Goal: Task Accomplishment & Management: Use online tool/utility

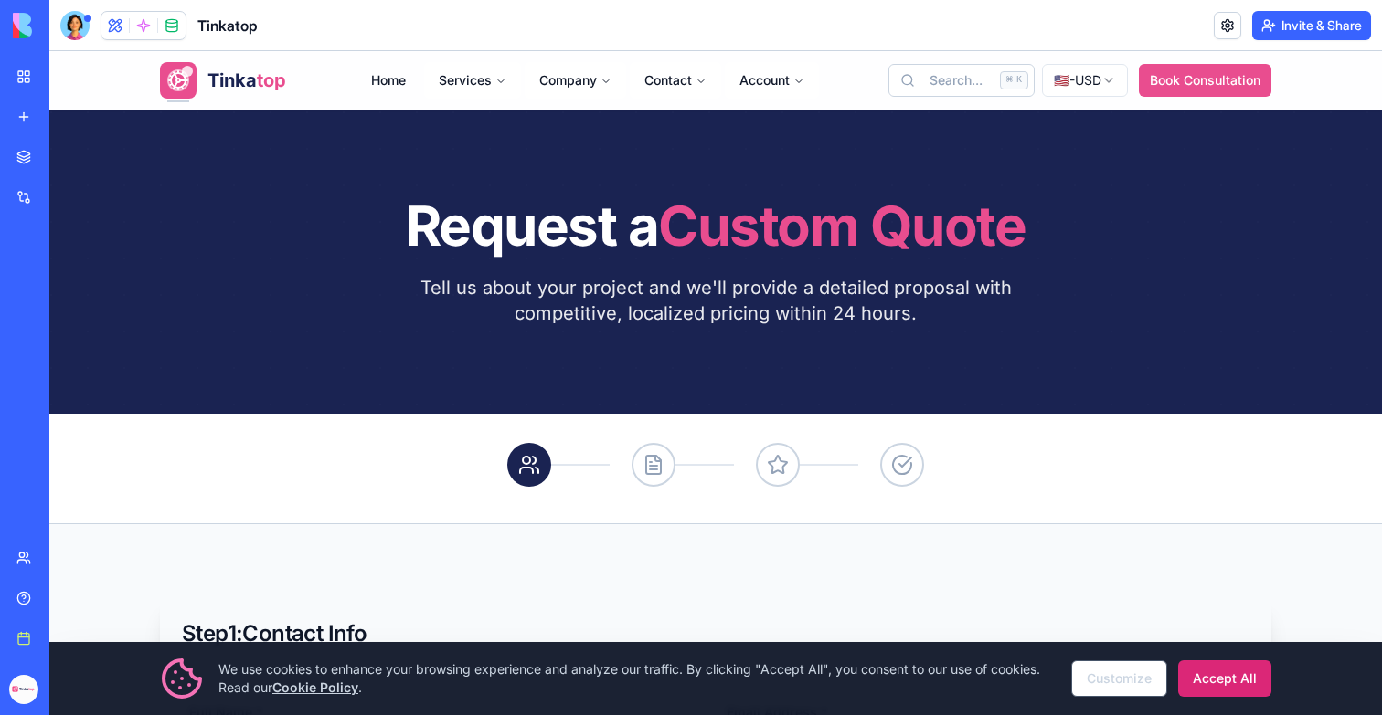
scroll to position [454, 0]
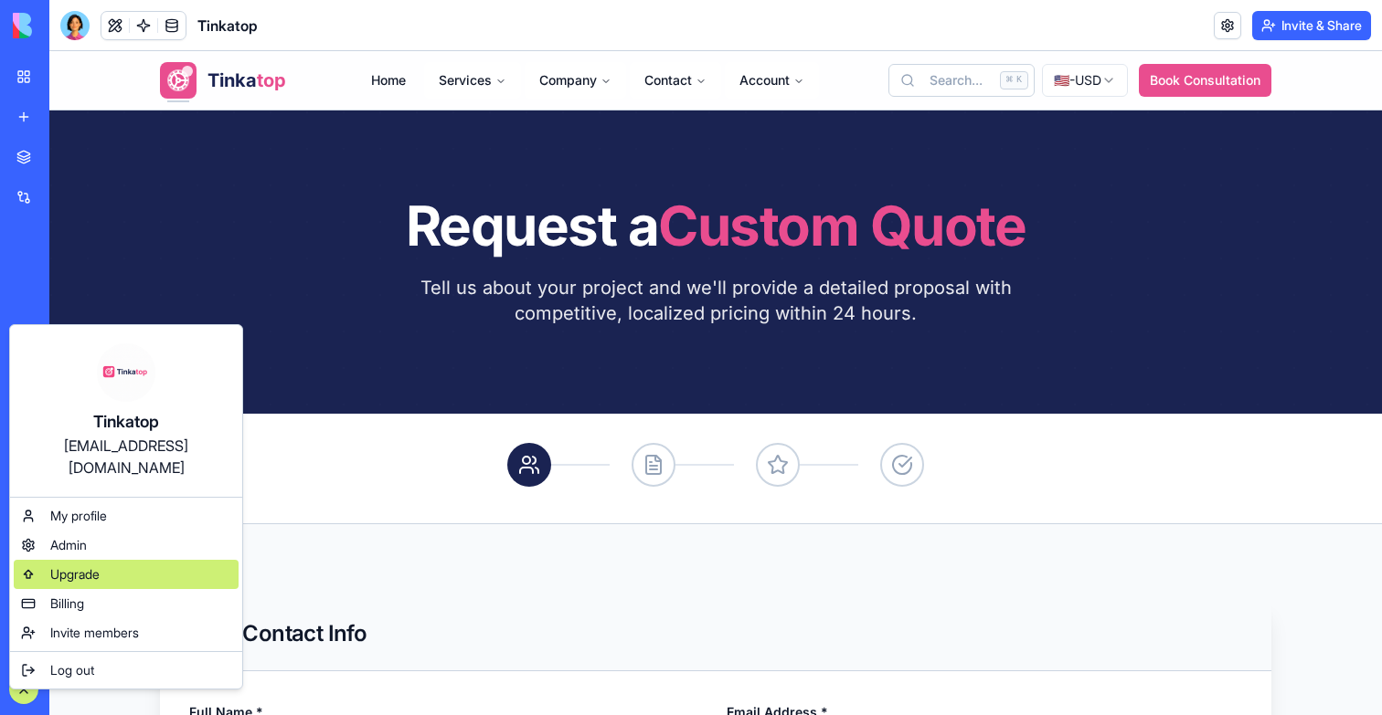
click at [105, 560] on div "Upgrade" at bounding box center [126, 574] width 225 height 29
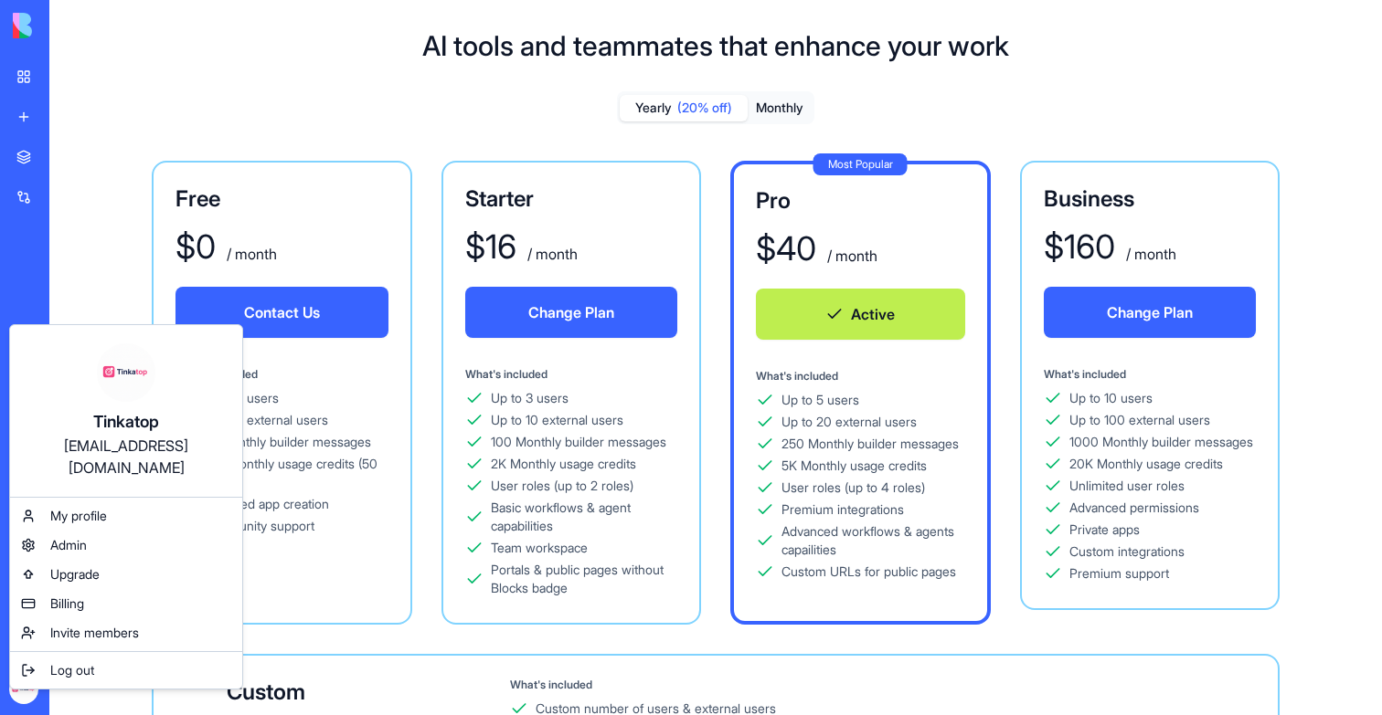
click at [122, 123] on html "BETA My workspace New app Marketplace Integrations Recent Money Maestro DocuVau…" at bounding box center [691, 357] width 1382 height 715
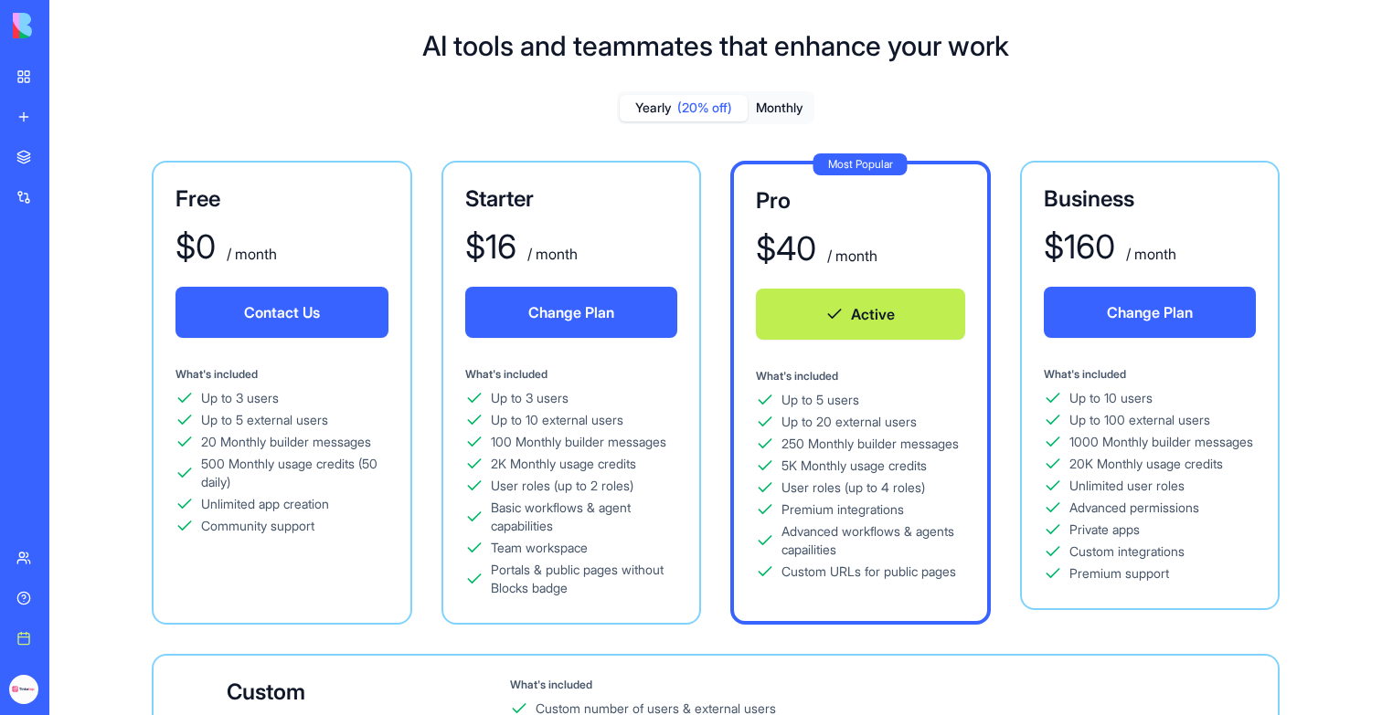
click at [61, 369] on div "Tinkatop Web Services" at bounding box center [41, 365] width 51 height 18
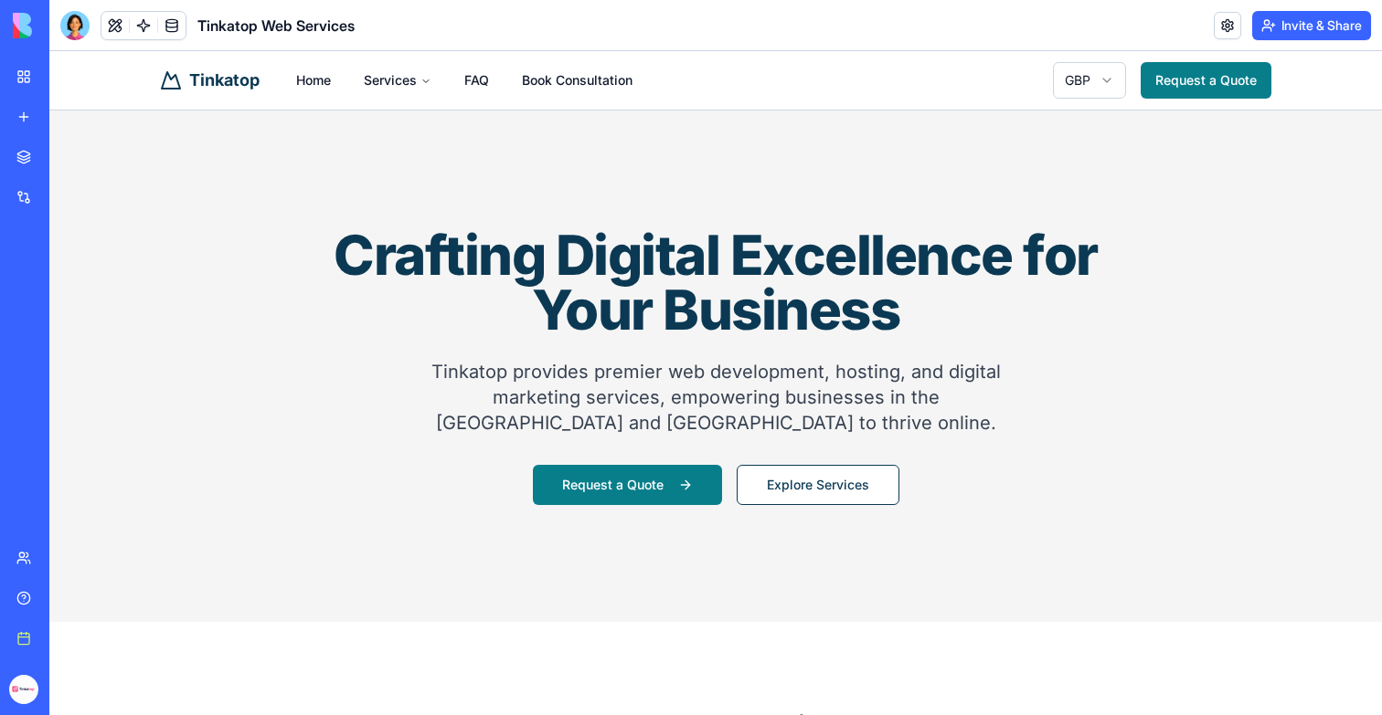
click at [18, 86] on link "My workspace" at bounding box center [41, 76] width 73 height 37
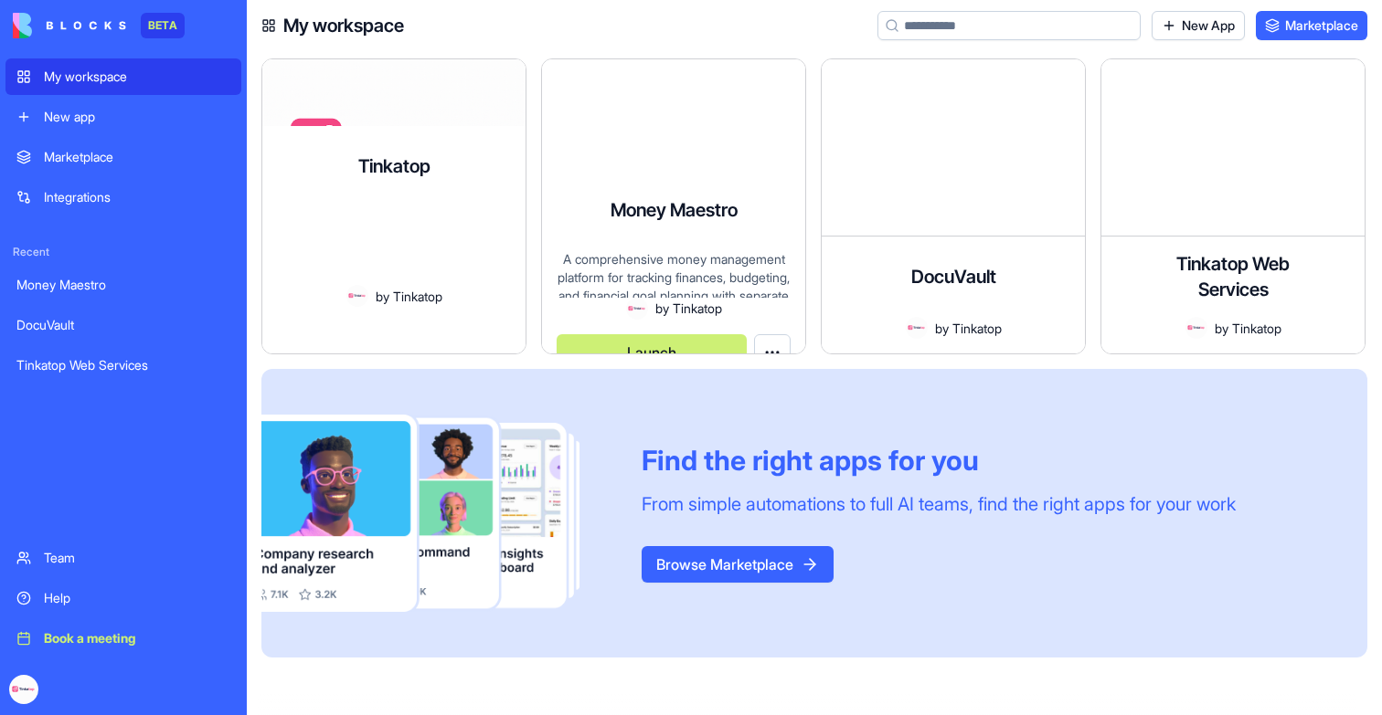
click at [285, 160] on div "Tinkatop A modern website and content management system for a digital marketing…" at bounding box center [393, 206] width 265 height 296
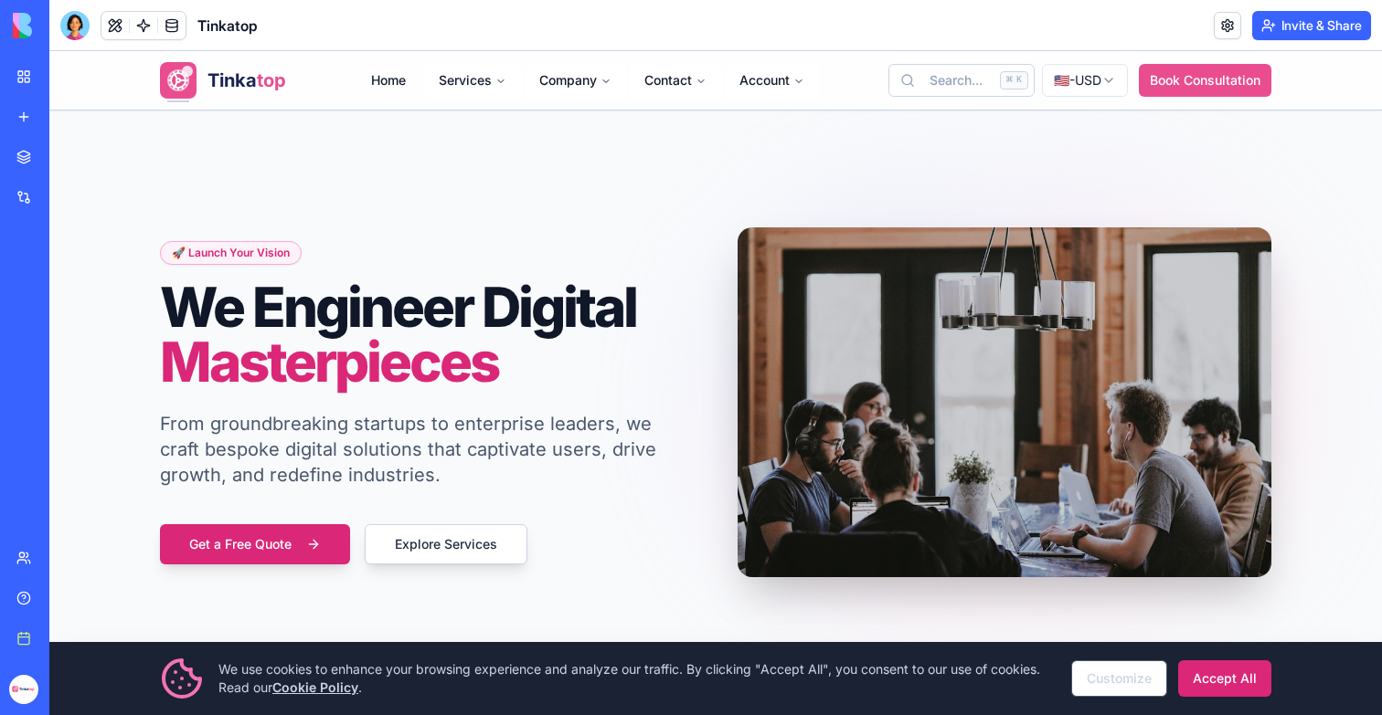
click at [800, 172] on div "🚀 Launch Your Vision We Engineer Digital Masterpieces From groundbreaking start…" at bounding box center [716, 403] width 1170 height 584
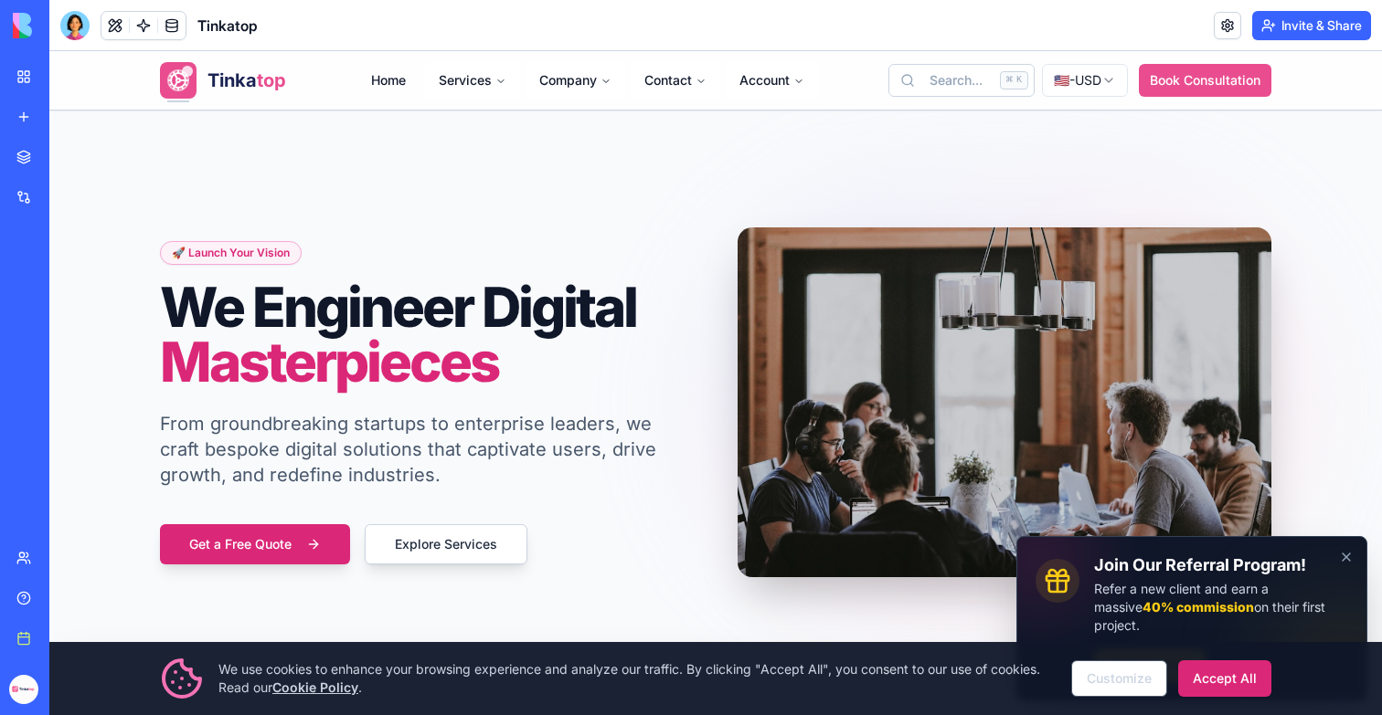
click at [1340, 577] on h3 "Join Our Referral Program!" at bounding box center [1221, 566] width 254 height 21
click at [1346, 577] on h3 "Join Our Referral Program!" at bounding box center [1221, 566] width 254 height 21
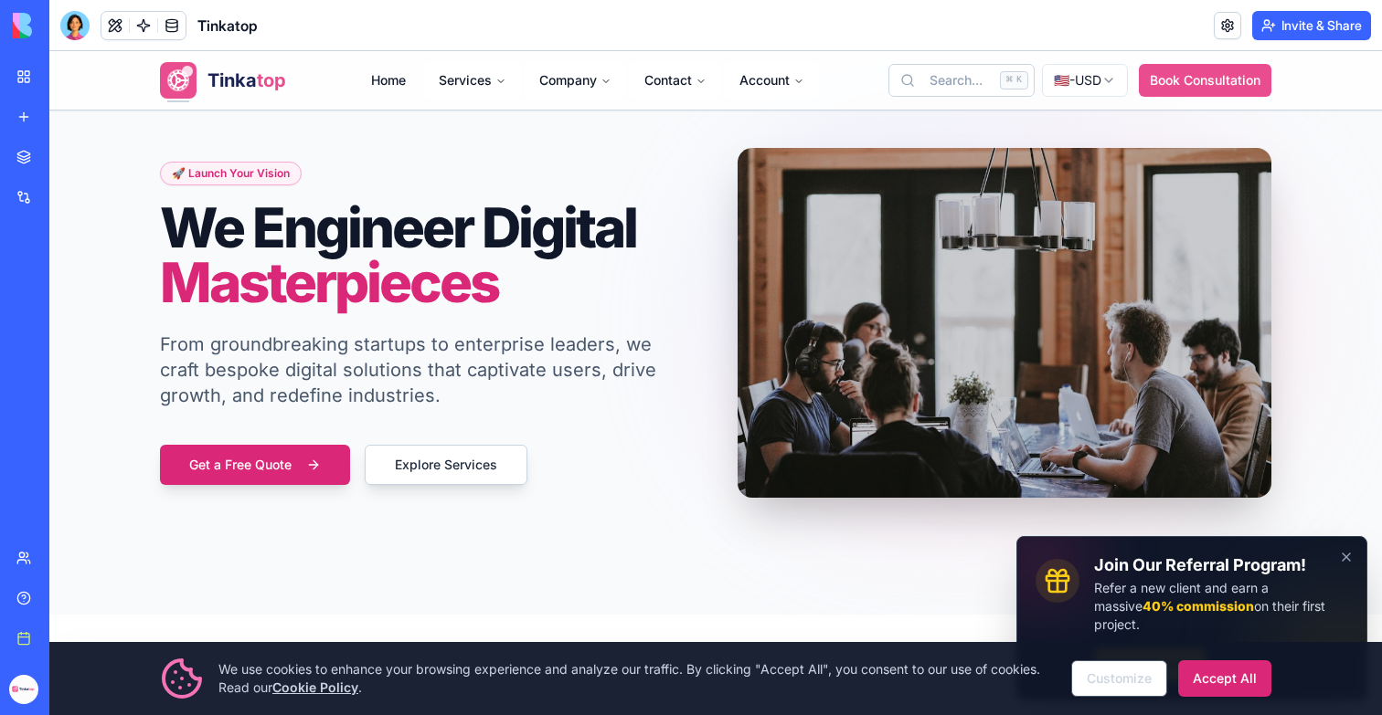
scroll to position [5, 0]
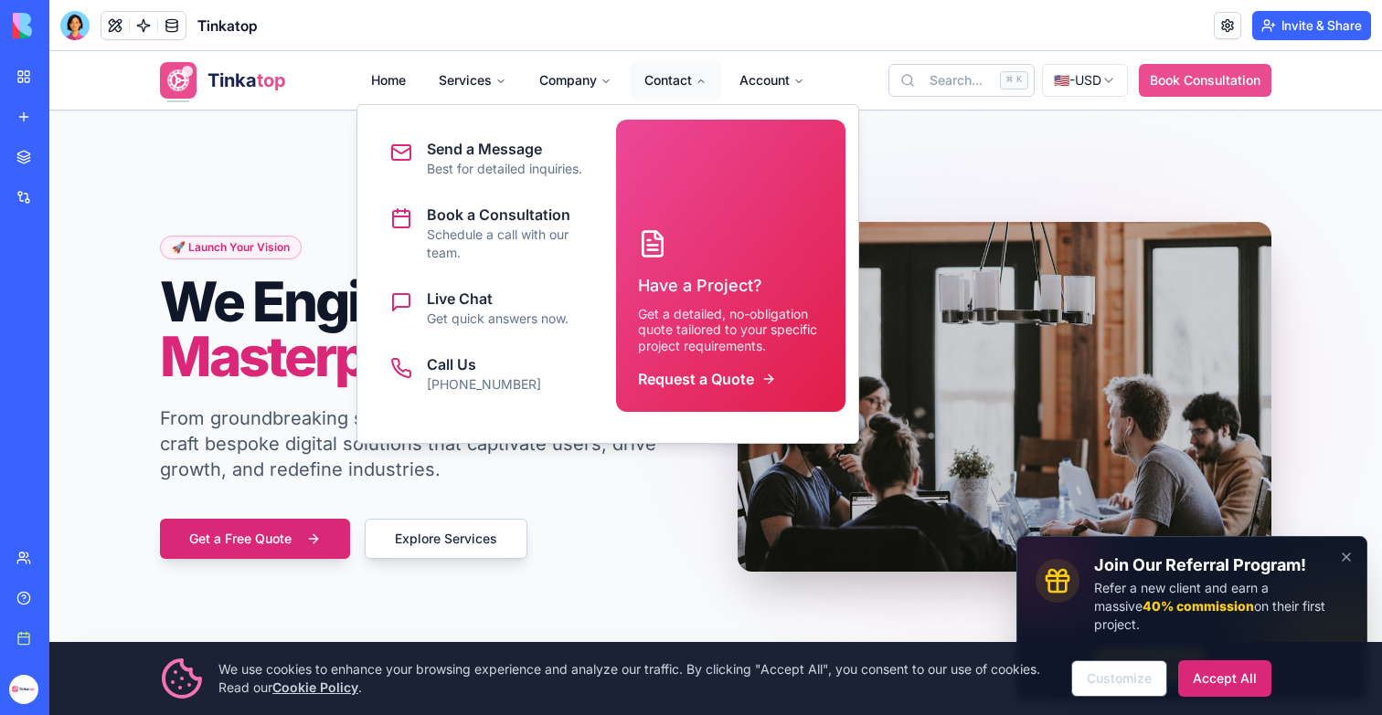
click at [682, 94] on button "Contact" at bounding box center [675, 80] width 91 height 37
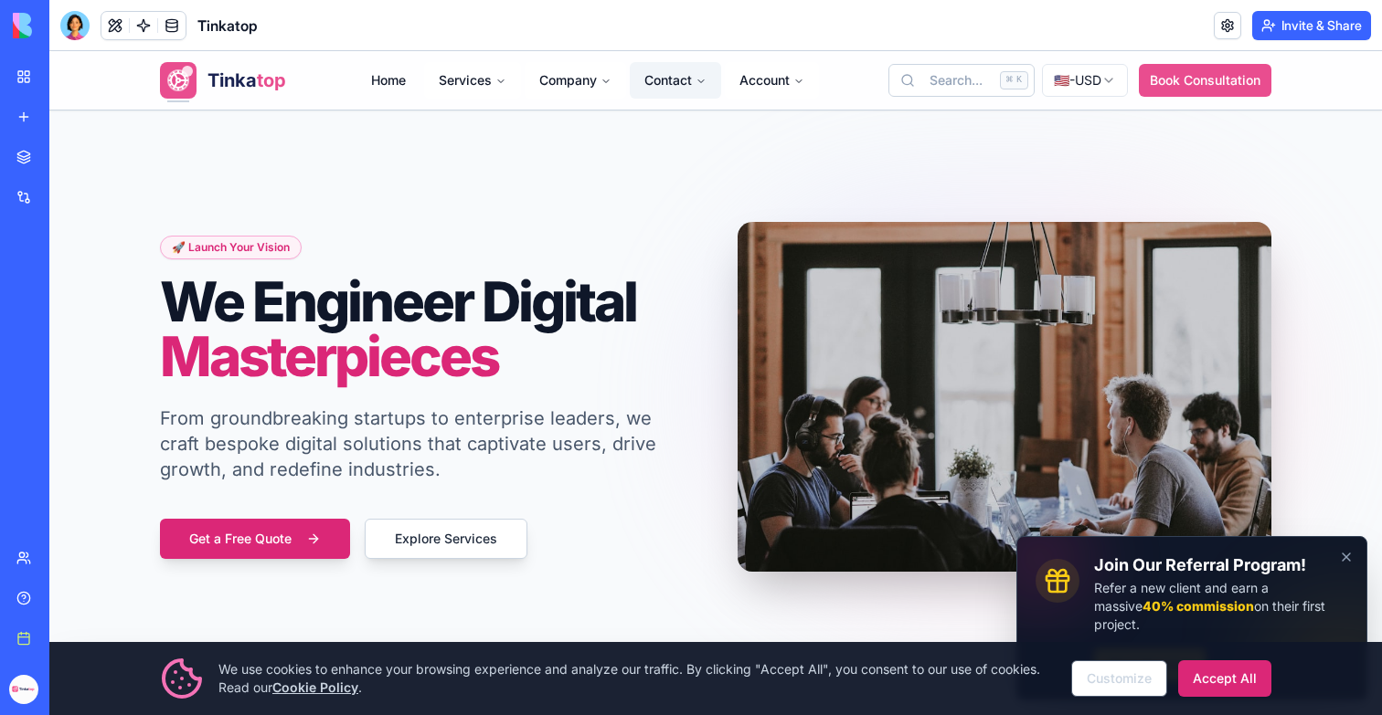
click at [682, 94] on button "Contact" at bounding box center [675, 80] width 91 height 37
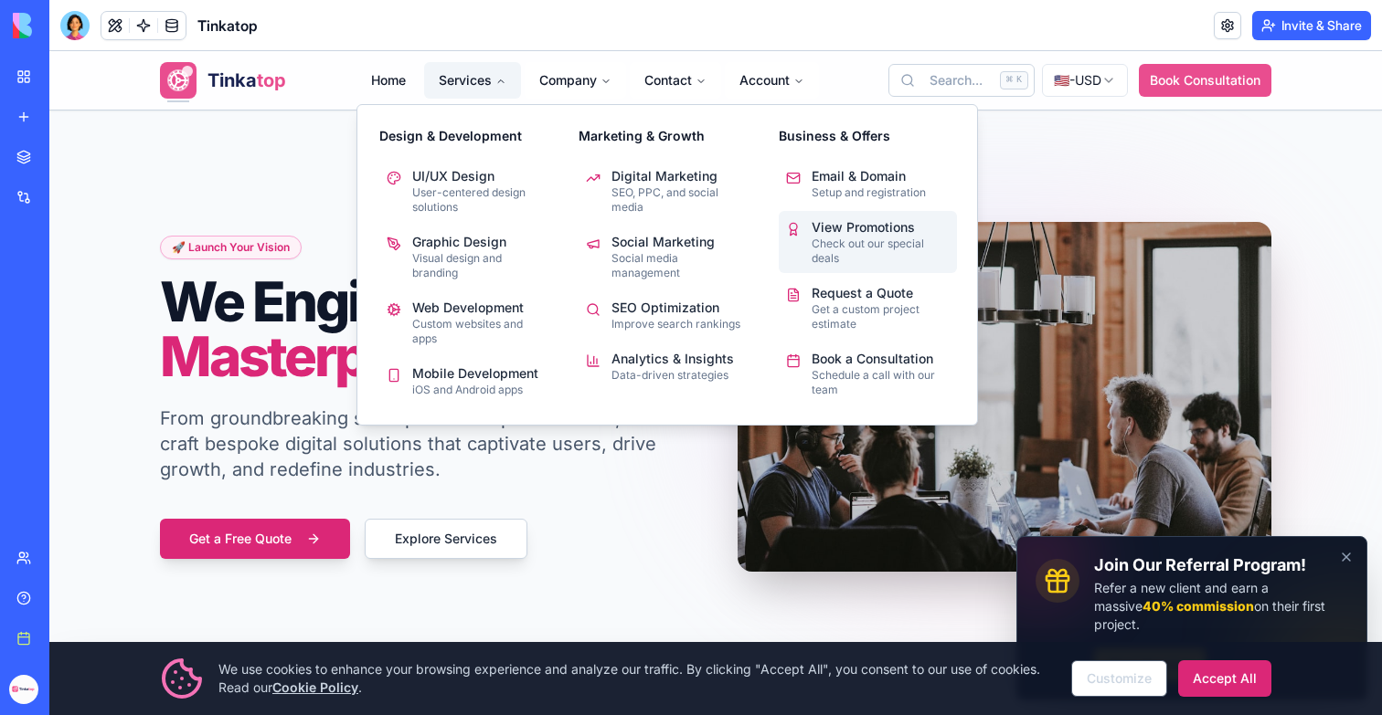
click at [816, 248] on p "Check out our special deals" at bounding box center [880, 251] width 138 height 29
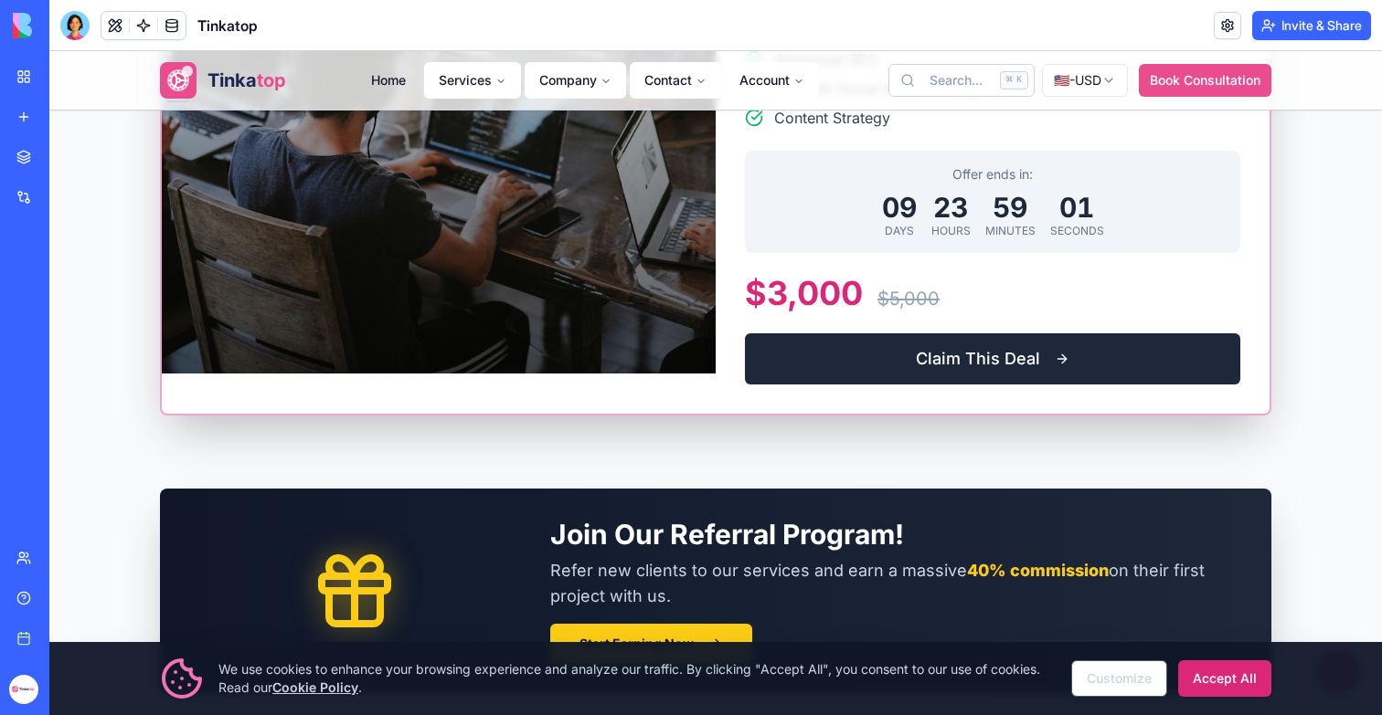
click at [921, 361] on link "Claim This Deal" at bounding box center [992, 359] width 495 height 51
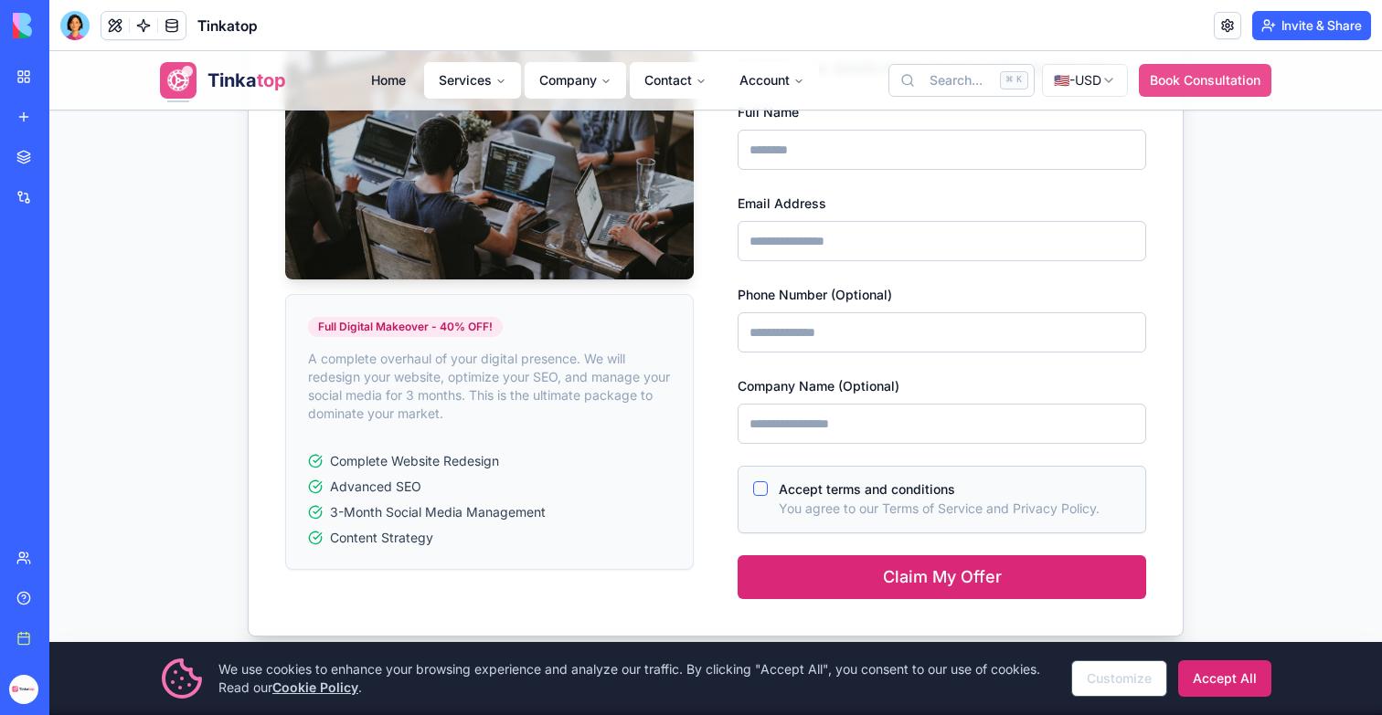
scroll to position [168, 0]
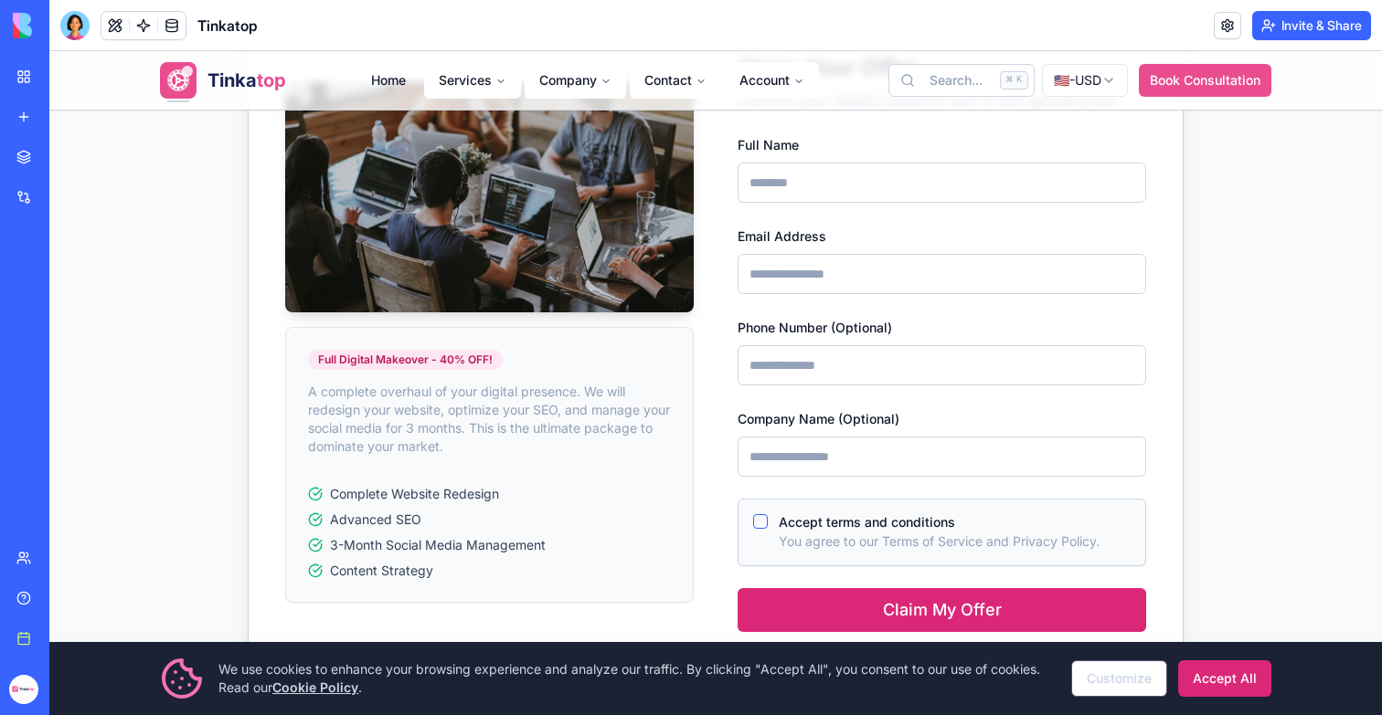
click at [793, 148] on label "Full Name" at bounding box center [767, 145] width 61 height 16
click at [793, 163] on input "Full Name" at bounding box center [941, 183] width 408 height 40
click at [793, 188] on input "Full Name" at bounding box center [941, 183] width 408 height 40
type input "******"
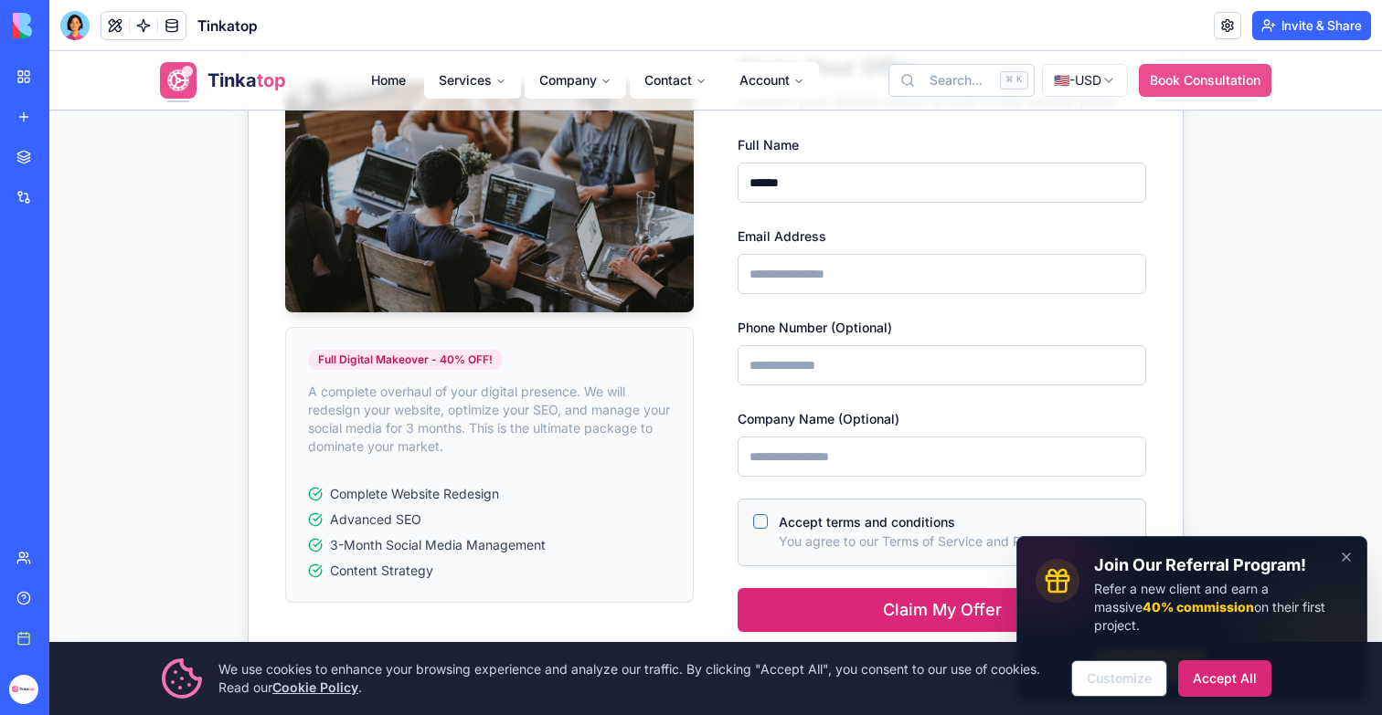
click at [805, 269] on input "Email Address" at bounding box center [941, 274] width 408 height 40
type input "**********"
click at [832, 369] on input "Phone Number (Optional)" at bounding box center [941, 365] width 408 height 40
click at [773, 459] on input "Company Name (Optional)" at bounding box center [941, 457] width 408 height 40
type input "******"
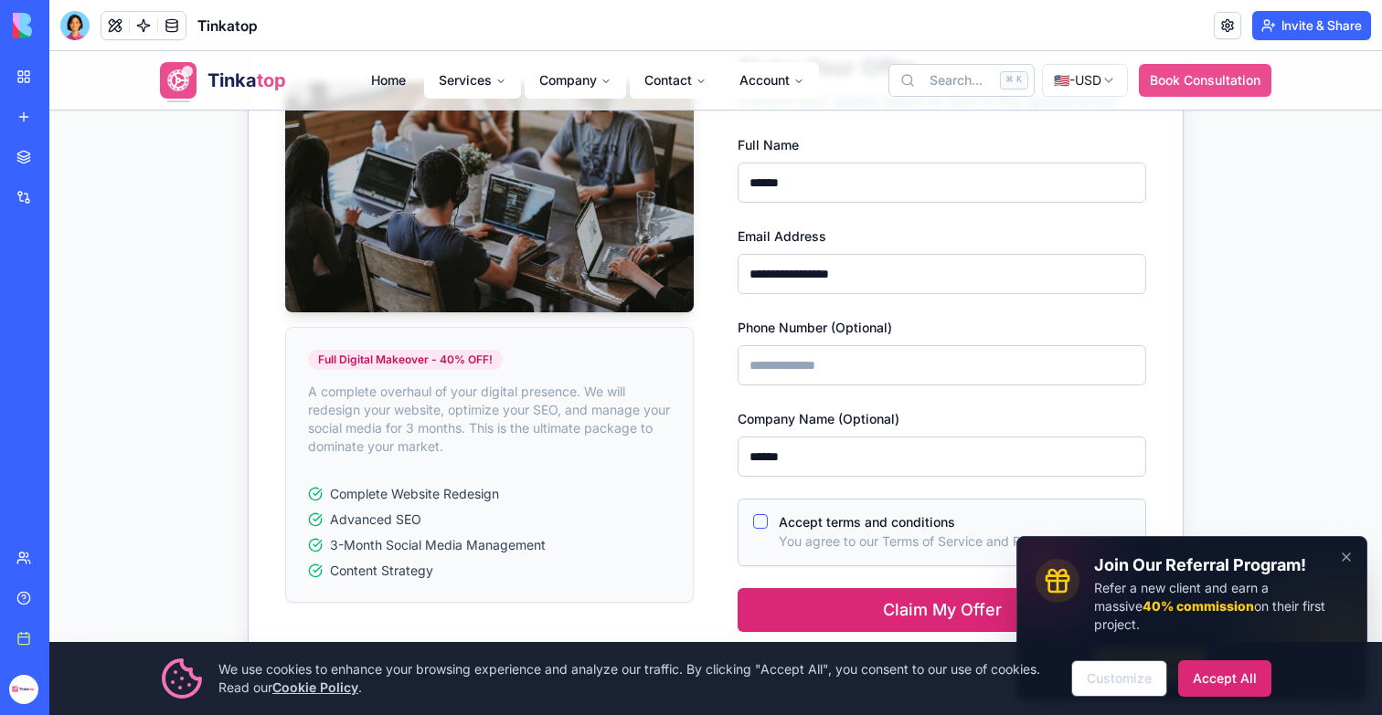
click at [755, 524] on button "Accept terms and conditions" at bounding box center [760, 521] width 15 height 15
click at [801, 600] on button "Claim My Offer" at bounding box center [941, 610] width 408 height 44
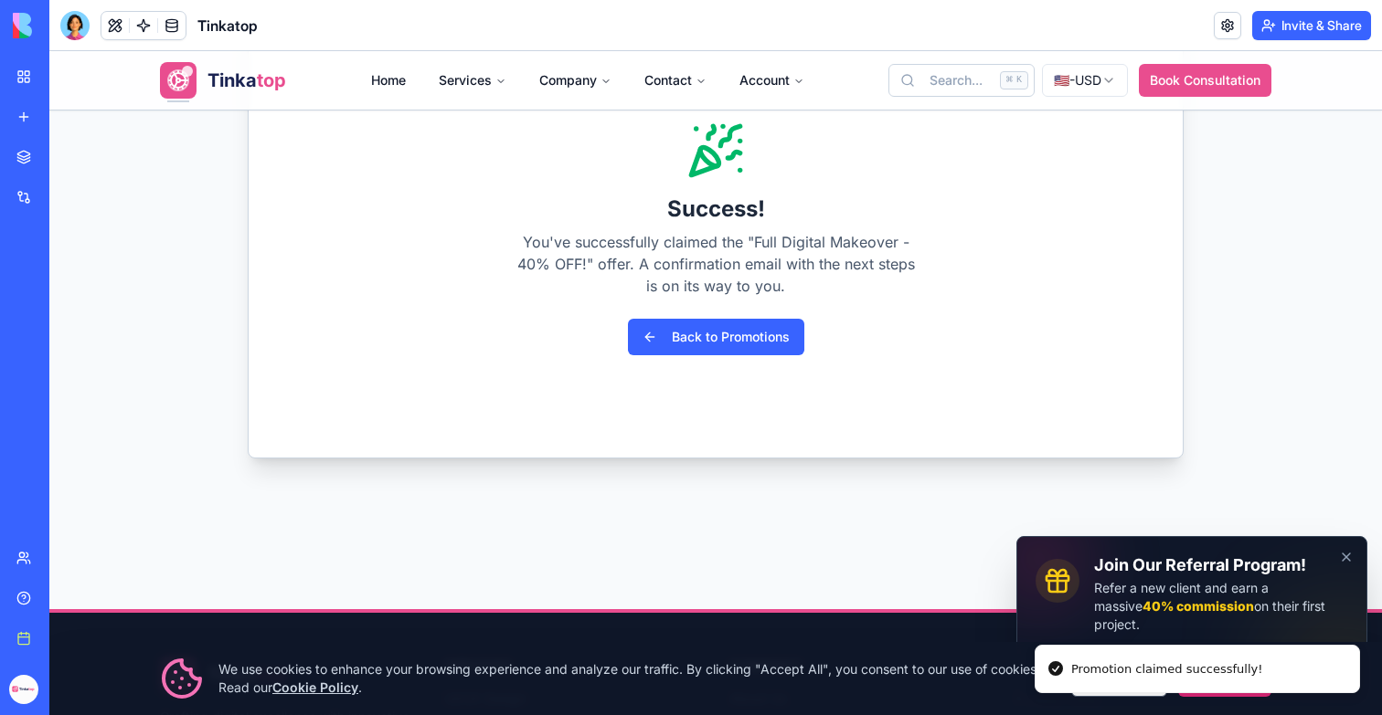
scroll to position [56, 0]
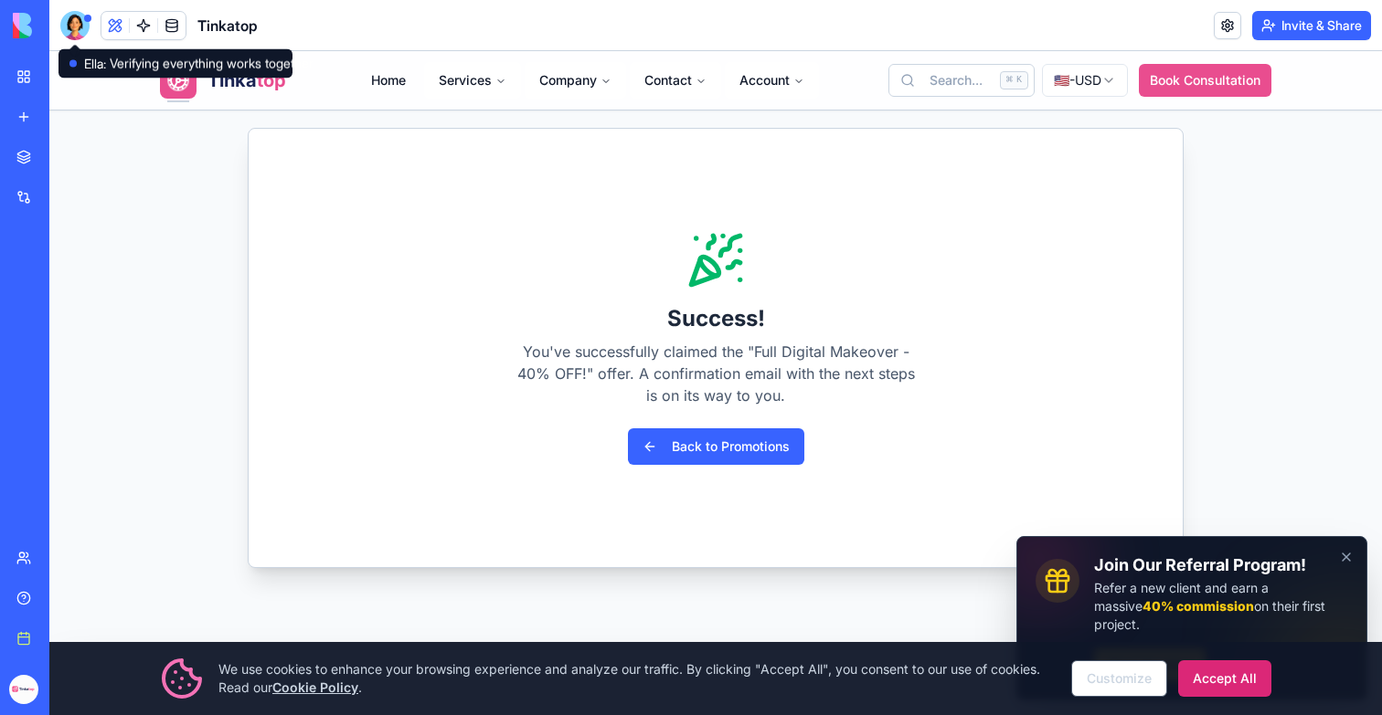
drag, startPoint x: 82, startPoint y: 30, endPoint x: 102, endPoint y: 6, distance: 31.1
click at [82, 30] on div at bounding box center [74, 25] width 29 height 29
click at [116, 31] on span at bounding box center [115, 25] width 51 height 51
click at [114, 21] on button at bounding box center [114, 25] width 27 height 27
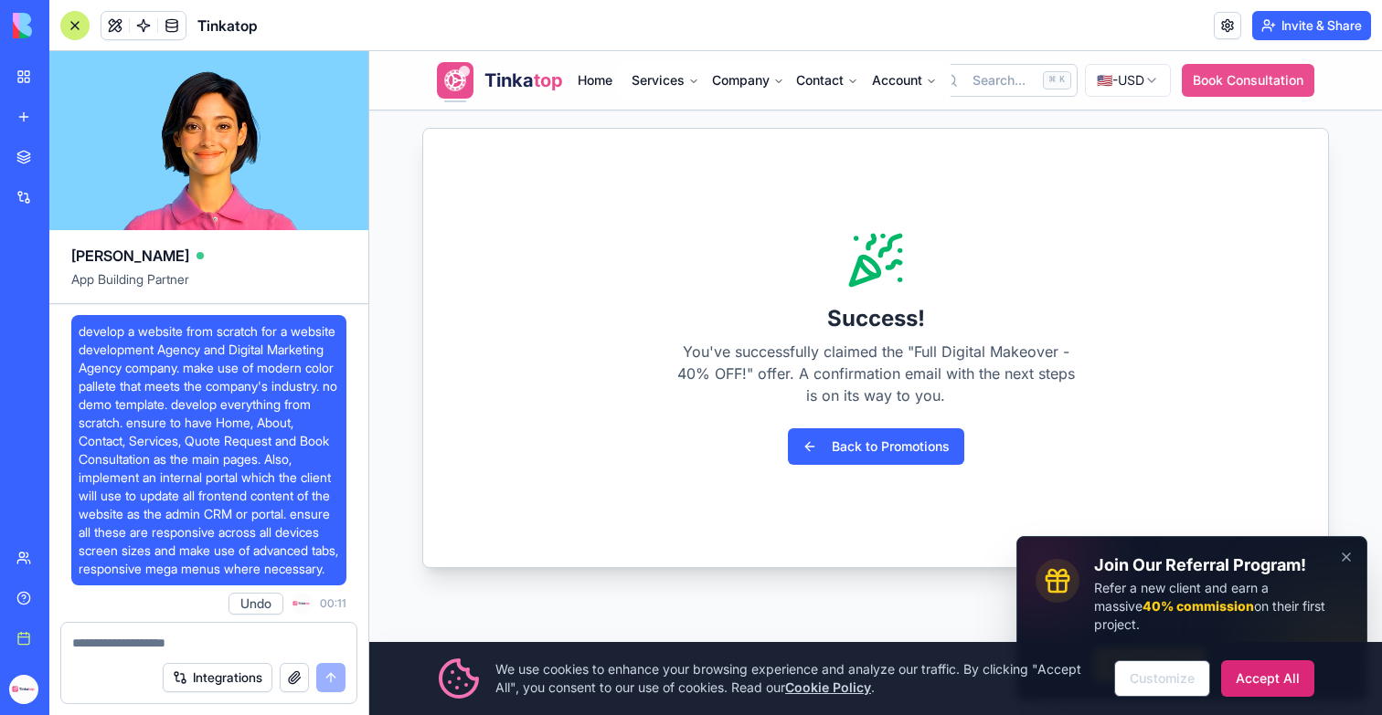
click at [110, 16] on button at bounding box center [114, 25] width 27 height 27
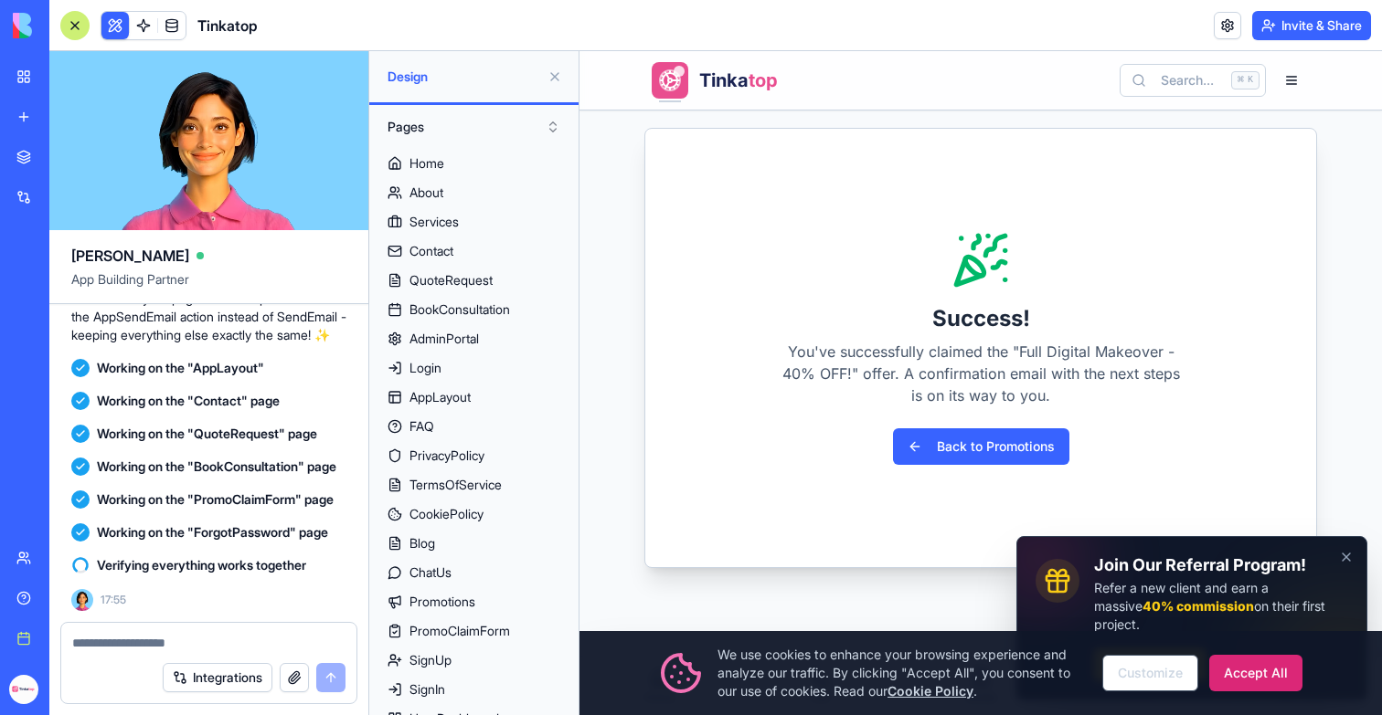
click at [78, 24] on div at bounding box center [74, 25] width 29 height 29
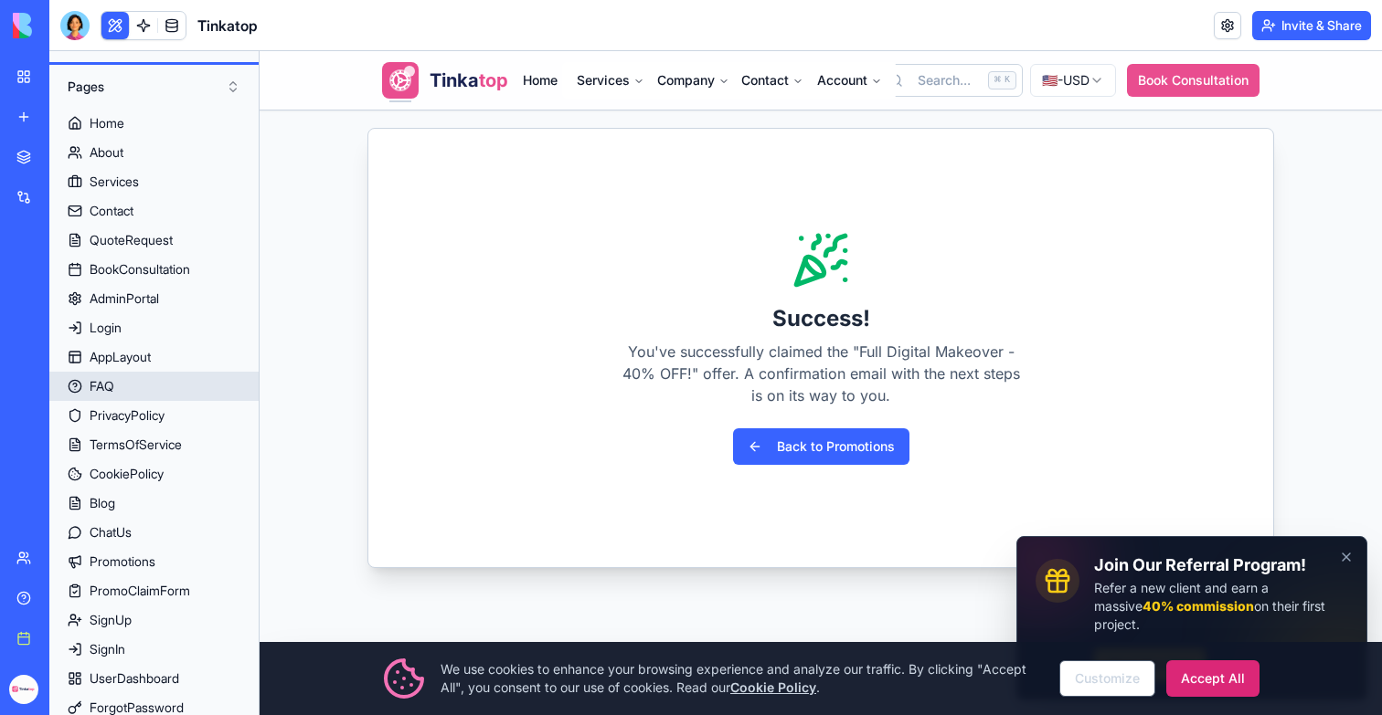
scroll to position [43, 0]
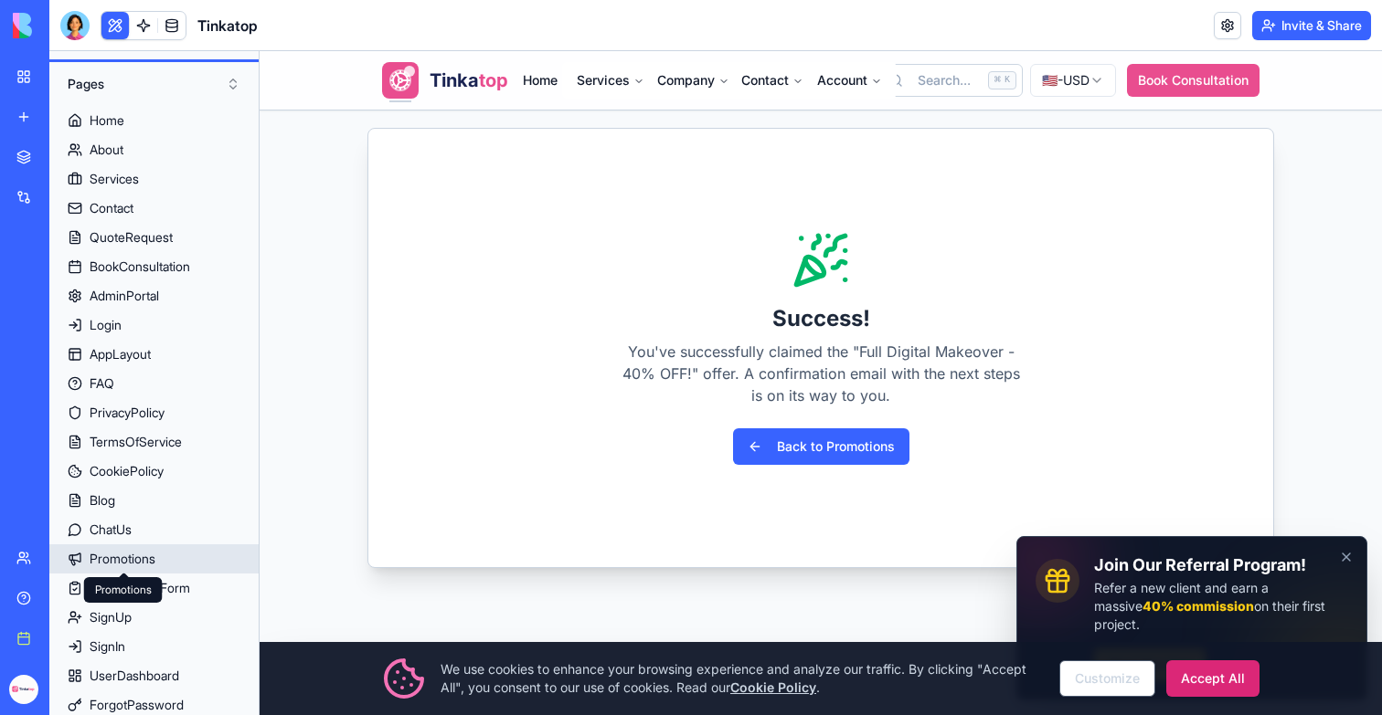
click at [134, 562] on div "Promotions" at bounding box center [123, 559] width 66 height 18
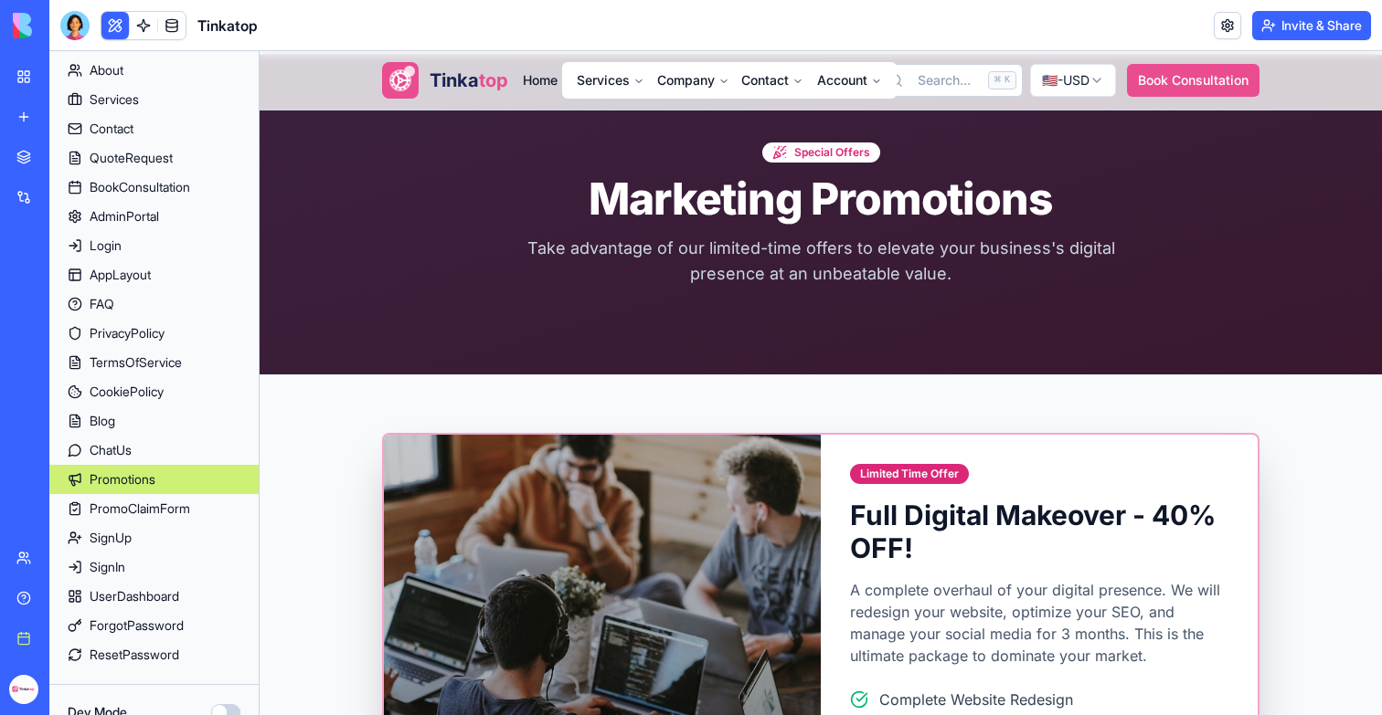
scroll to position [147, 0]
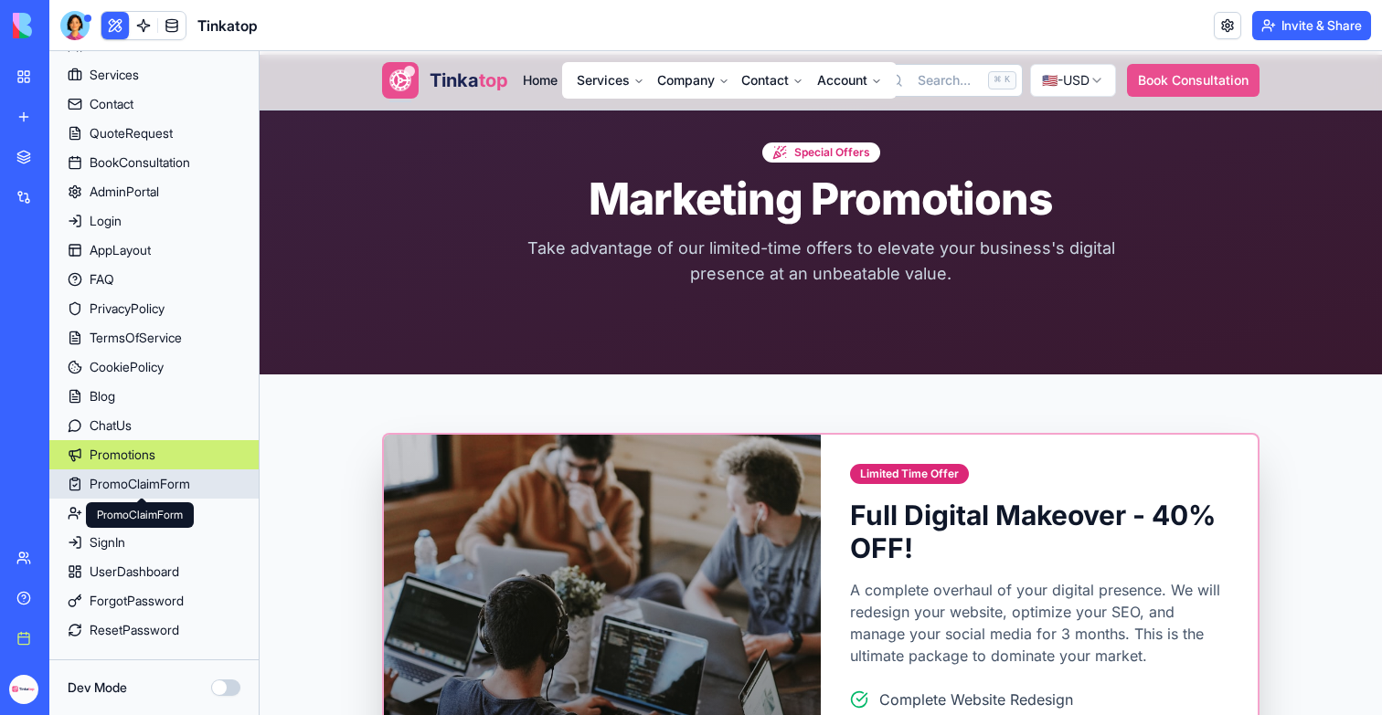
click at [154, 487] on div "PromoClaimForm" at bounding box center [140, 484] width 101 height 18
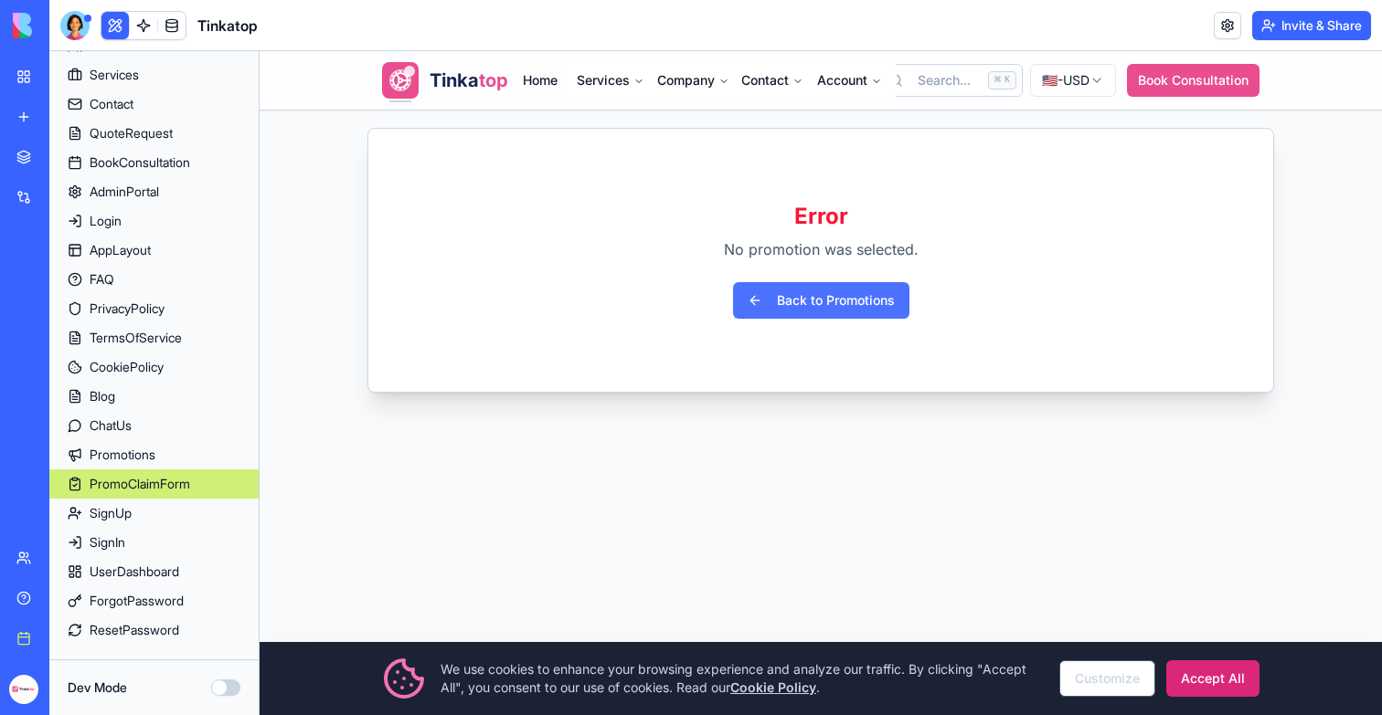
click at [764, 303] on link "Back to Promotions" at bounding box center [821, 300] width 176 height 37
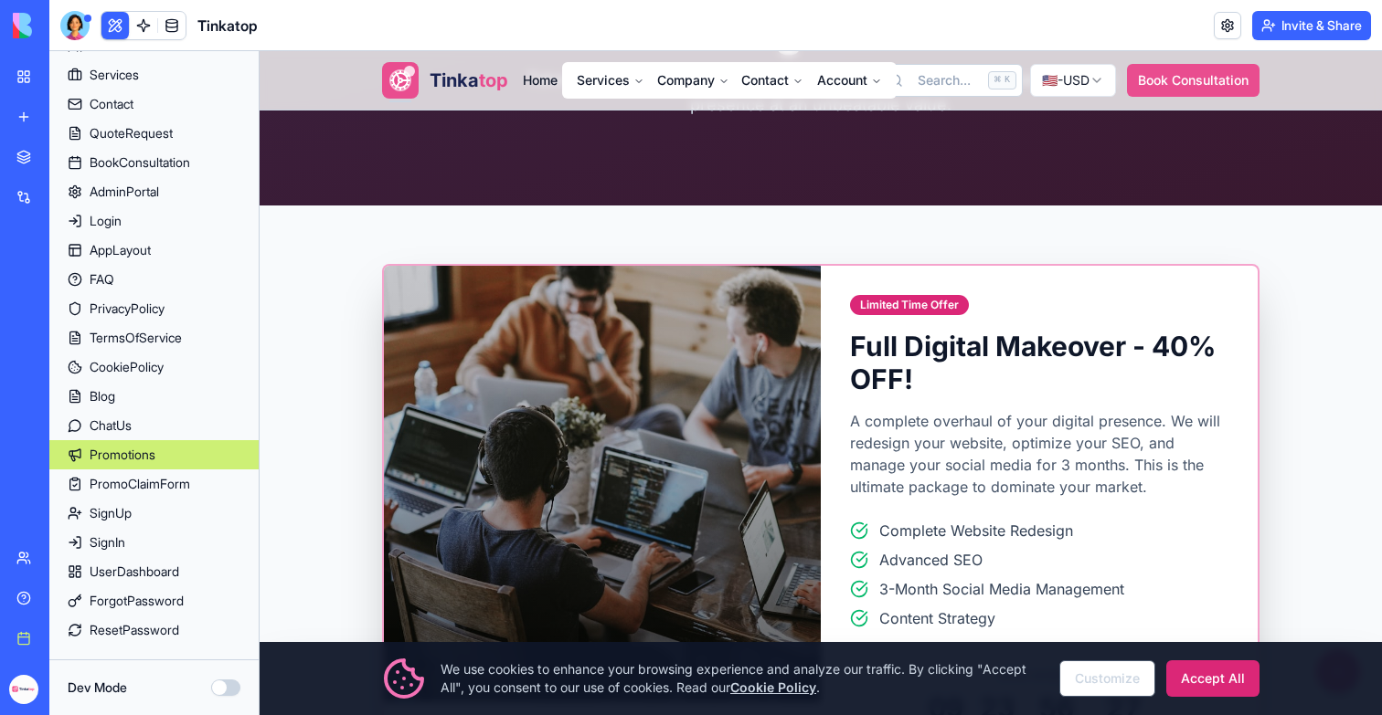
scroll to position [514, 0]
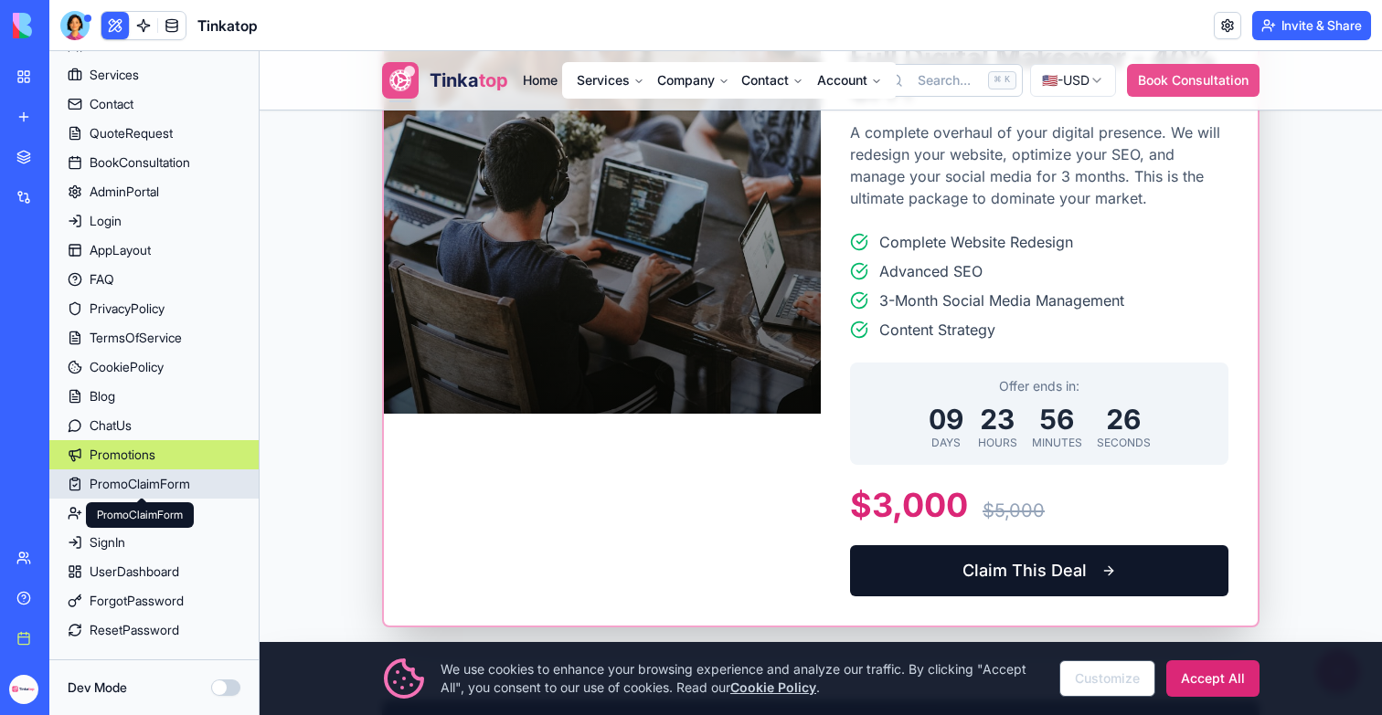
click at [106, 488] on div "PromoClaimForm" at bounding box center [140, 484] width 101 height 18
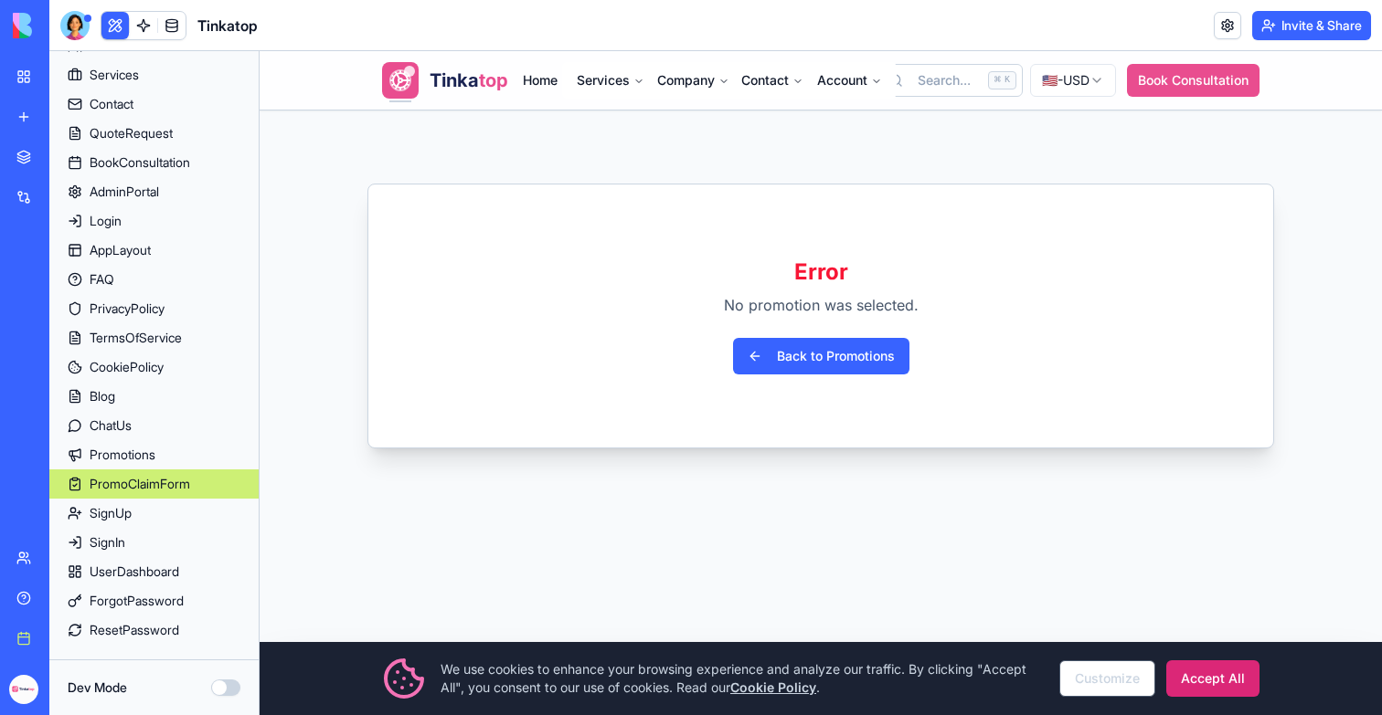
click at [229, 693] on button "Dev Mode" at bounding box center [225, 688] width 29 height 16
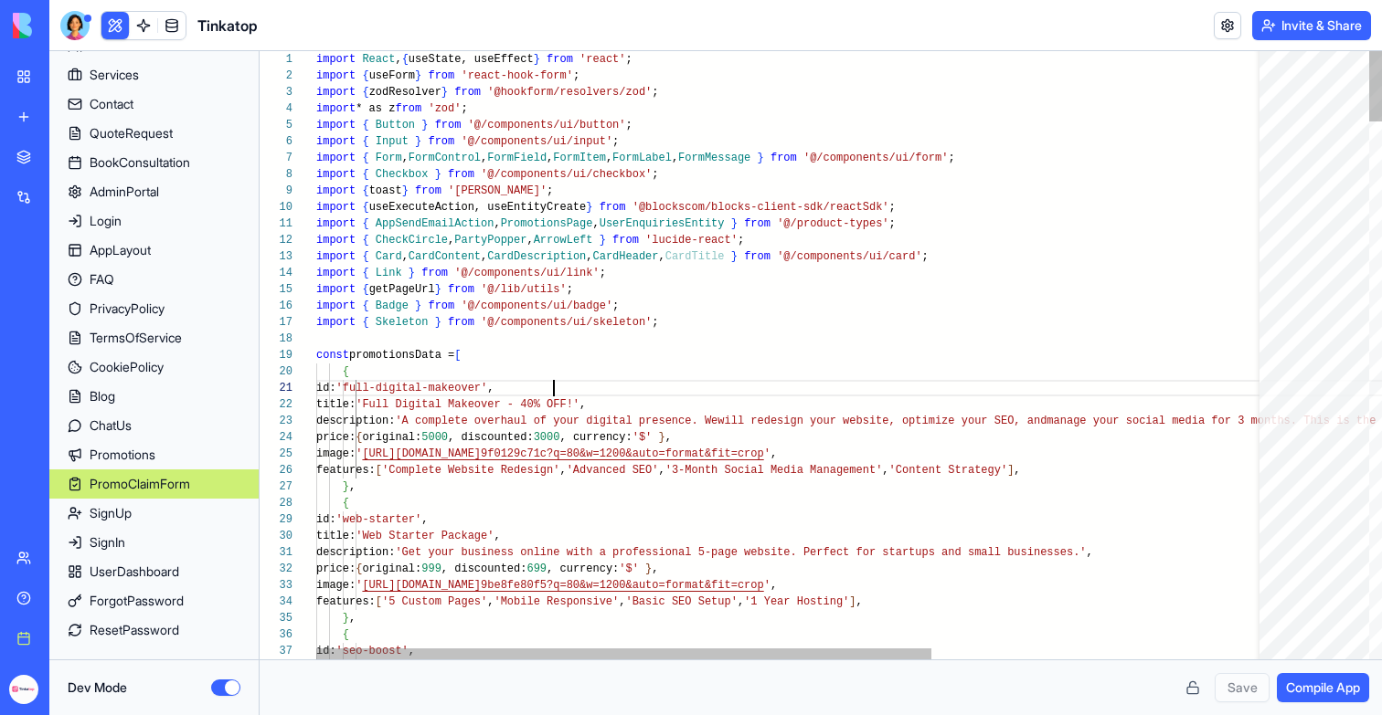
scroll to position [0, 238]
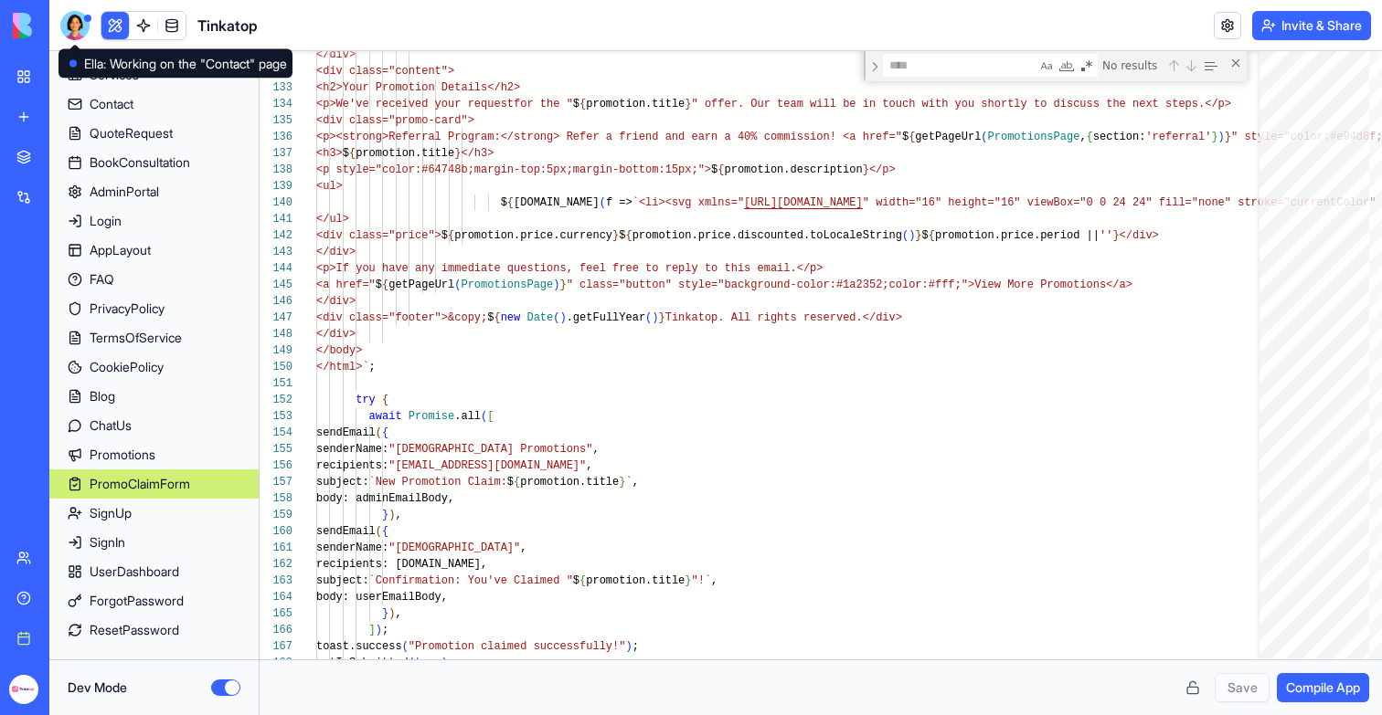
click at [78, 27] on div at bounding box center [74, 25] width 29 height 29
click at [75, 22] on div at bounding box center [74, 25] width 29 height 29
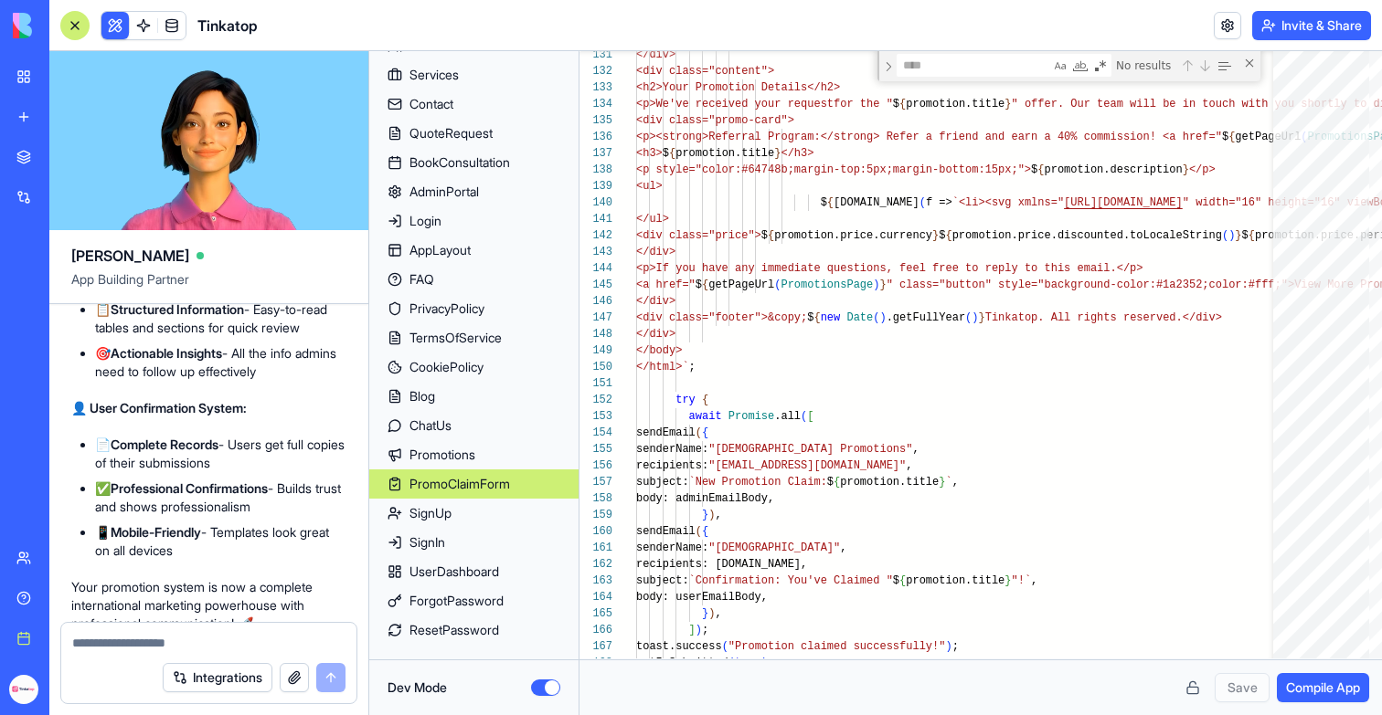
scroll to position [339783, 0]
type textarea "** ***"
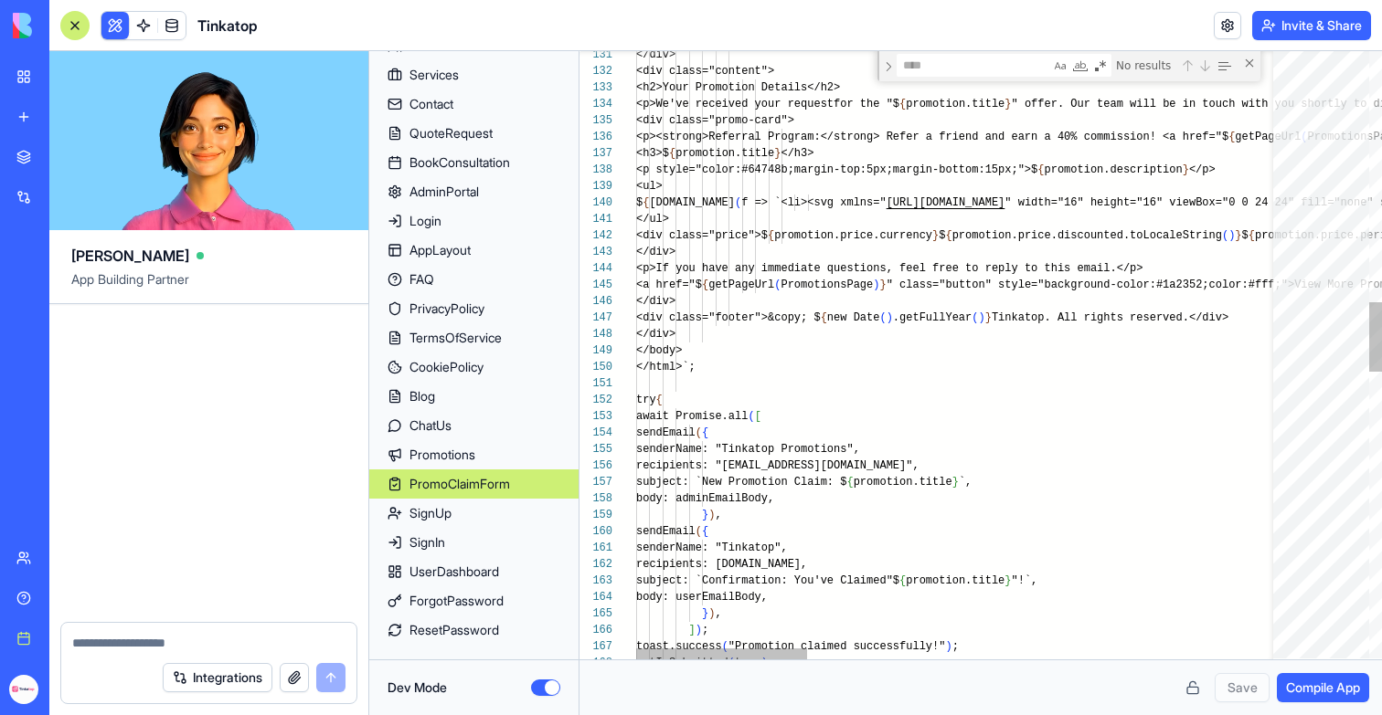
scroll to position [350872, 0]
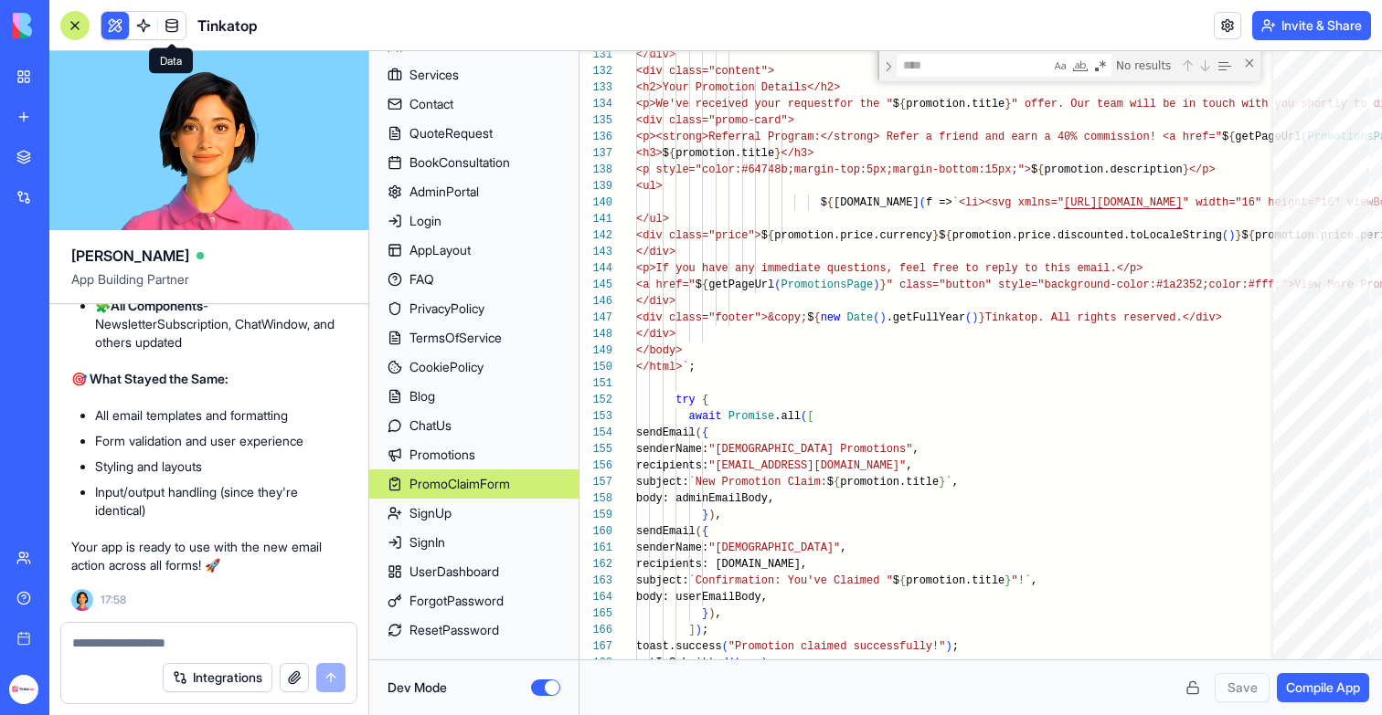
click at [158, 31] on link at bounding box center [171, 25] width 27 height 27
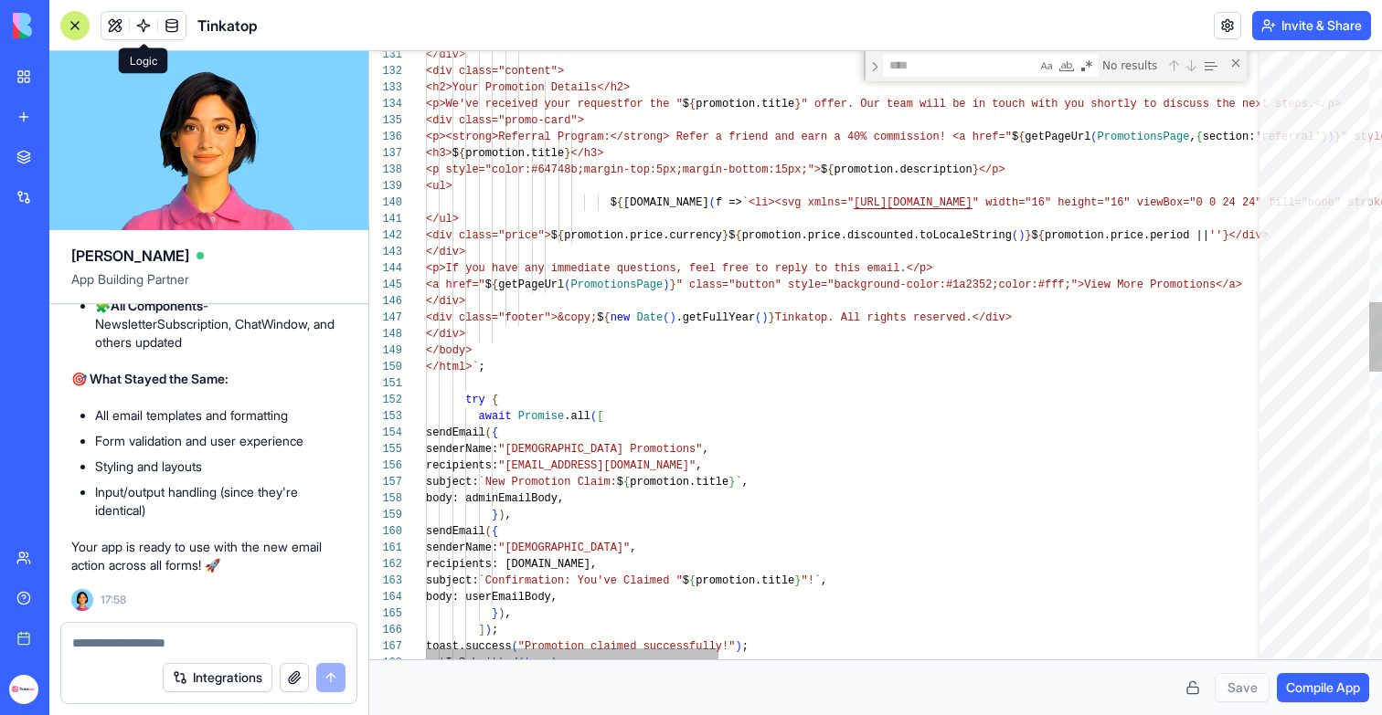
click at [145, 32] on link at bounding box center [143, 25] width 27 height 27
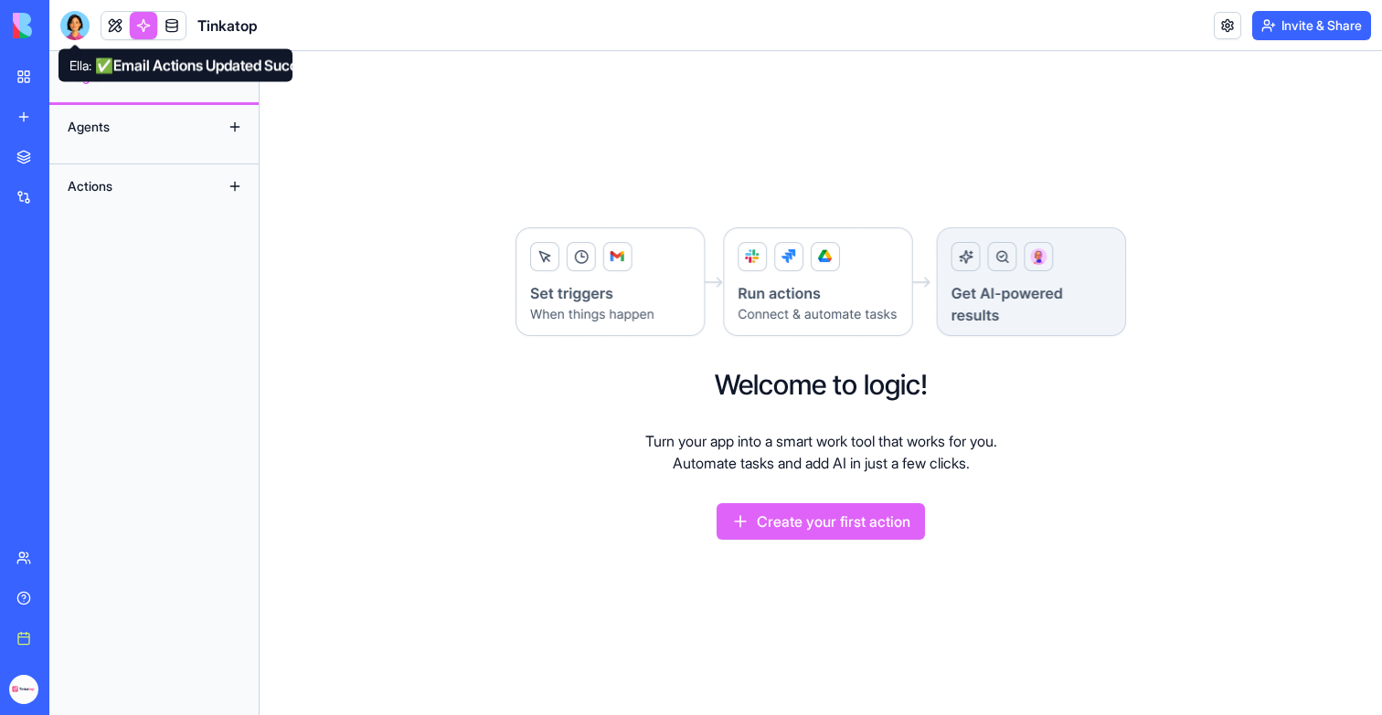
click at [74, 31] on div at bounding box center [74, 25] width 29 height 29
click at [74, 43] on header "Tinkatop Invite & Share" at bounding box center [715, 25] width 1332 height 51
click at [74, 41] on header "Tinkatop Invite & Share" at bounding box center [715, 25] width 1332 height 51
click at [233, 73] on button at bounding box center [234, 76] width 29 height 29
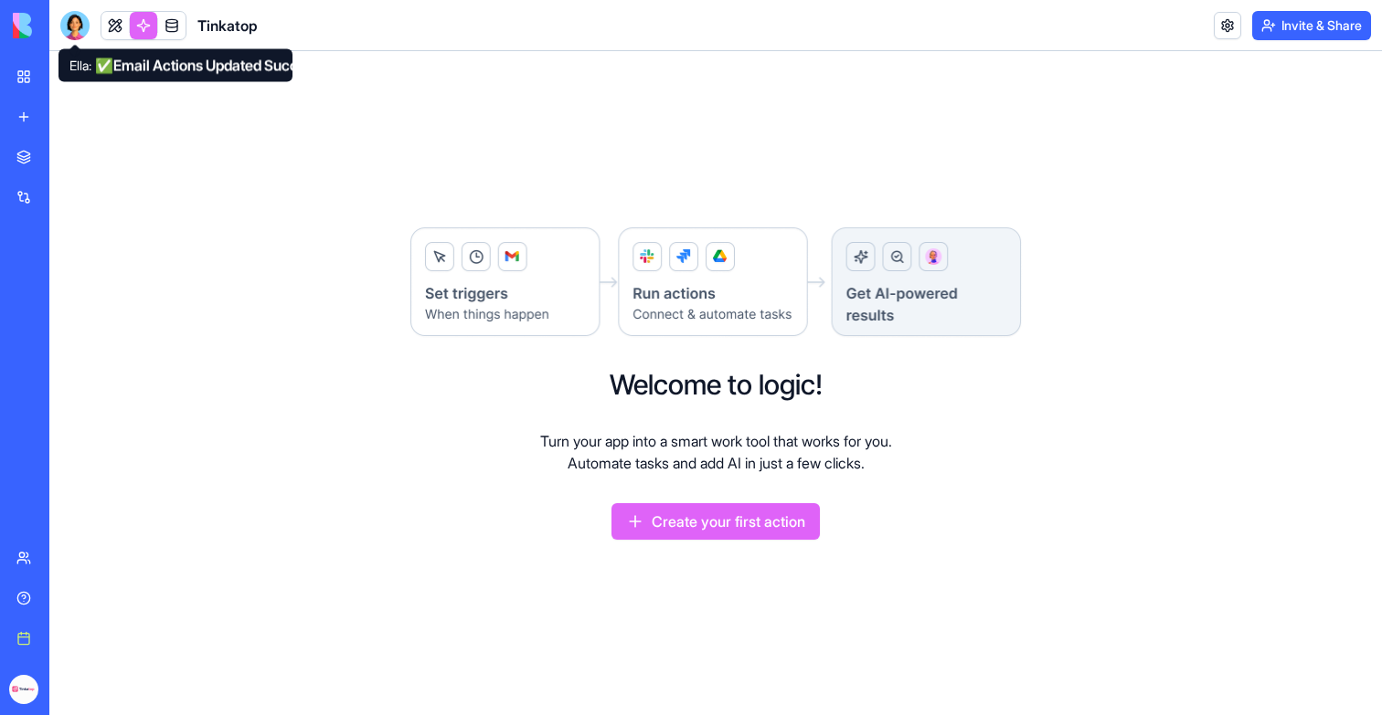
click at [79, 17] on div at bounding box center [74, 25] width 29 height 29
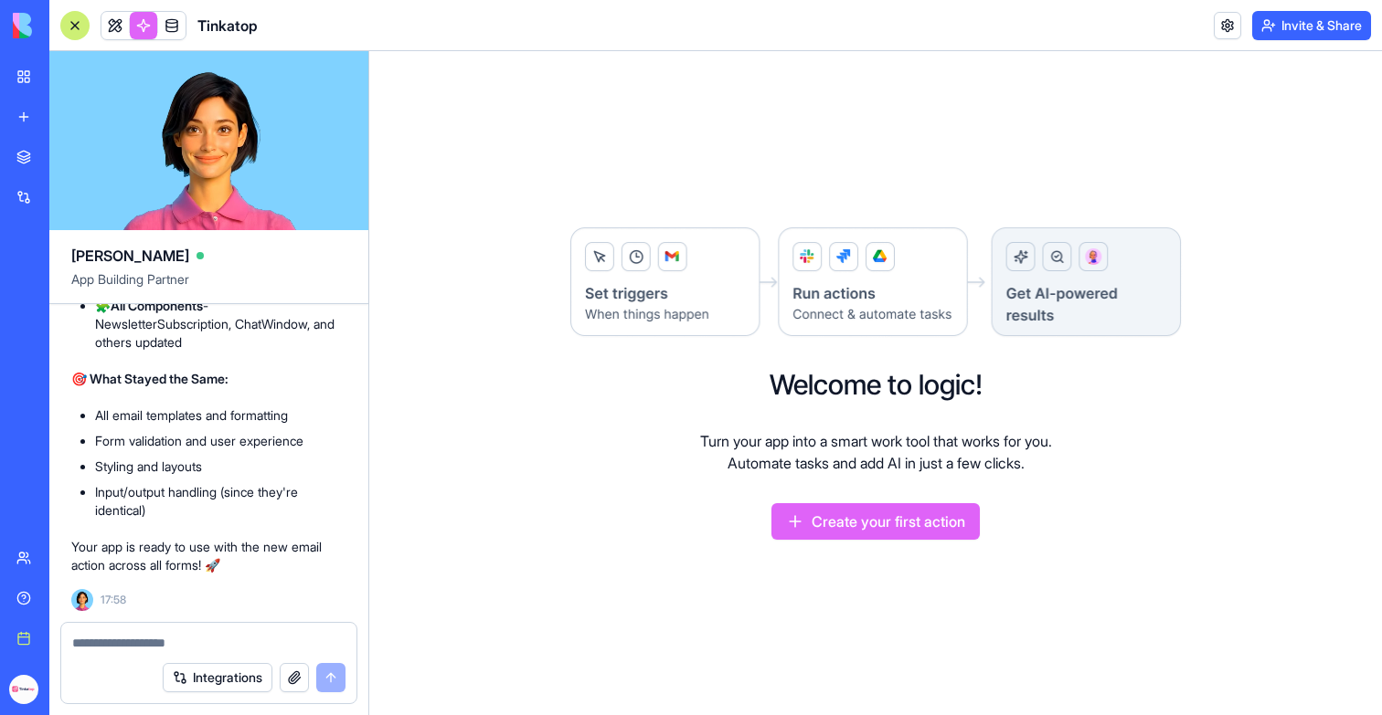
scroll to position [343526, 0]
click at [883, 524] on button "Create your first action" at bounding box center [875, 521] width 208 height 37
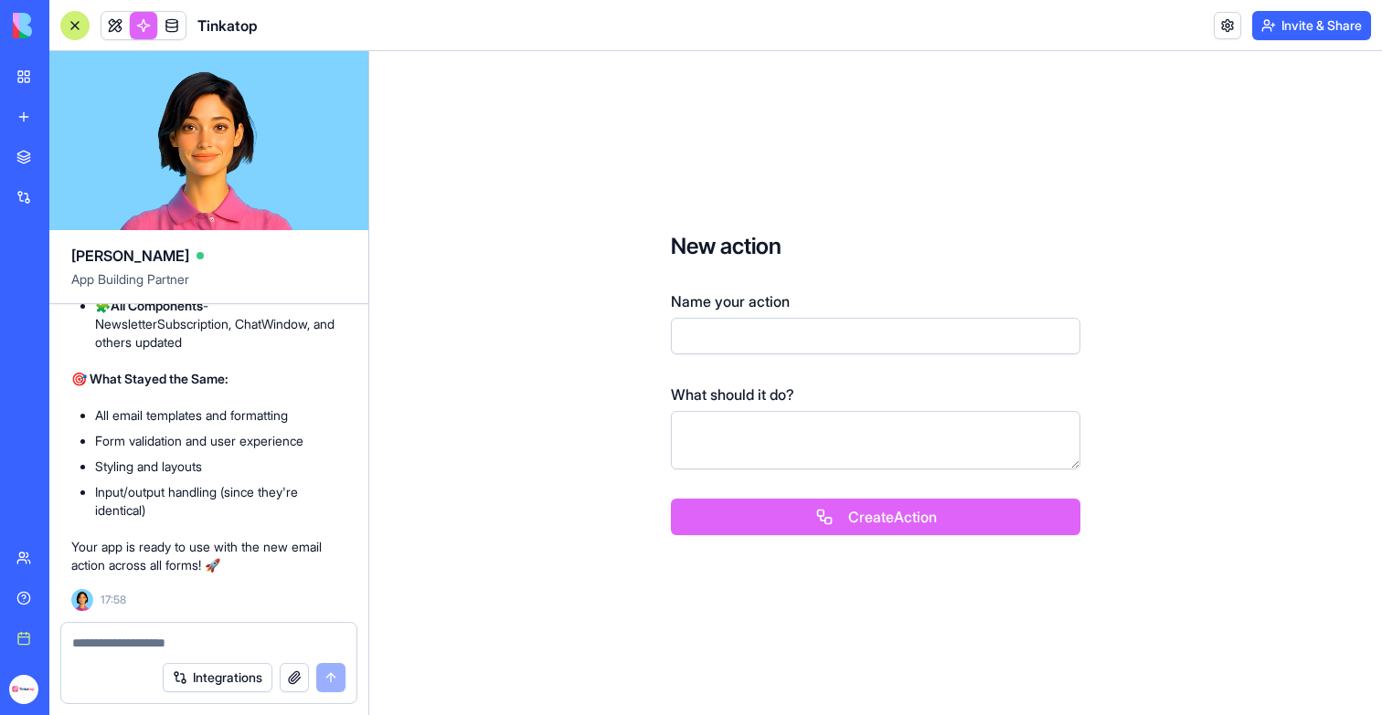
click at [750, 344] on input "Name your action" at bounding box center [875, 336] width 409 height 37
type input "*"
click at [693, 337] on input "**********" at bounding box center [875, 336] width 409 height 37
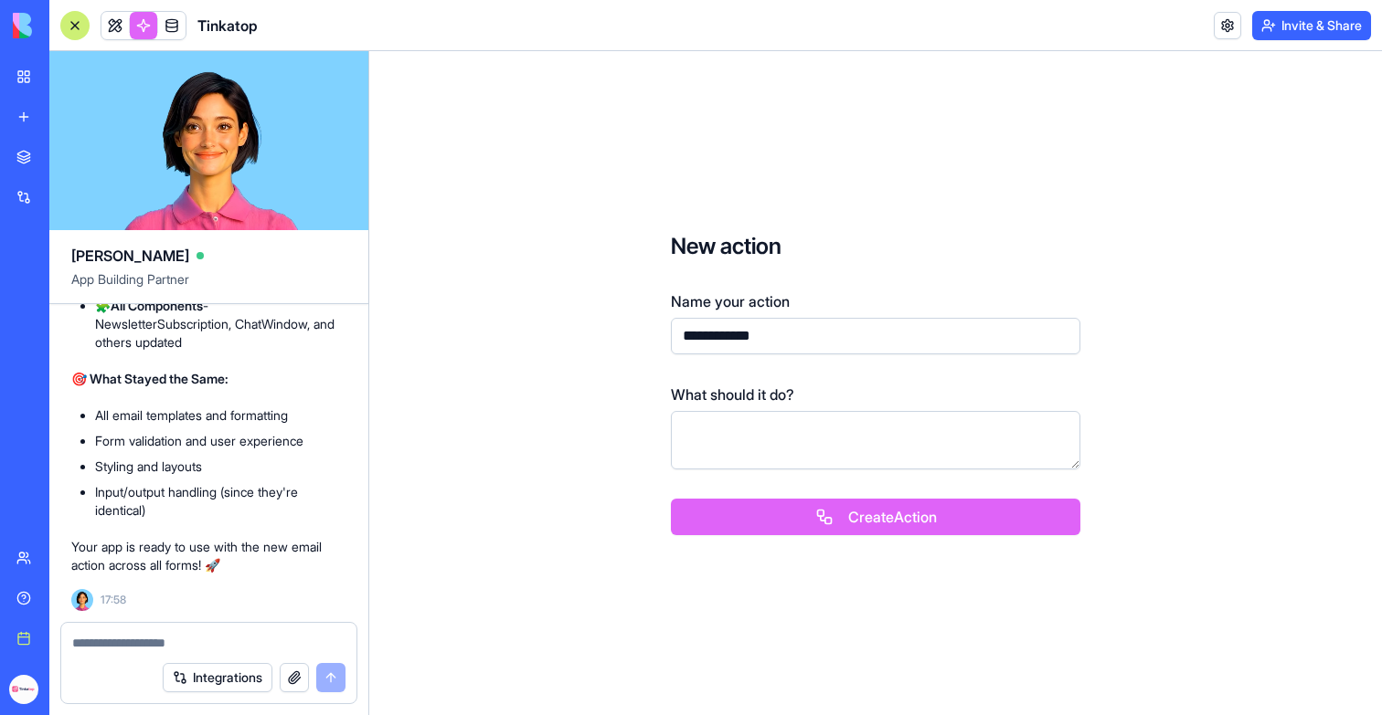
type input "**********"
click at [765, 423] on textarea at bounding box center [875, 440] width 409 height 58
click at [808, 514] on button "Create Action" at bounding box center [875, 517] width 409 height 37
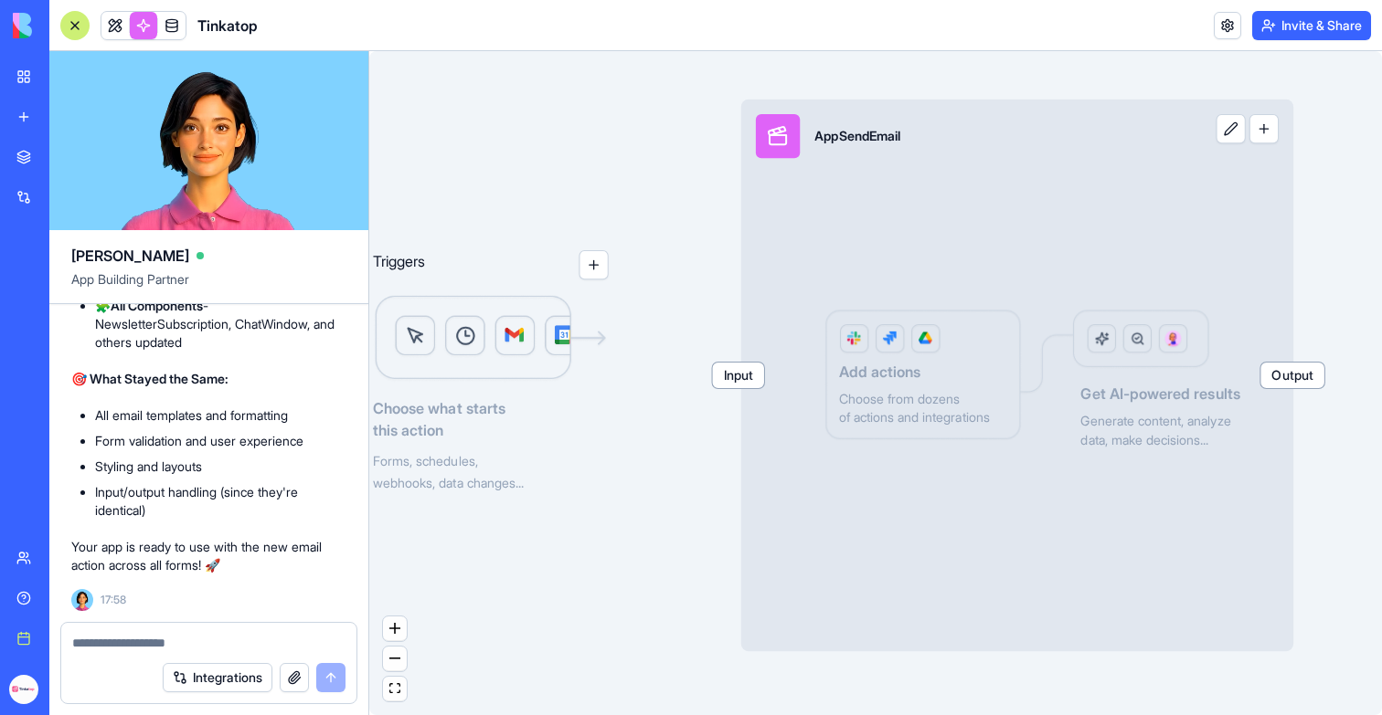
drag, startPoint x: 1237, startPoint y: 139, endPoint x: 1237, endPoint y: 164, distance: 25.6
click at [1237, 164] on div "Input AppSendEmail Output Add actions Choose from dozens of actions and integra…" at bounding box center [1017, 376] width 552 height 552
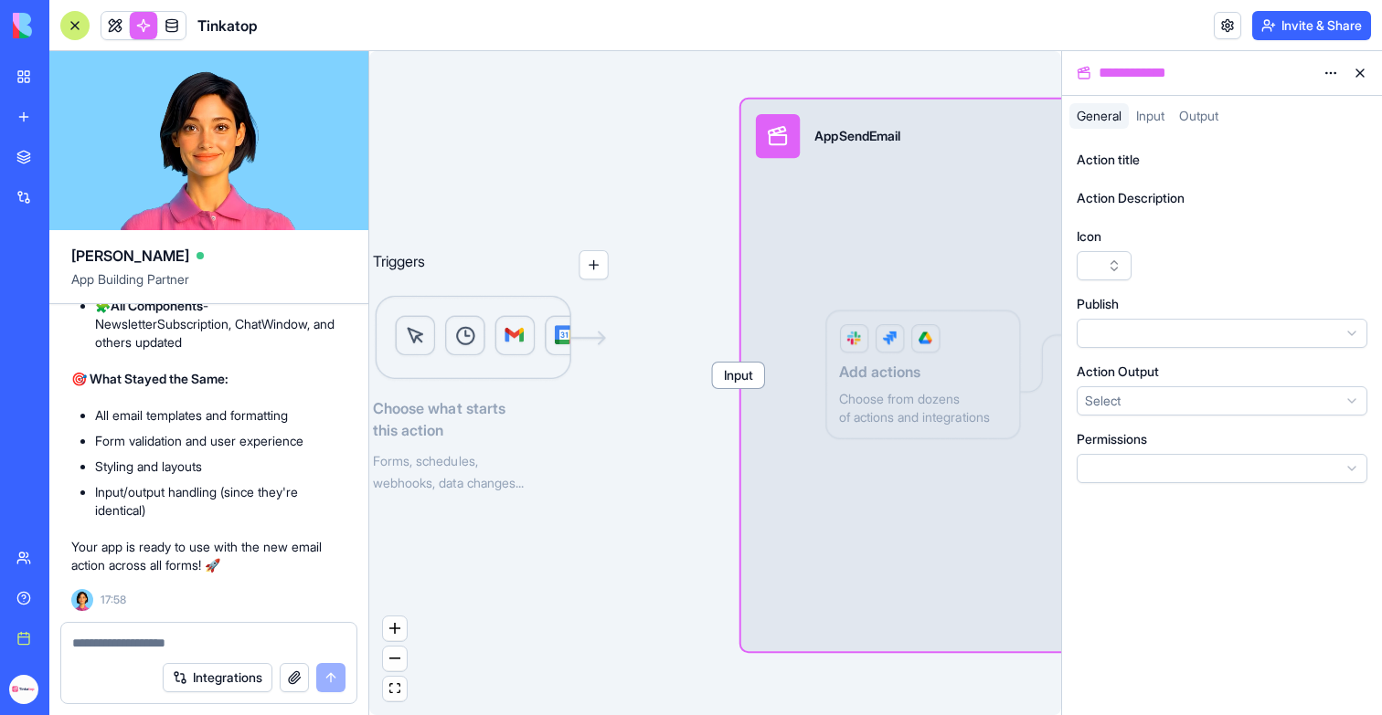
click at [1031, 138] on div "AppSendEmail" at bounding box center [965, 136] width 419 height 44
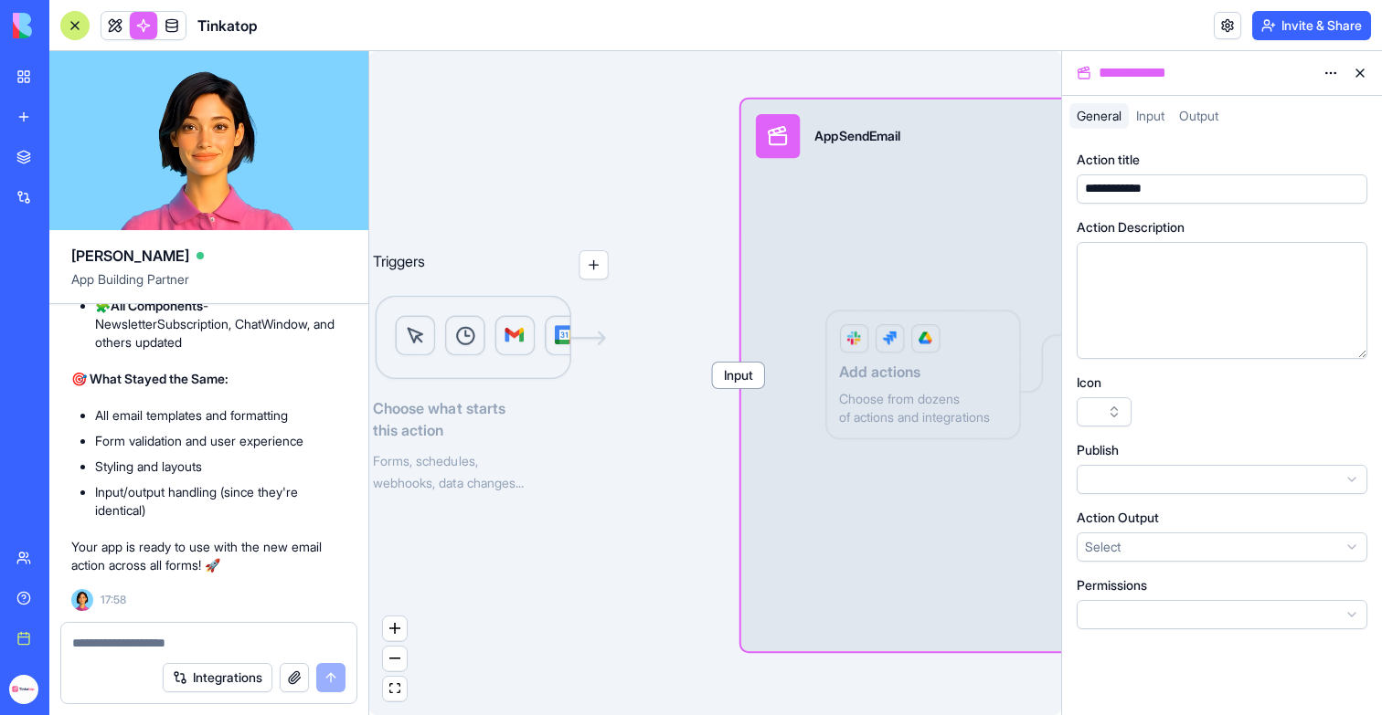
click at [1362, 74] on button at bounding box center [1359, 72] width 29 height 29
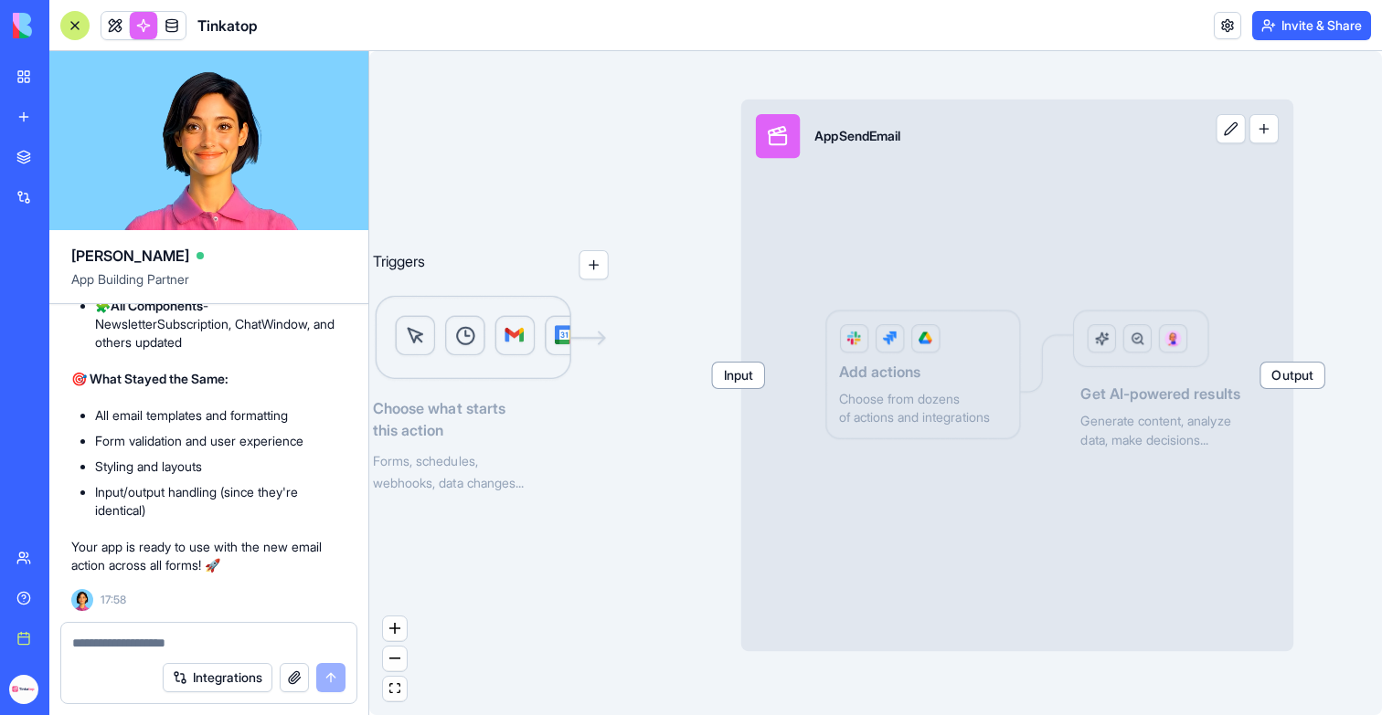
click at [1266, 136] on button "button" at bounding box center [1263, 128] width 29 height 29
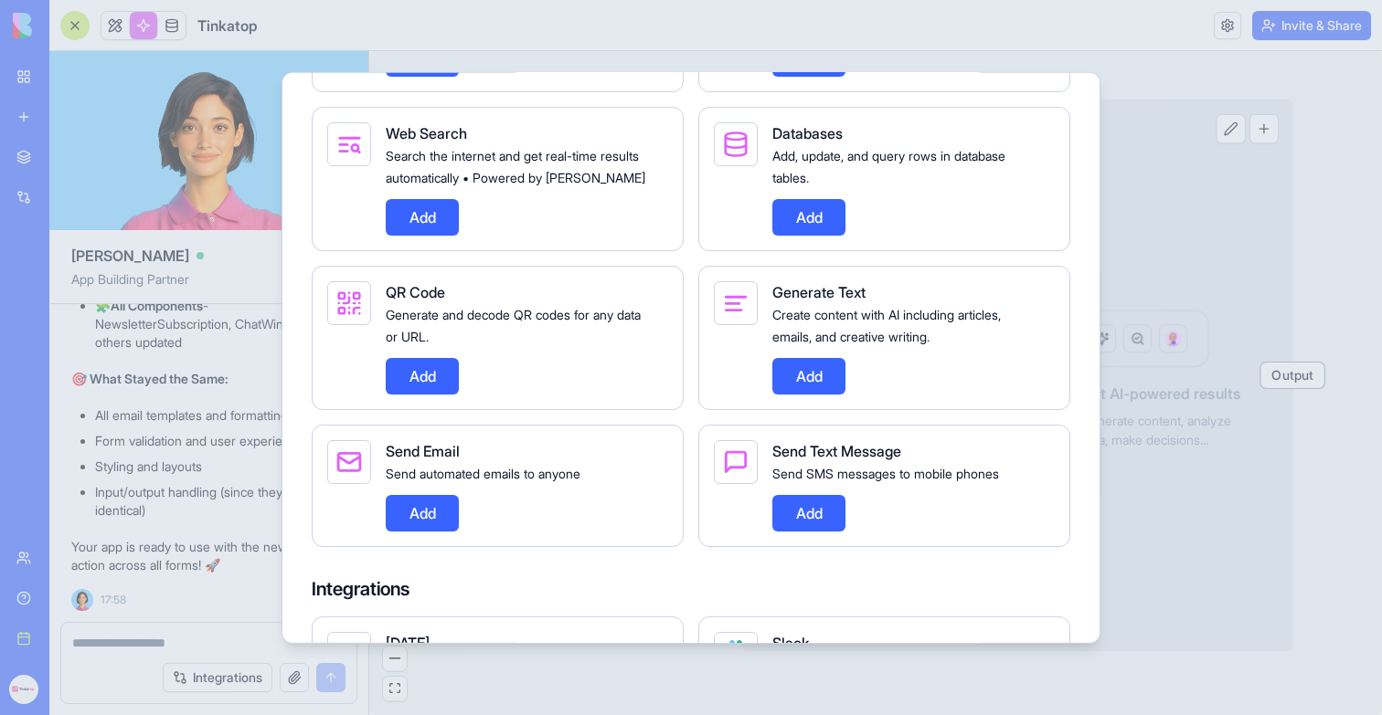
scroll to position [1430, 0]
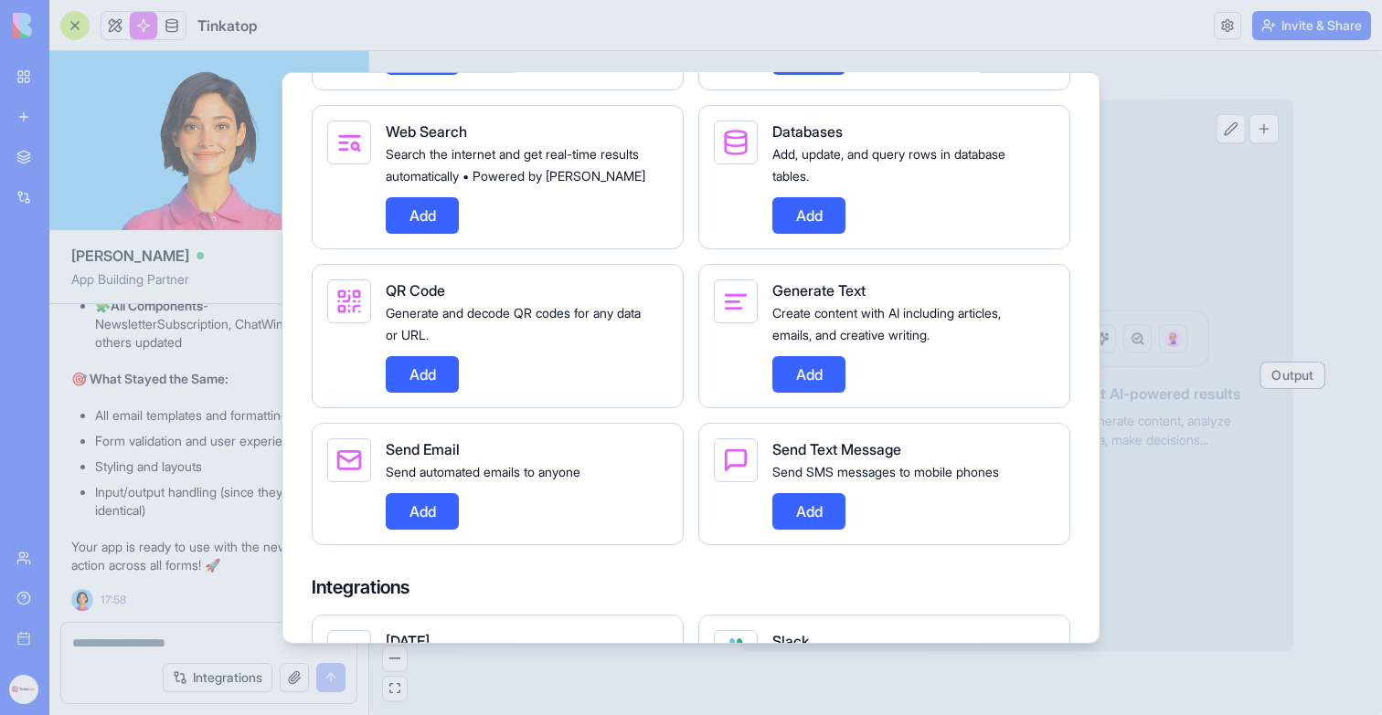
click at [429, 529] on button "Add" at bounding box center [422, 510] width 73 height 37
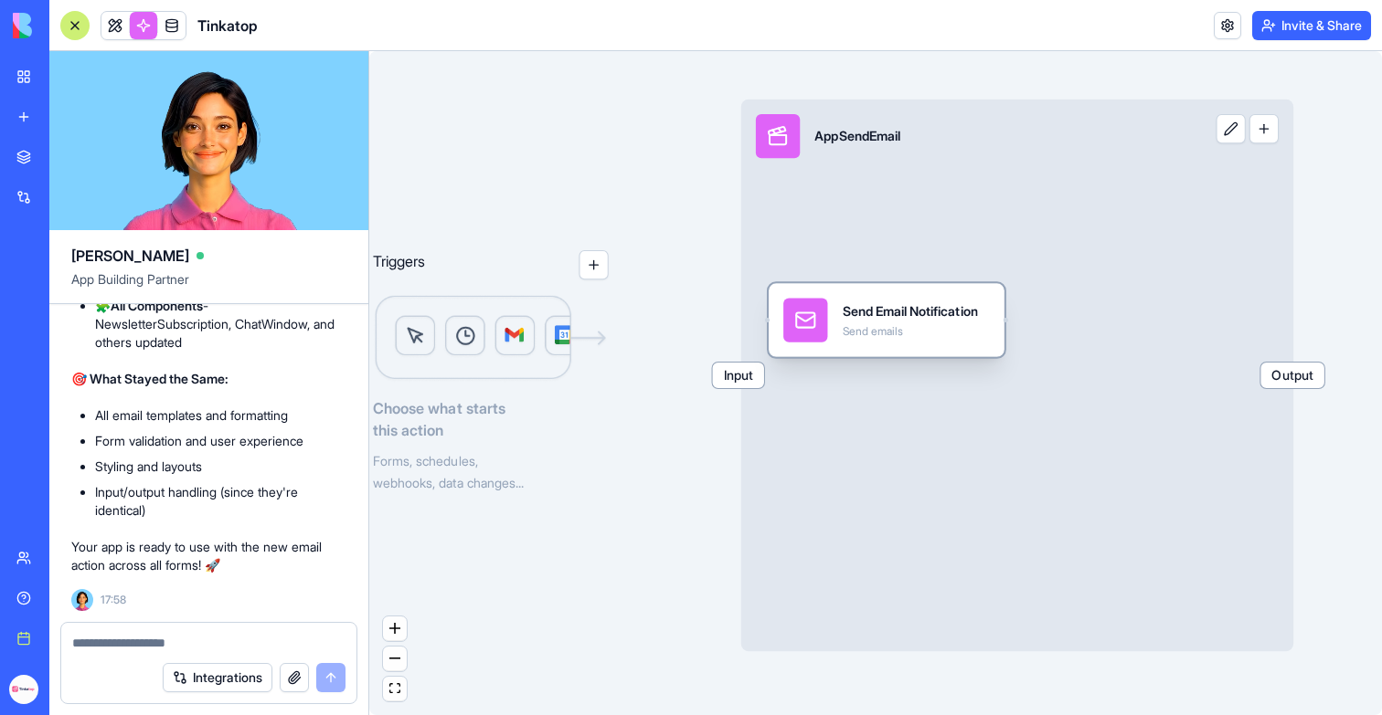
click at [855, 337] on div "Send emails" at bounding box center [909, 331] width 135 height 15
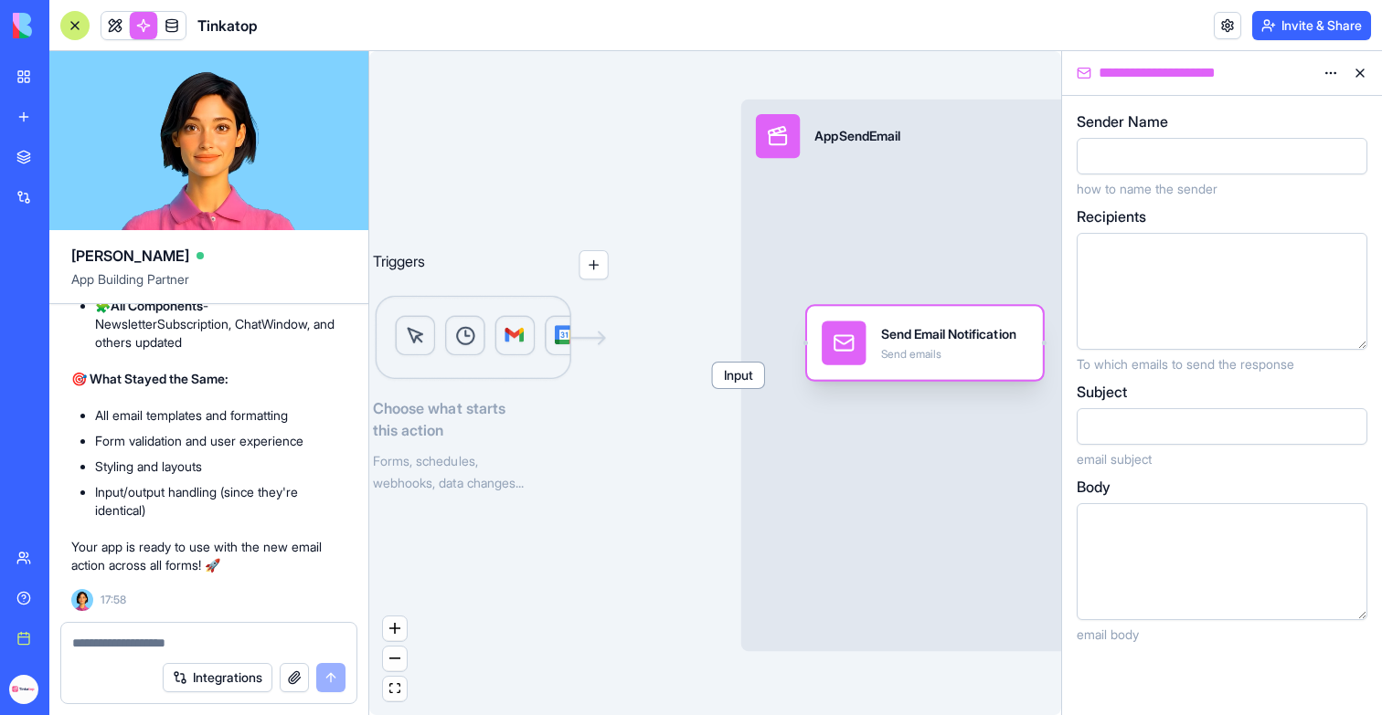
drag, startPoint x: 870, startPoint y: 319, endPoint x: 921, endPoint y: 351, distance: 60.3
click at [921, 343] on div "Send Email Notification" at bounding box center [948, 333] width 135 height 18
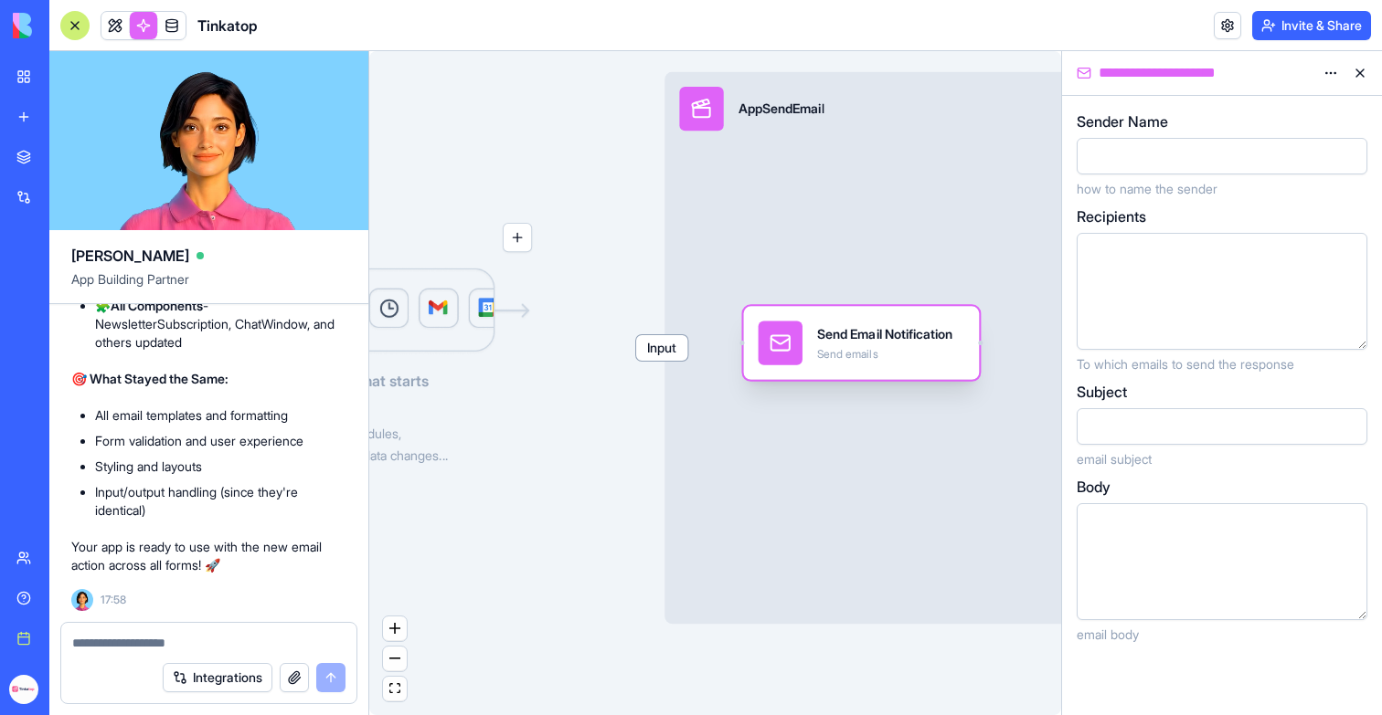
drag, startPoint x: 848, startPoint y: 336, endPoint x: 848, endPoint y: 355, distance: 18.3
click at [848, 355] on div "Send emails" at bounding box center [884, 354] width 135 height 15
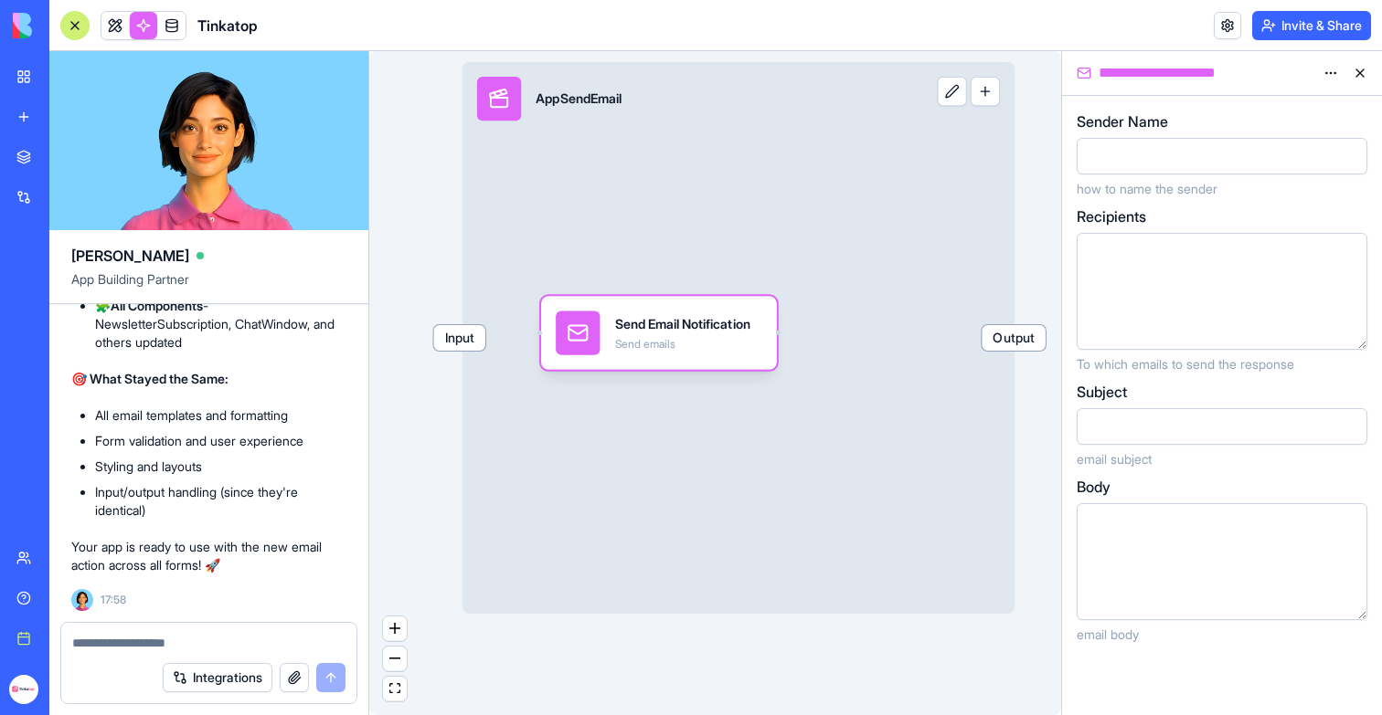
click at [948, 97] on button at bounding box center [951, 91] width 29 height 29
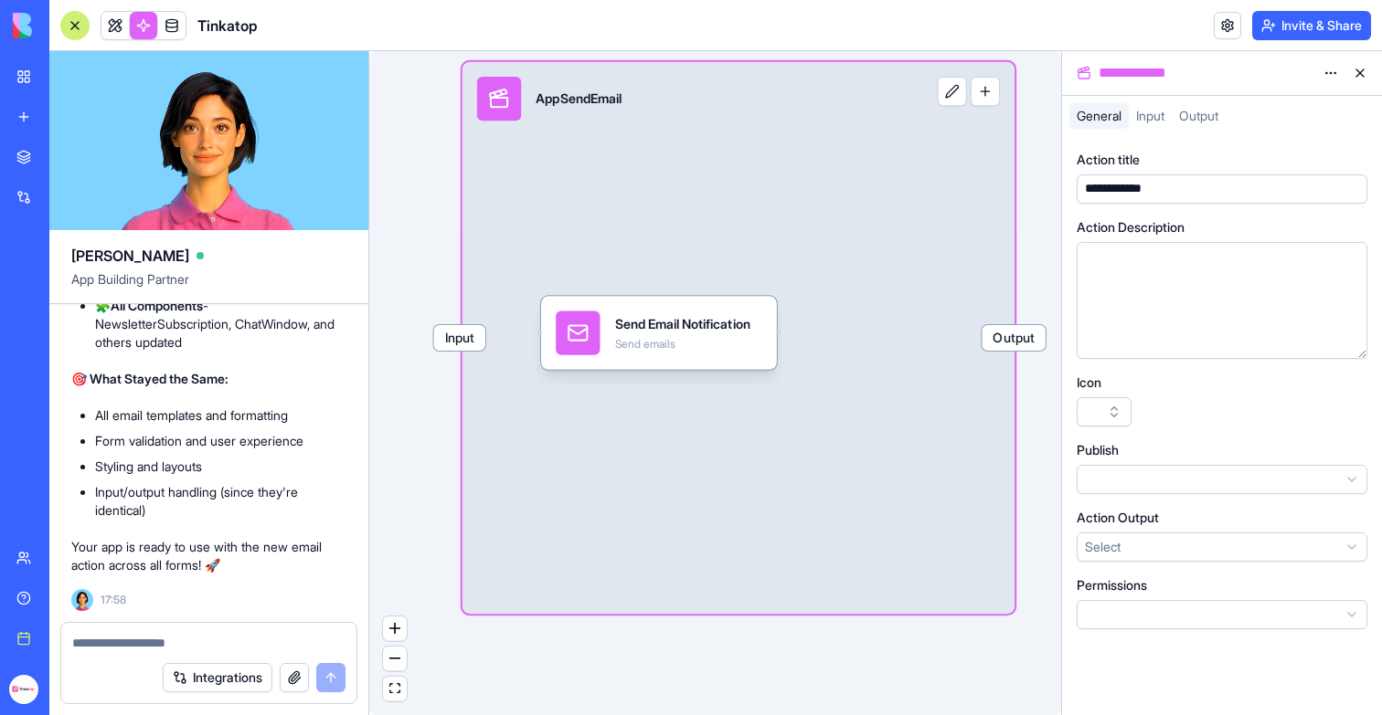
click at [1160, 554] on html "BETA My workspace New app Marketplace Integrations Recent Money Maestro DocuVau…" at bounding box center [691, 357] width 1382 height 715
click at [1123, 546] on html "BETA My workspace New app Marketplace Integrations Recent Money Maestro DocuVau…" at bounding box center [691, 357] width 1382 height 715
click at [680, 350] on div "Send emails" at bounding box center [682, 344] width 135 height 15
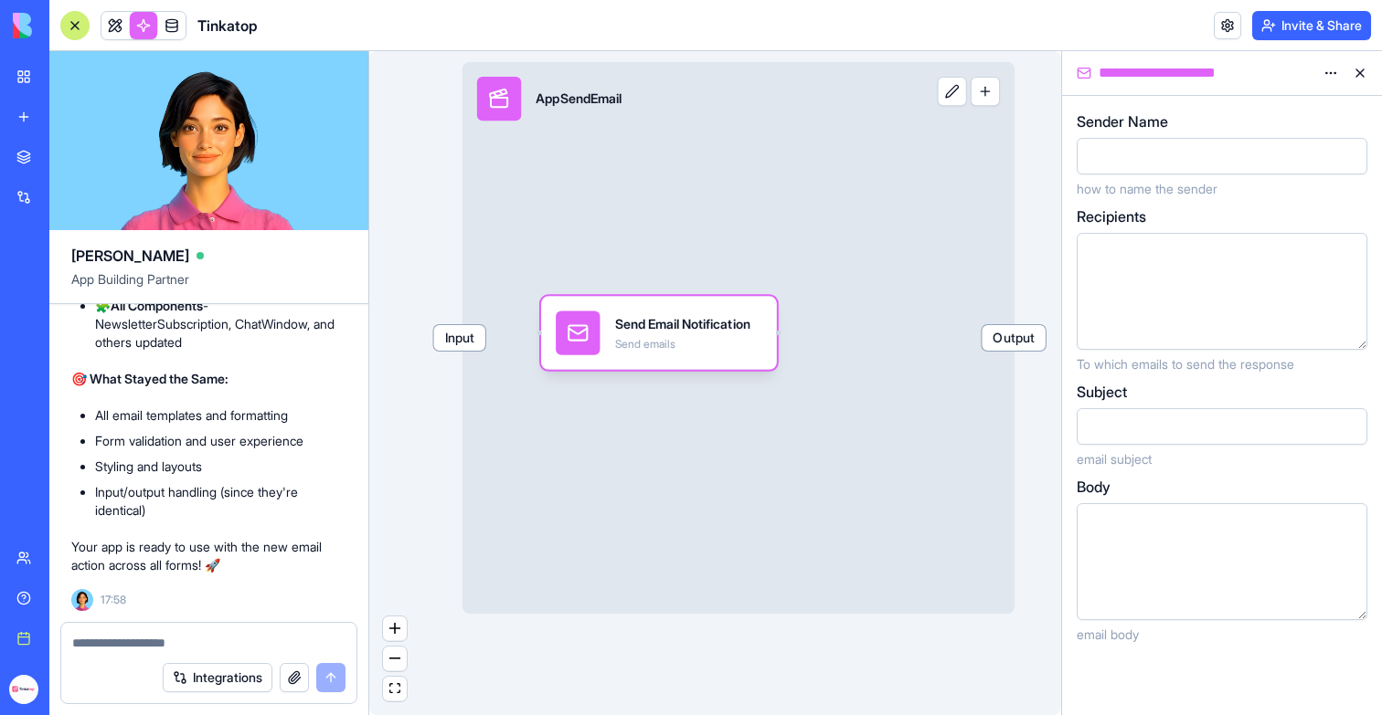
click at [953, 96] on button at bounding box center [951, 91] width 29 height 29
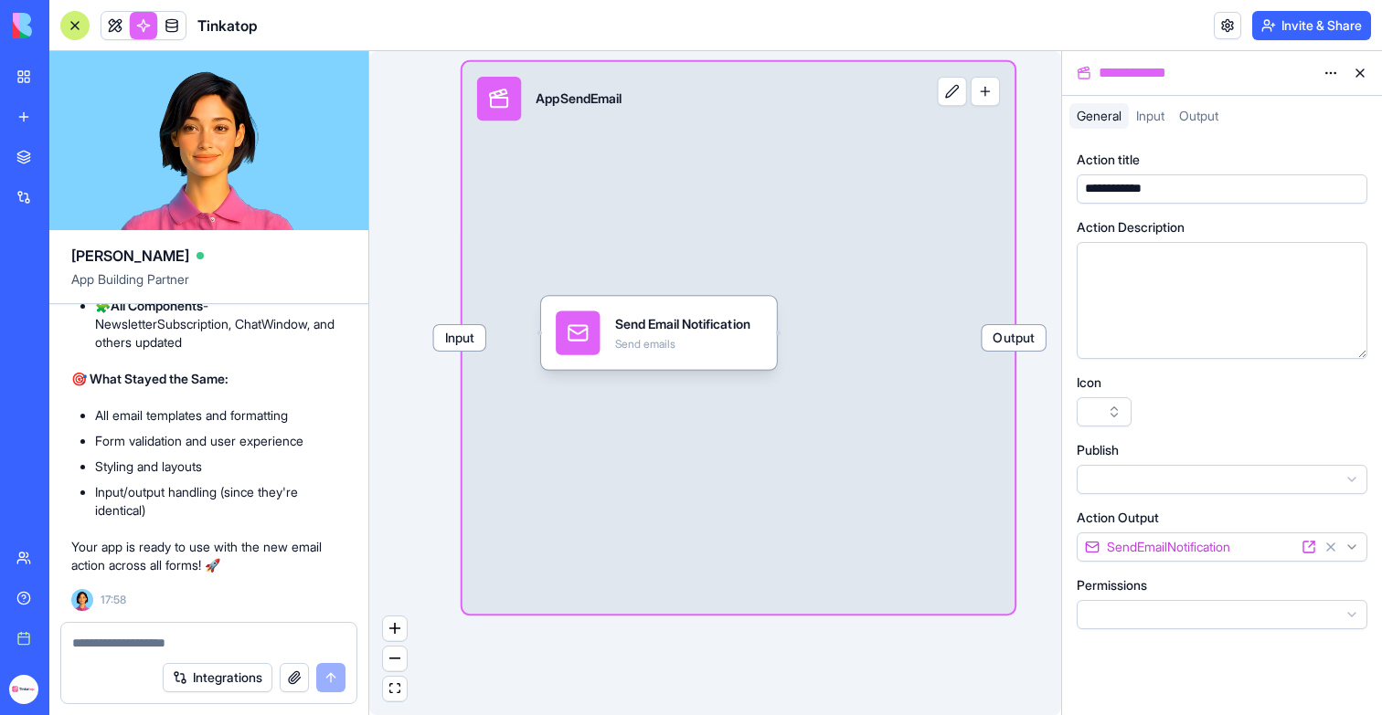
click at [1155, 112] on span "Input" at bounding box center [1150, 116] width 28 height 16
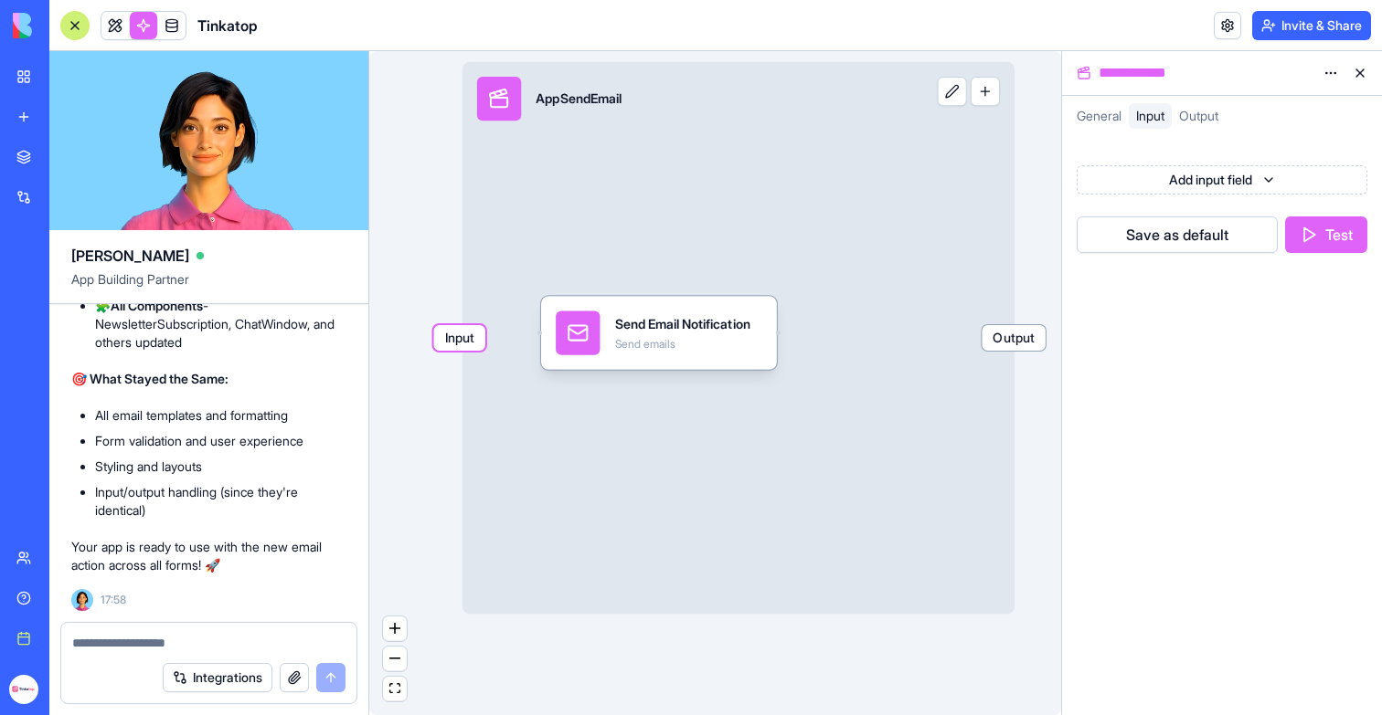
click at [1212, 185] on html "BETA My workspace New app Marketplace Integrations Recent Money Maestro DocuVau…" at bounding box center [691, 357] width 1382 height 715
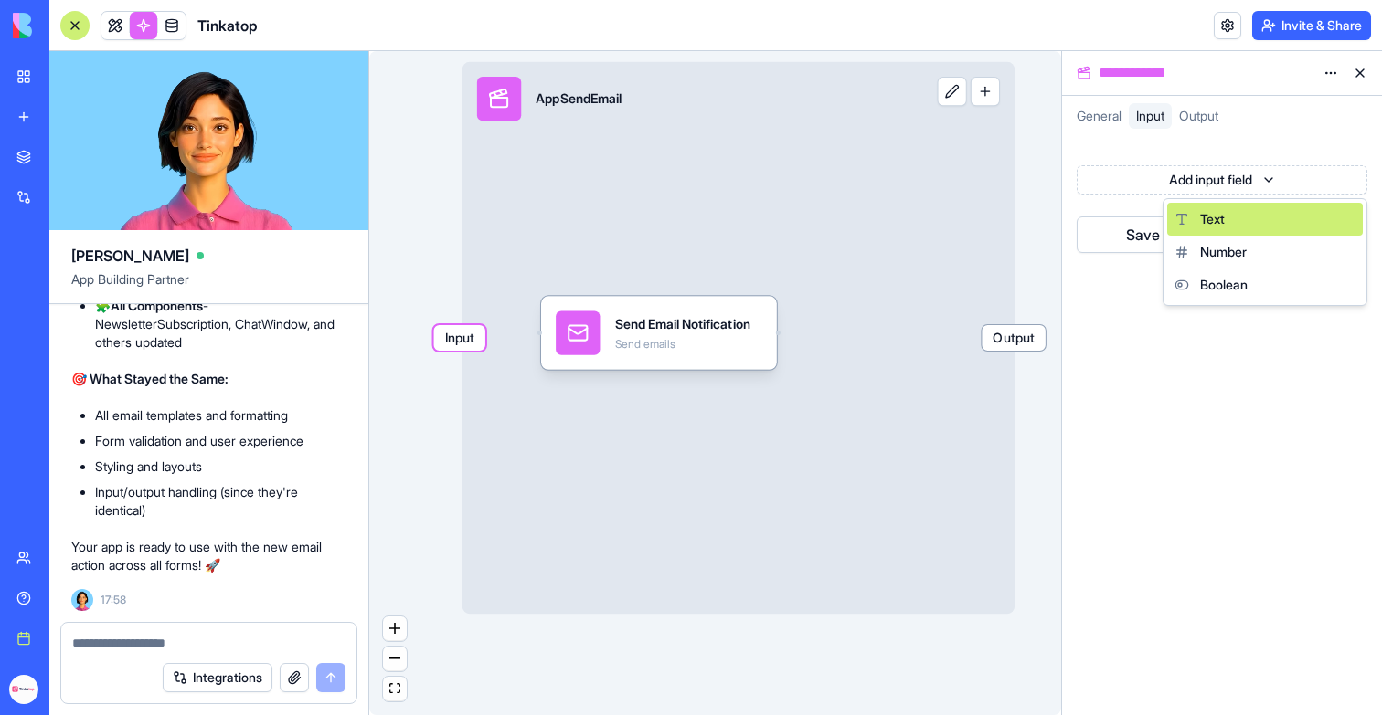
click at [1215, 215] on span "Text" at bounding box center [1212, 219] width 25 height 18
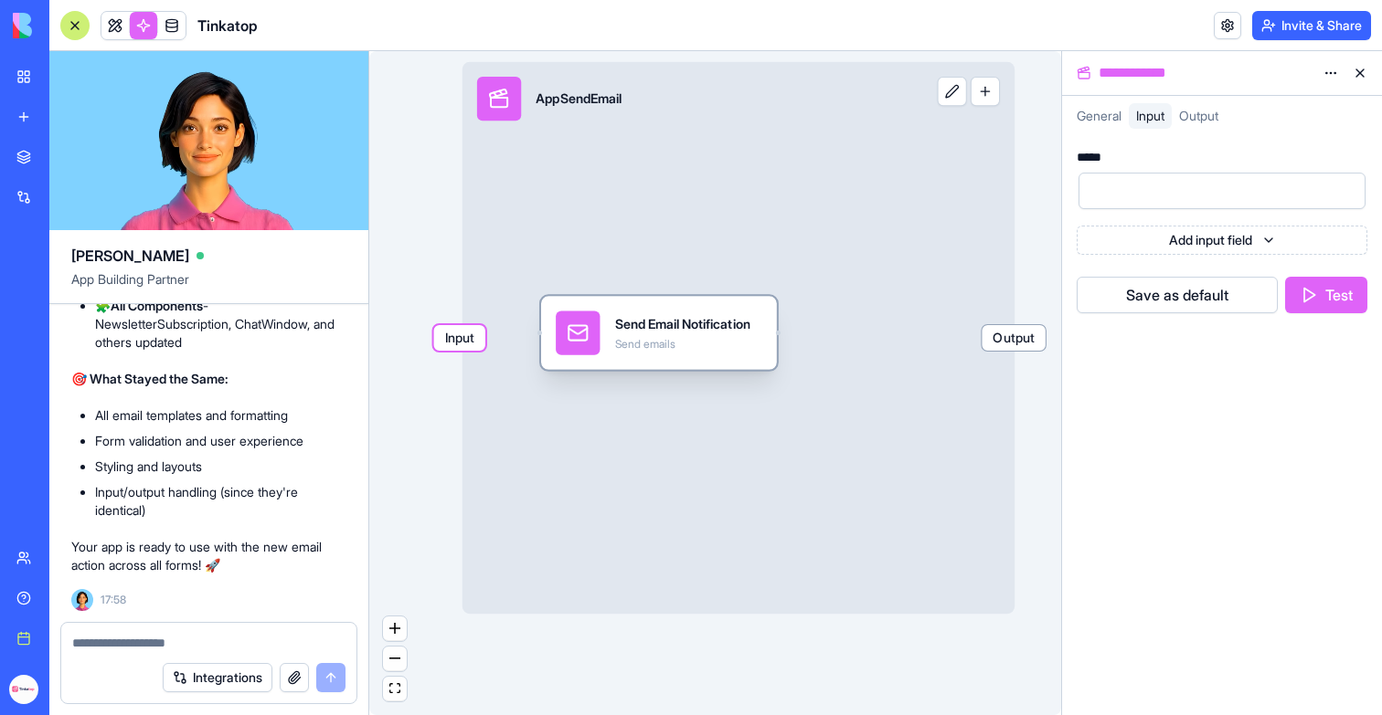
click at [711, 341] on div "Send emails" at bounding box center [682, 344] width 135 height 15
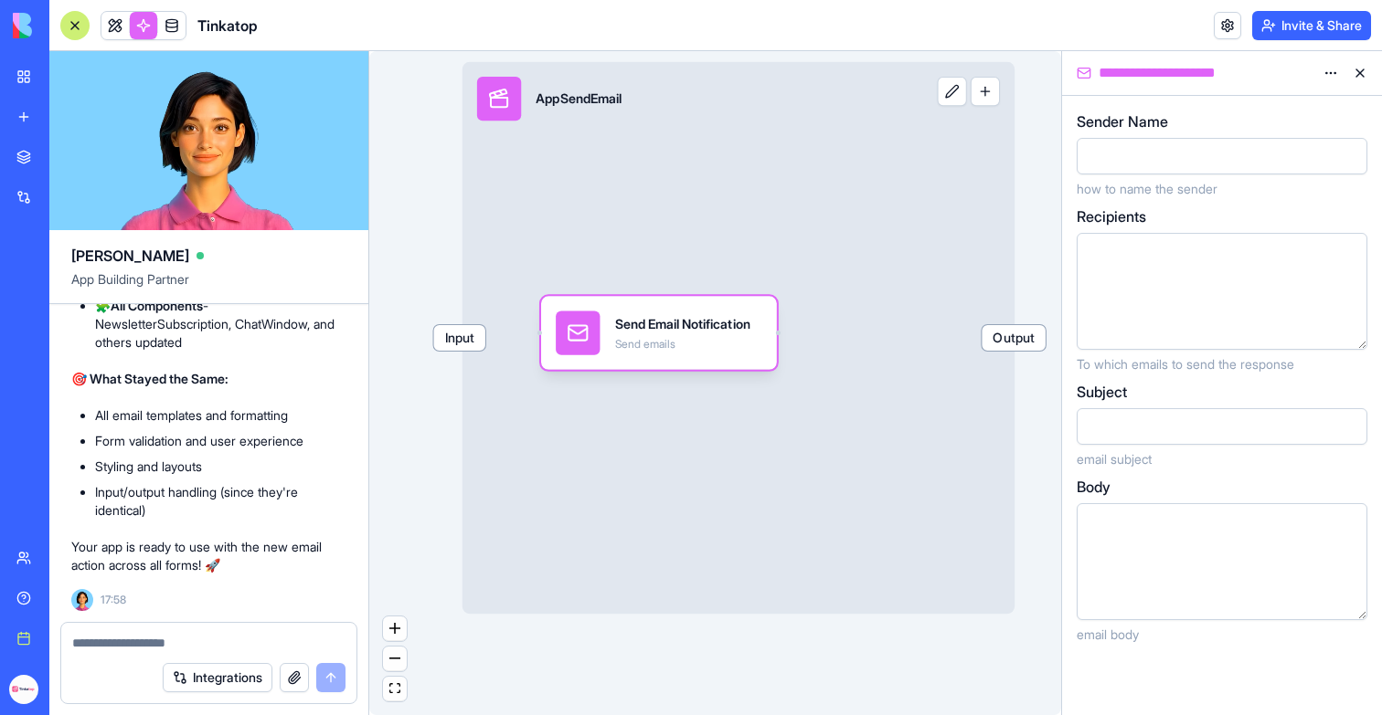
click at [1149, 126] on label "Sender Name" at bounding box center [1121, 122] width 91 height 22
click at [471, 337] on span "Input" at bounding box center [459, 338] width 51 height 26
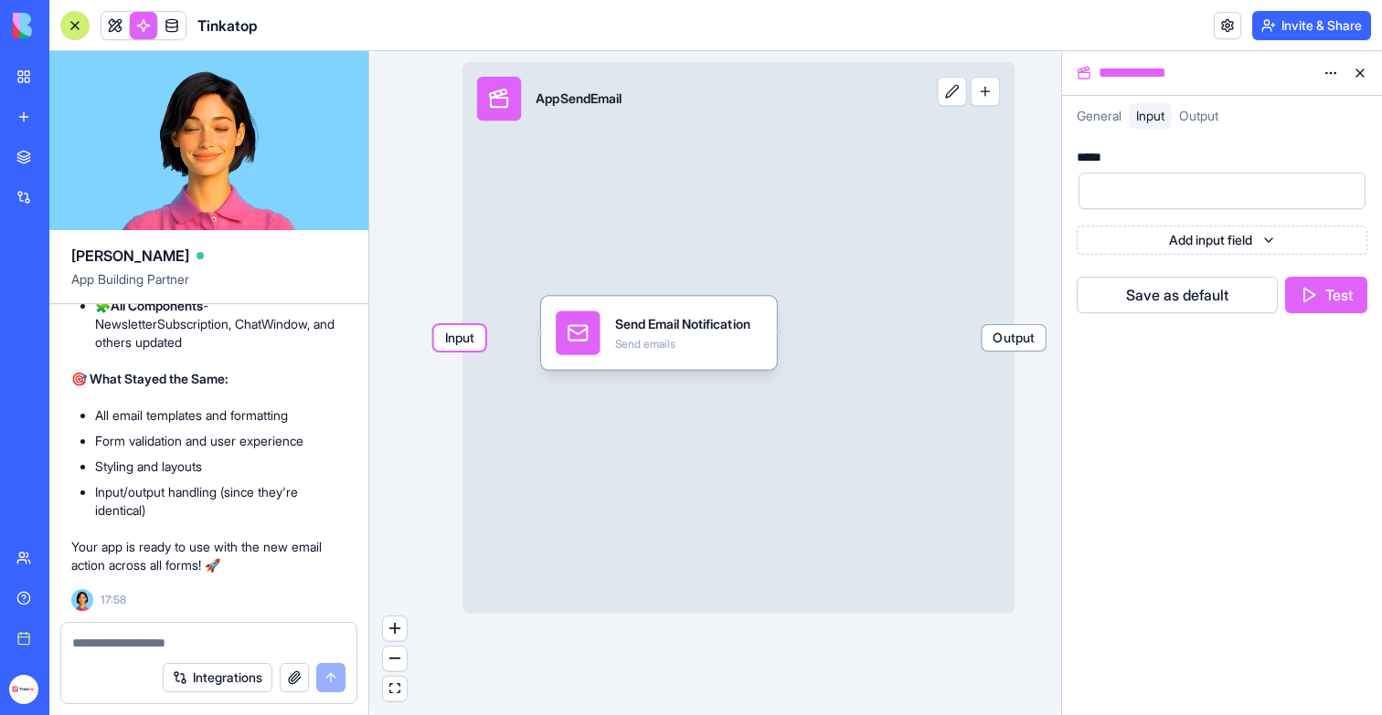
click at [1326, 71] on html "BETA My workspace New app Marketplace Integrations Recent Money Maestro DocuVau…" at bounding box center [691, 357] width 1382 height 715
click at [1330, 72] on html "BETA My workspace New app Marketplace Integrations Recent Money Maestro DocuVau…" at bounding box center [691, 357] width 1382 height 715
click at [946, 100] on button at bounding box center [951, 91] width 29 height 29
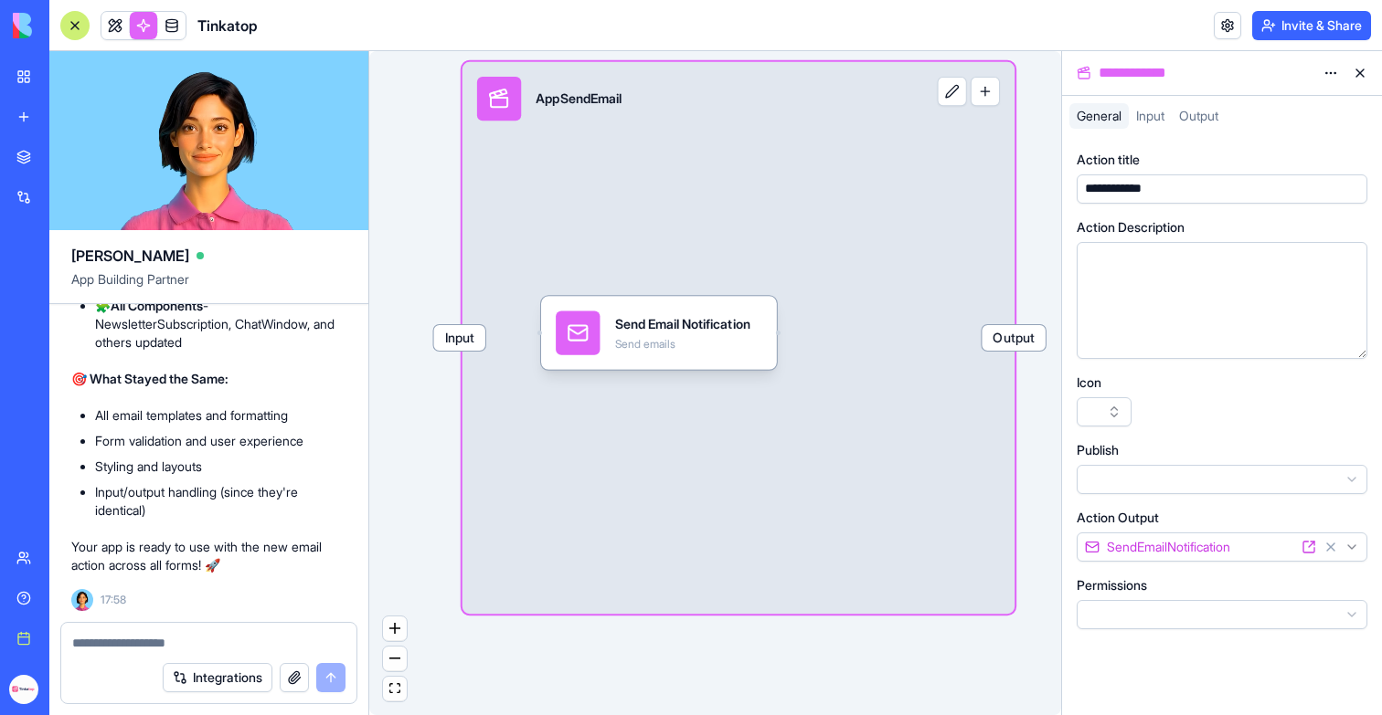
click at [1325, 76] on html "BETA My workspace New app Marketplace Integrations Recent Money Maestro DocuVau…" at bounding box center [691, 357] width 1382 height 715
click at [1326, 76] on html "BETA My workspace New app Marketplace Integrations Recent Money Maestro DocuVau…" at bounding box center [691, 357] width 1382 height 715
click at [944, 662] on div "Triggers Choose what starts this action Forms, schedules, webhooks, data change…" at bounding box center [715, 383] width 692 height 664
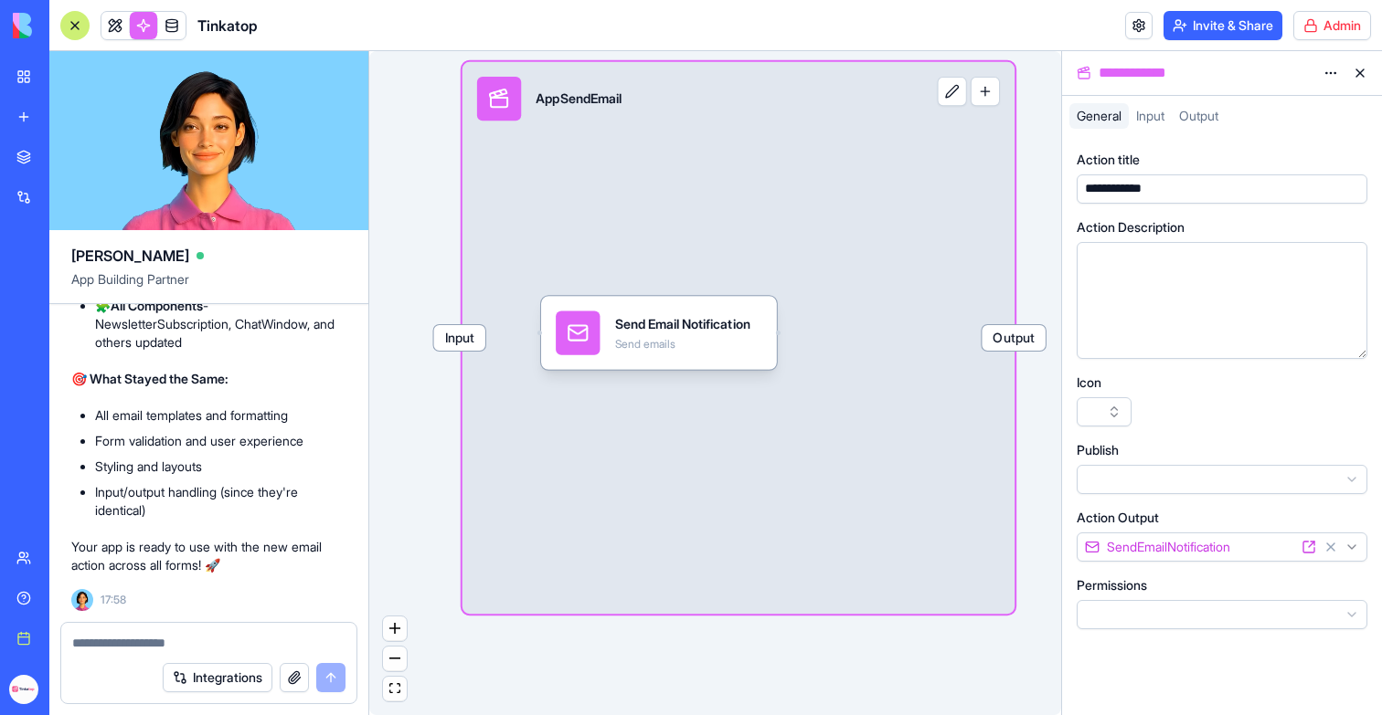
click at [1321, 22] on html "BETA My workspace New app Marketplace Integrations Recent Money Maestro DocuVau…" at bounding box center [691, 357] width 1382 height 715
click at [1050, 141] on html "BETA My workspace New app Marketplace Integrations Recent Money Maestro DocuVau…" at bounding box center [691, 357] width 1382 height 715
click at [1328, 76] on html "BETA My workspace New app Marketplace Integrations Recent Money Maestro DocuVau…" at bounding box center [691, 357] width 1382 height 715
click at [1314, 103] on div "State" at bounding box center [1287, 110] width 108 height 29
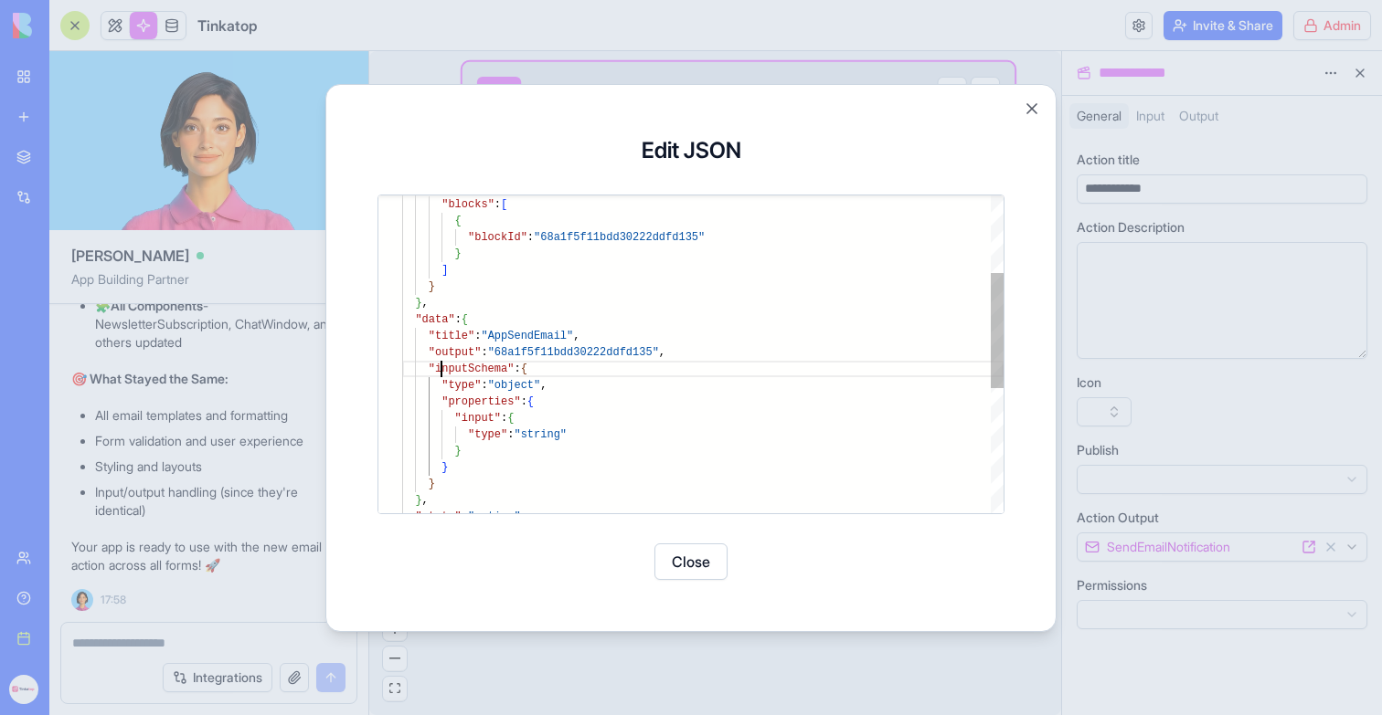
click at [444, 363] on div "} , } ] } "blockId" : "68a1f5f11bdd30222ddfd135" { "blocks" : [ "bodyContent" :…" at bounding box center [702, 421] width 601 height 877
click at [423, 363] on div "} , } ] } "blockId" : "68a1f5f11bdd30222ddfd135" { "blocks" : [ "bodyContent" :…" at bounding box center [702, 421] width 601 height 877
click at [542, 370] on div "} , } ] } "blockId" : "68a1f5f11bdd30222ddfd135" { "blocks" : [ "bodyContent" :…" at bounding box center [702, 421] width 601 height 877
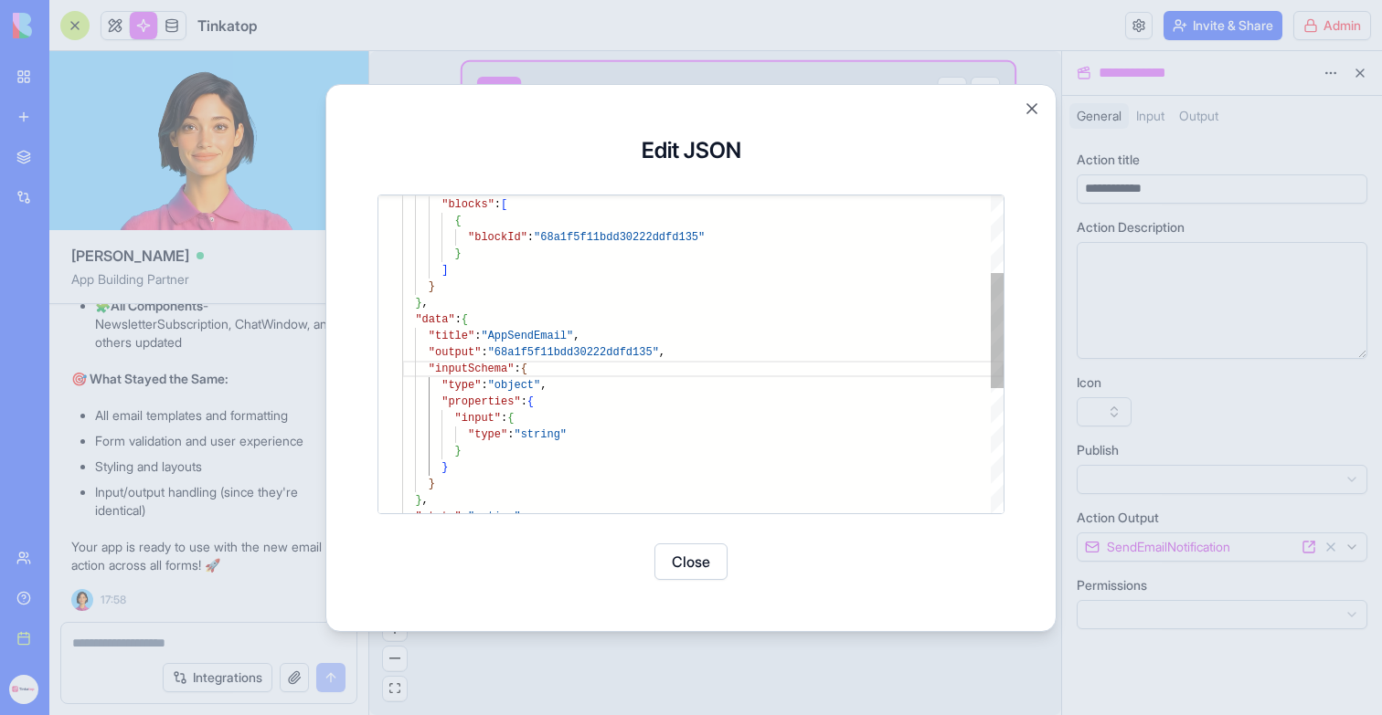
click at [436, 478] on div "} , } ] } "blockId" : "68a1f5f11bdd30222ddfd135" { "blocks" : [ "bodyContent" :…" at bounding box center [702, 421] width 601 height 877
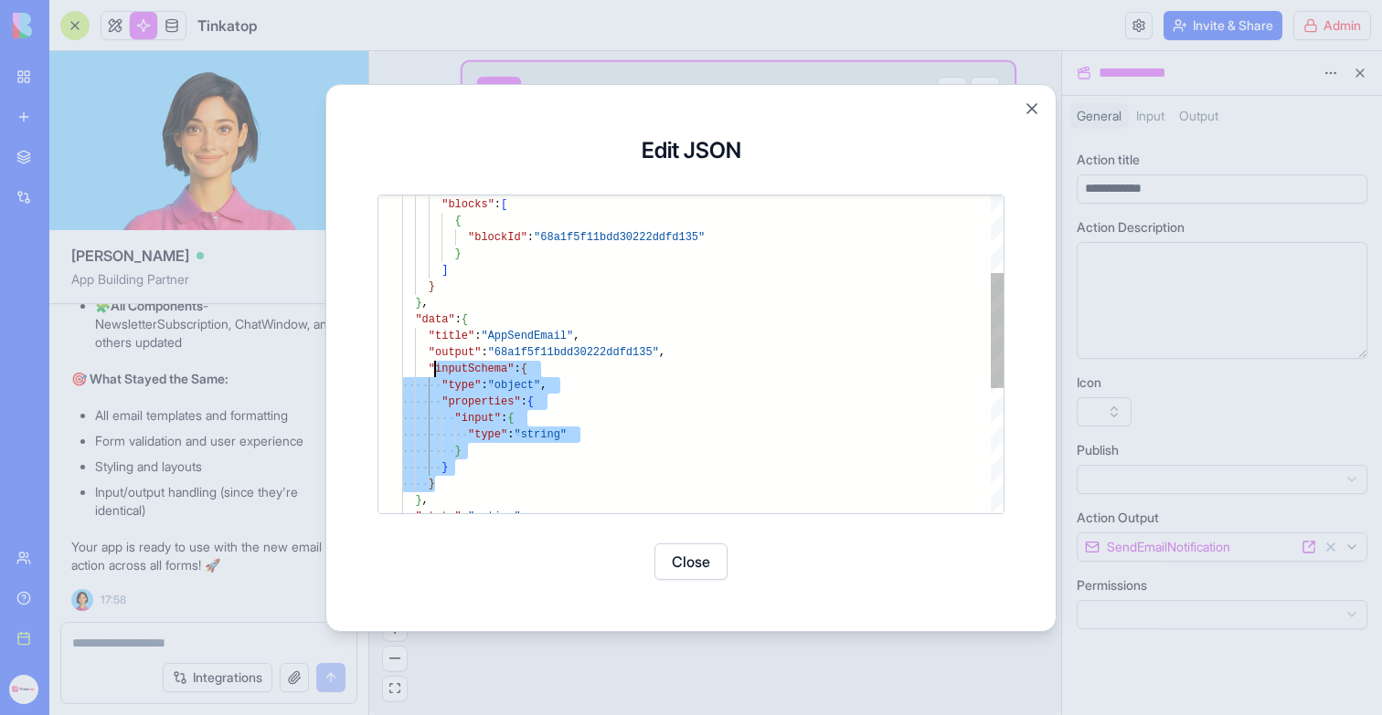
scroll to position [49, 26]
drag, startPoint x: 439, startPoint y: 482, endPoint x: 429, endPoint y: 363, distance: 120.0
click at [429, 363] on div "} , } ] } "blockId" : "68a1f5f11bdd30222ddfd135" { "blocks" : [ "bodyContent" :…" at bounding box center [702, 421] width 601 height 877
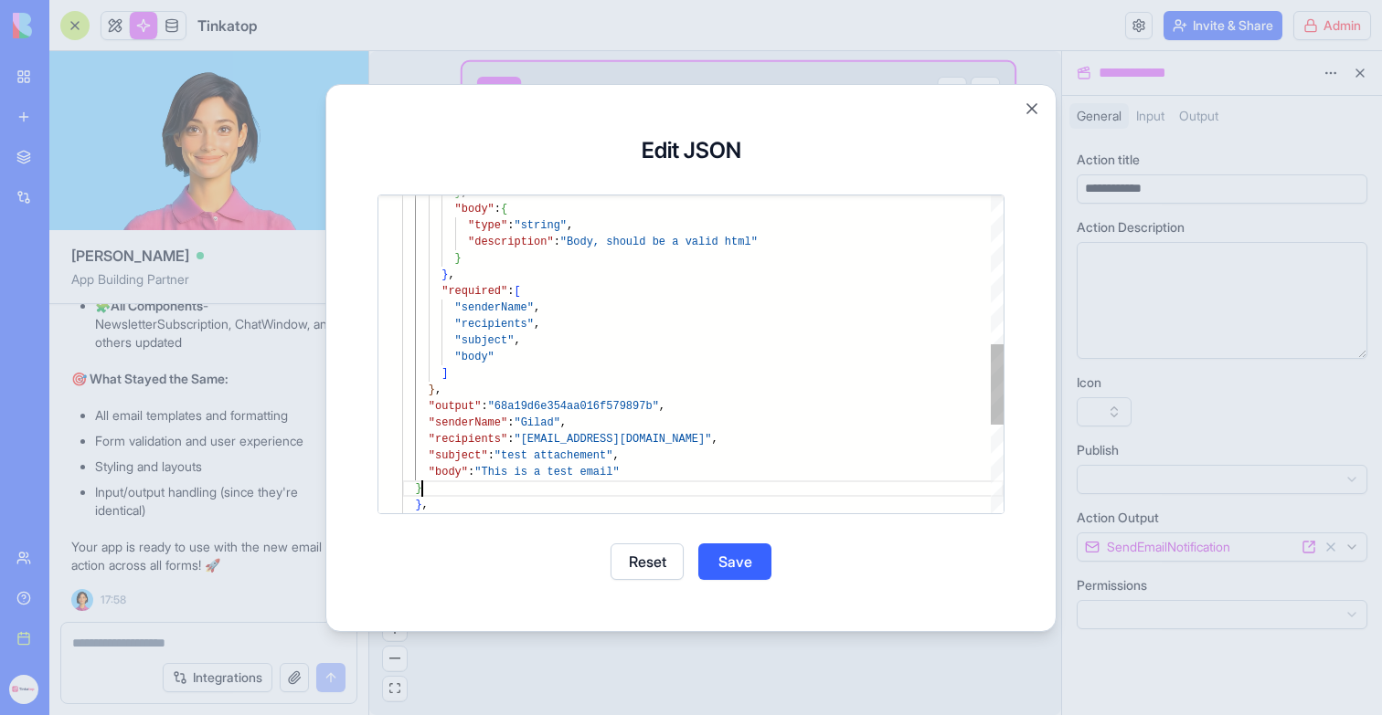
scroll to position [49, 20]
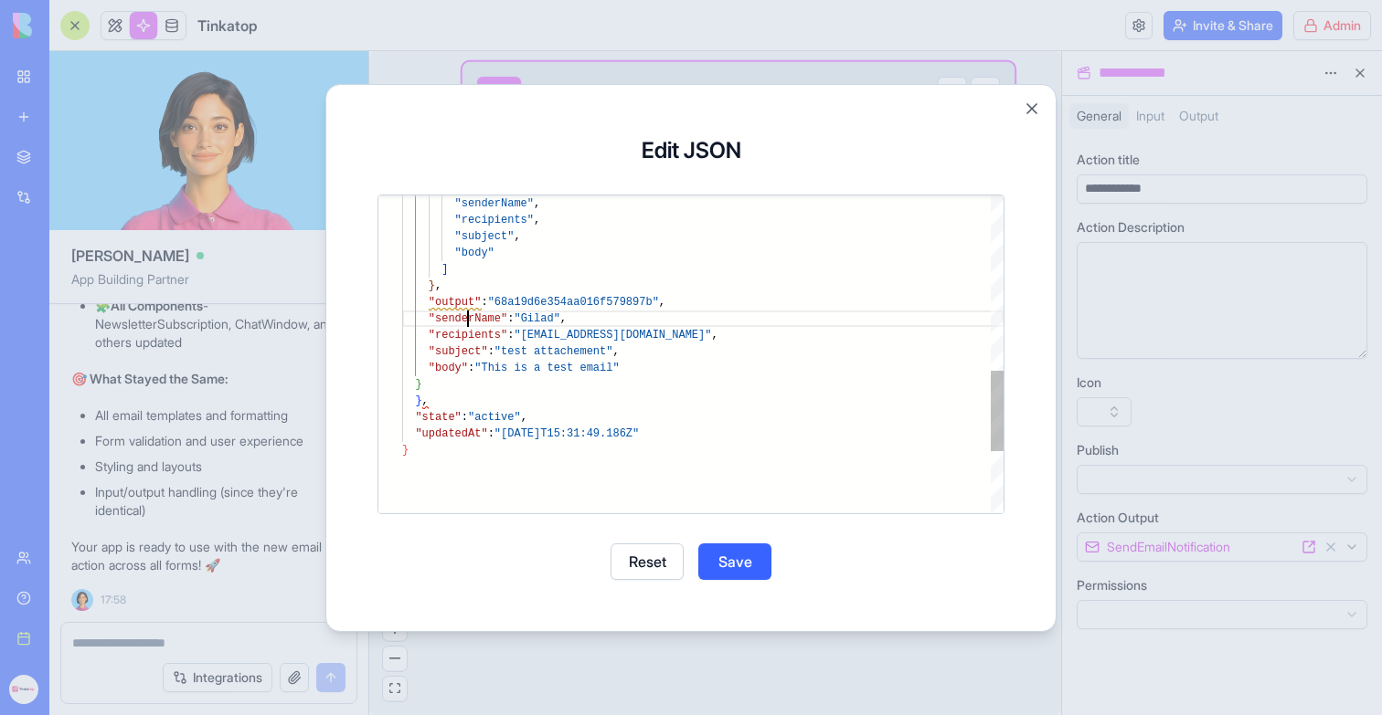
click at [470, 316] on div ""senderName" , "recipients" , "subject" , "body" ] } , "output" : "68a19d6e354a…" at bounding box center [702, 132] width 601 height 1255
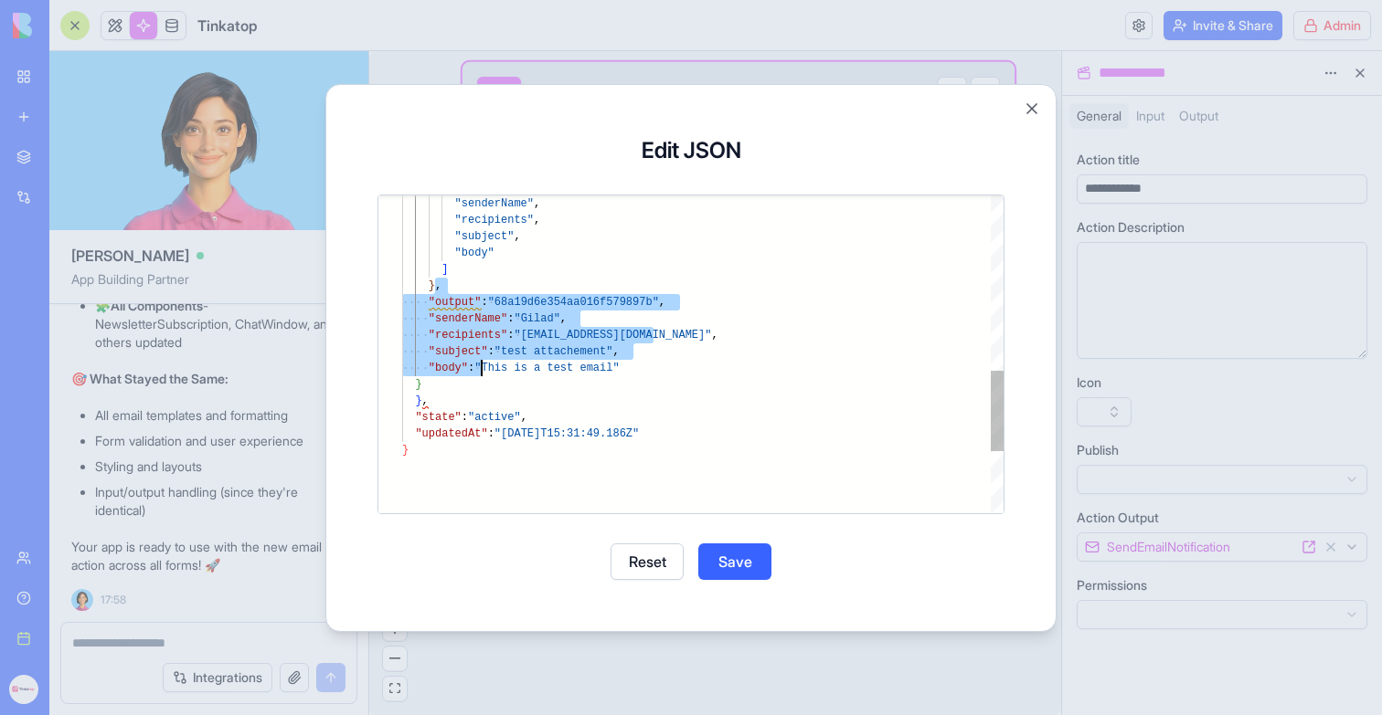
scroll to position [115, 20]
drag, startPoint x: 435, startPoint y: 287, endPoint x: 645, endPoint y: 365, distance: 224.0
click at [645, 365] on div ""senderName" , "recipients" , "subject" , "body" ] } , "output" : "68a19d6e354a…" at bounding box center [702, 132] width 601 height 1255
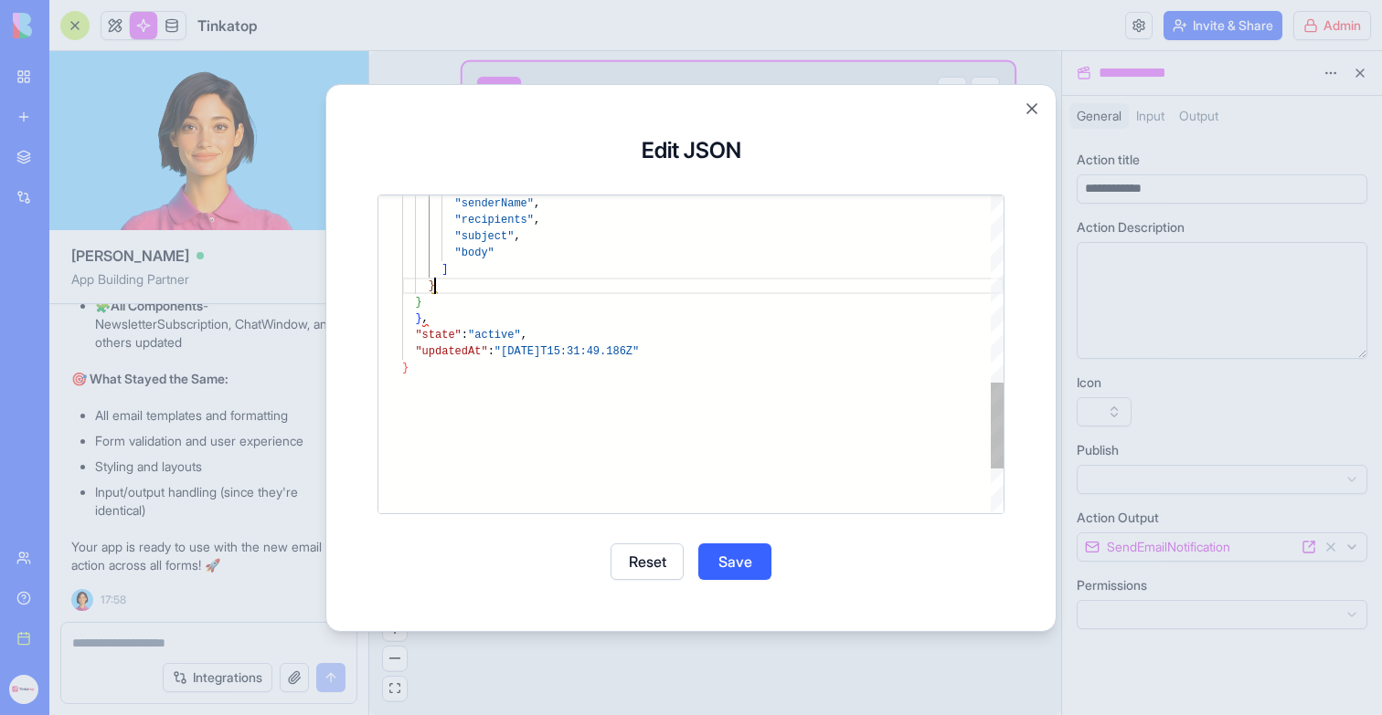
scroll to position [115, 33]
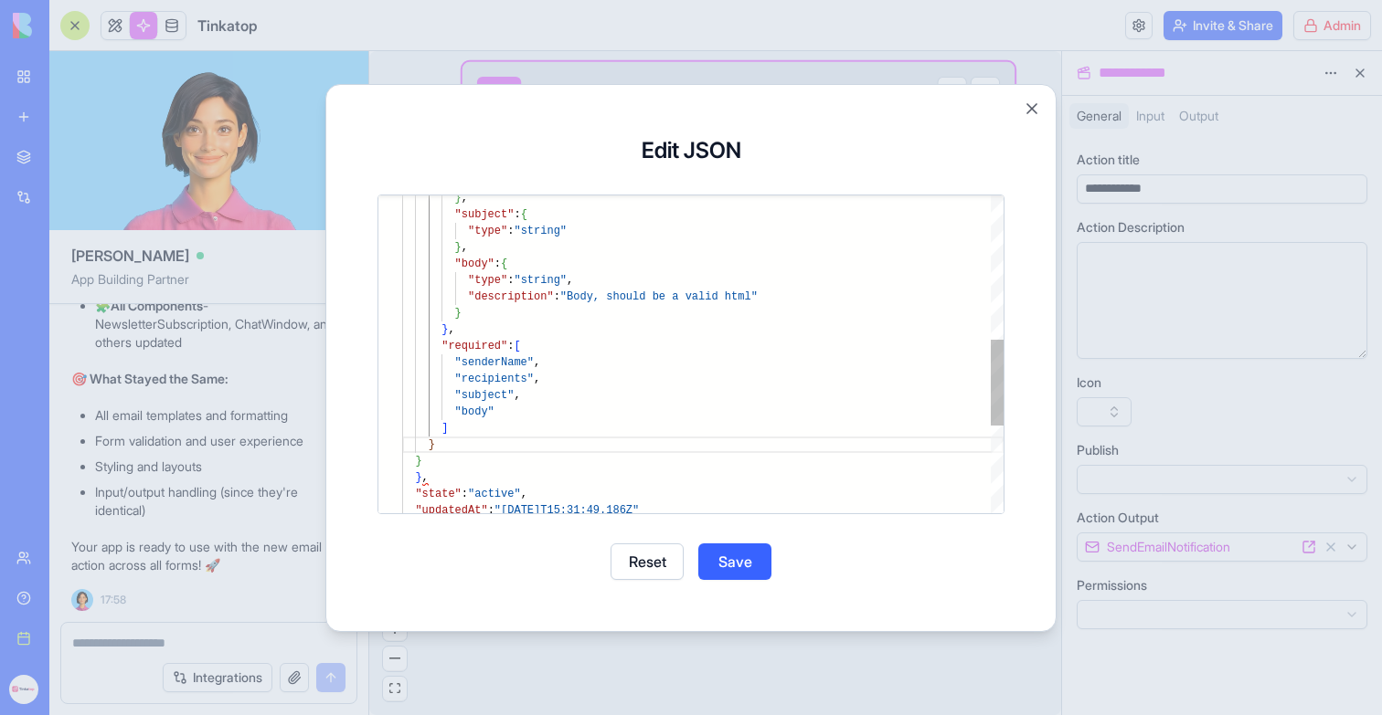
click at [429, 462] on div ""senderName" , "recipients" , "subject" , "body" ] } } } , "state" : "active" ,…" at bounding box center [702, 250] width 601 height 1173
type textarea "**********"
click at [647, 480] on div ""senderName" , "recipients" , "subject" , "body" ] } } , "state" : "active" , "…" at bounding box center [702, 250] width 601 height 1173
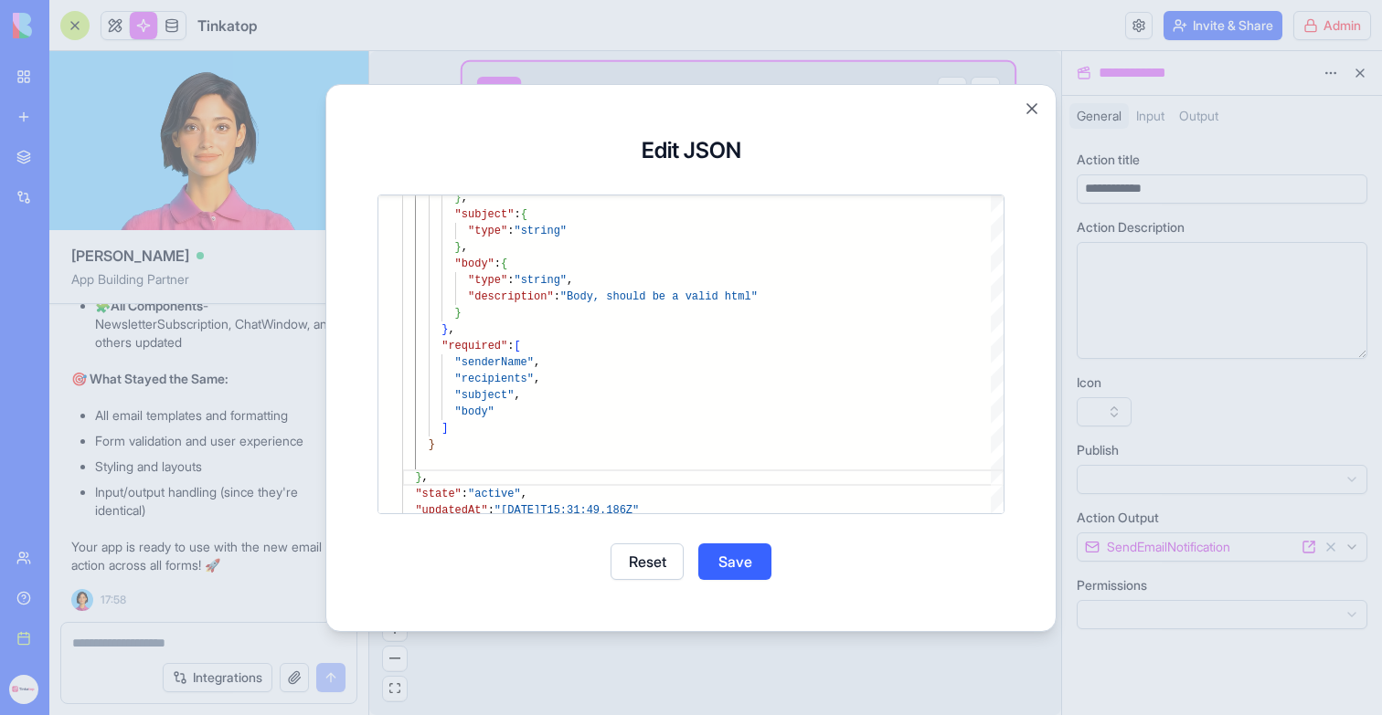
click at [743, 569] on button "Save" at bounding box center [734, 562] width 73 height 37
click at [1029, 111] on button "Close" at bounding box center [1031, 109] width 18 height 18
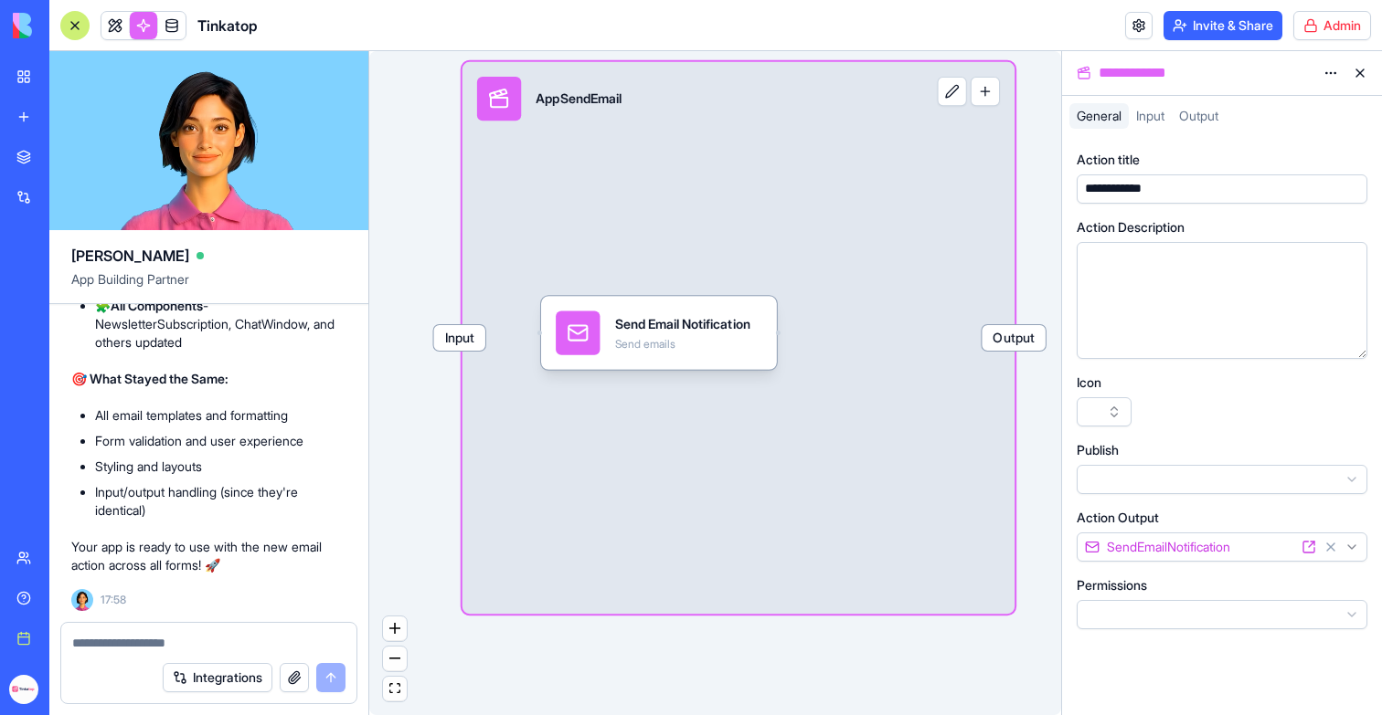
click at [1145, 128] on div "Input" at bounding box center [1149, 116] width 43 height 26
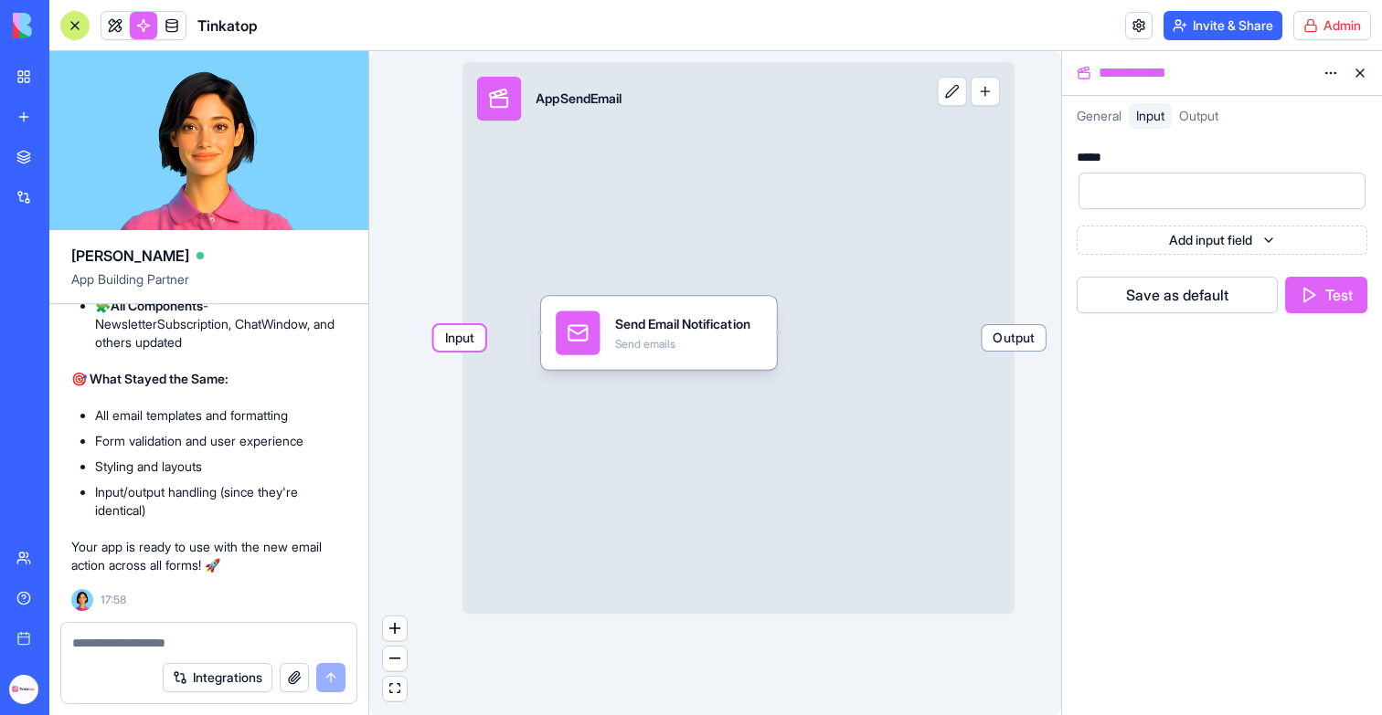
click at [1101, 116] on span "General" at bounding box center [1098, 116] width 45 height 16
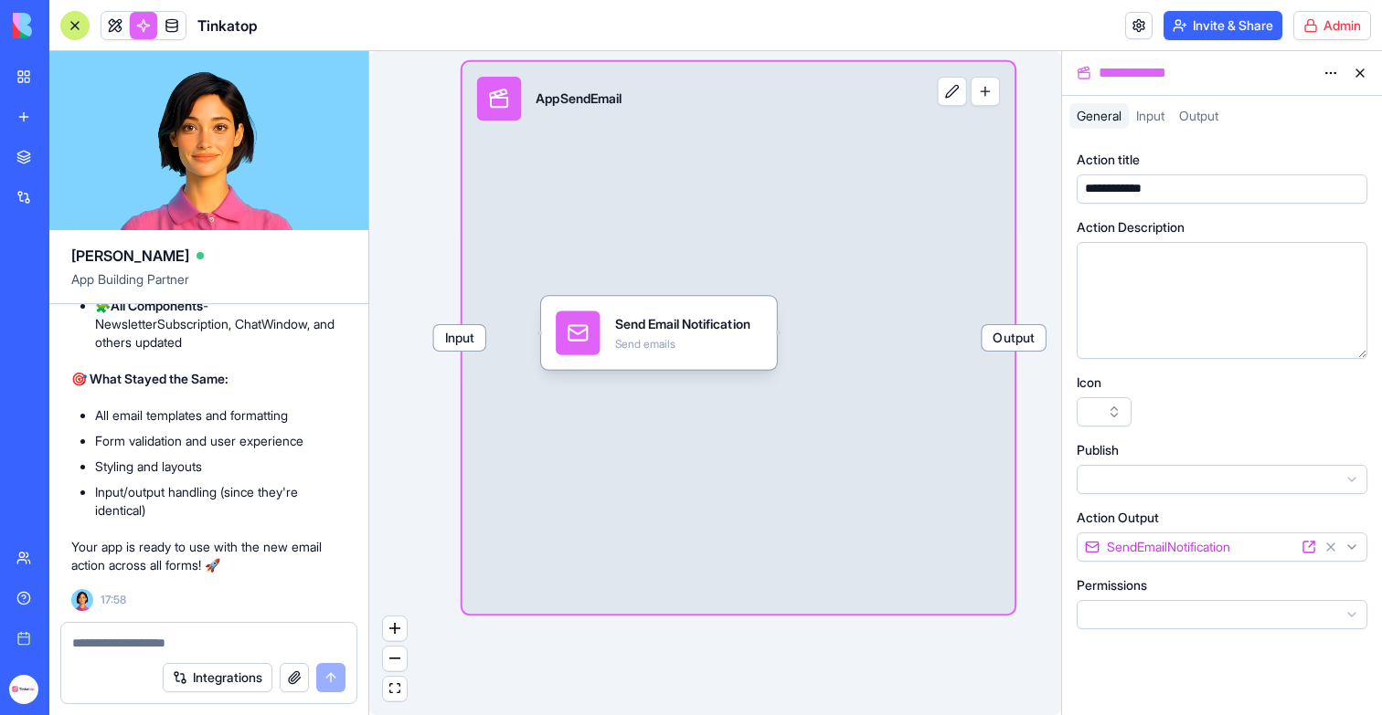
click at [1143, 111] on span "Input" at bounding box center [1150, 116] width 28 height 16
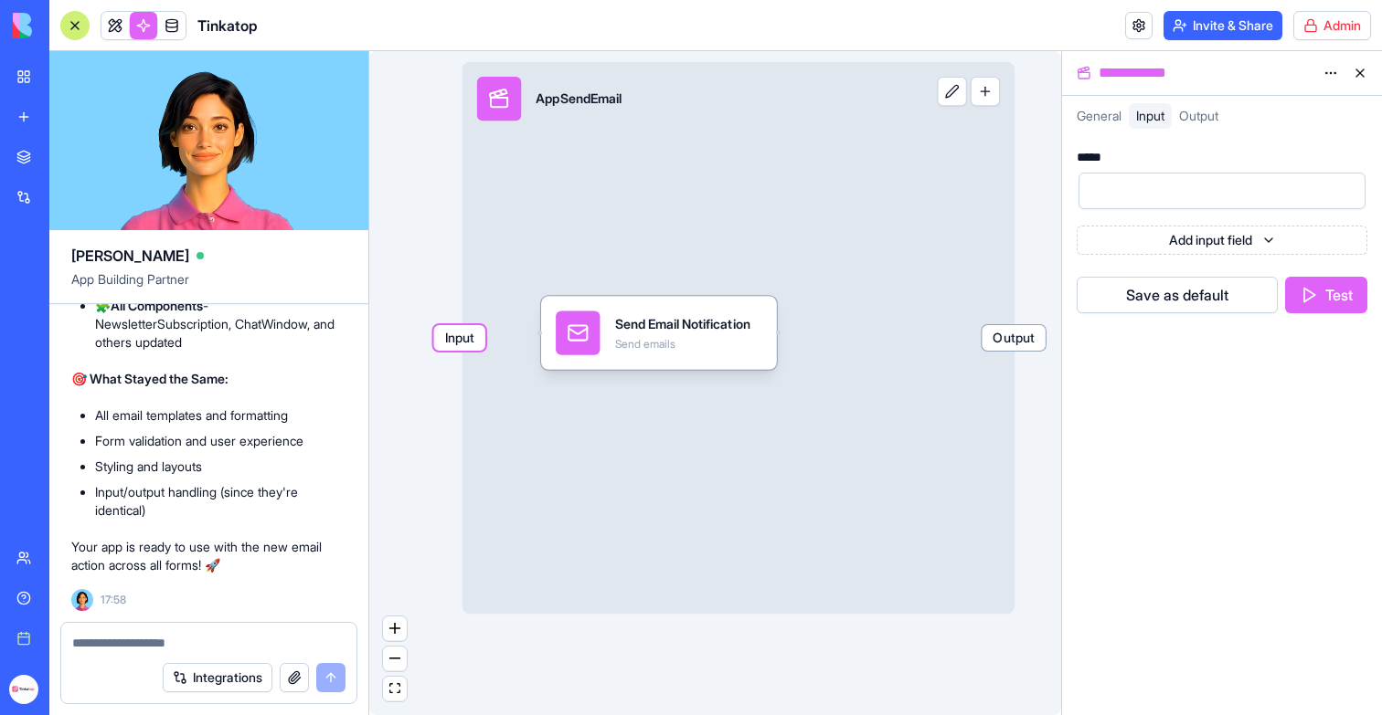
click at [546, 176] on div "Input AppSendEmail Output" at bounding box center [738, 338] width 552 height 552
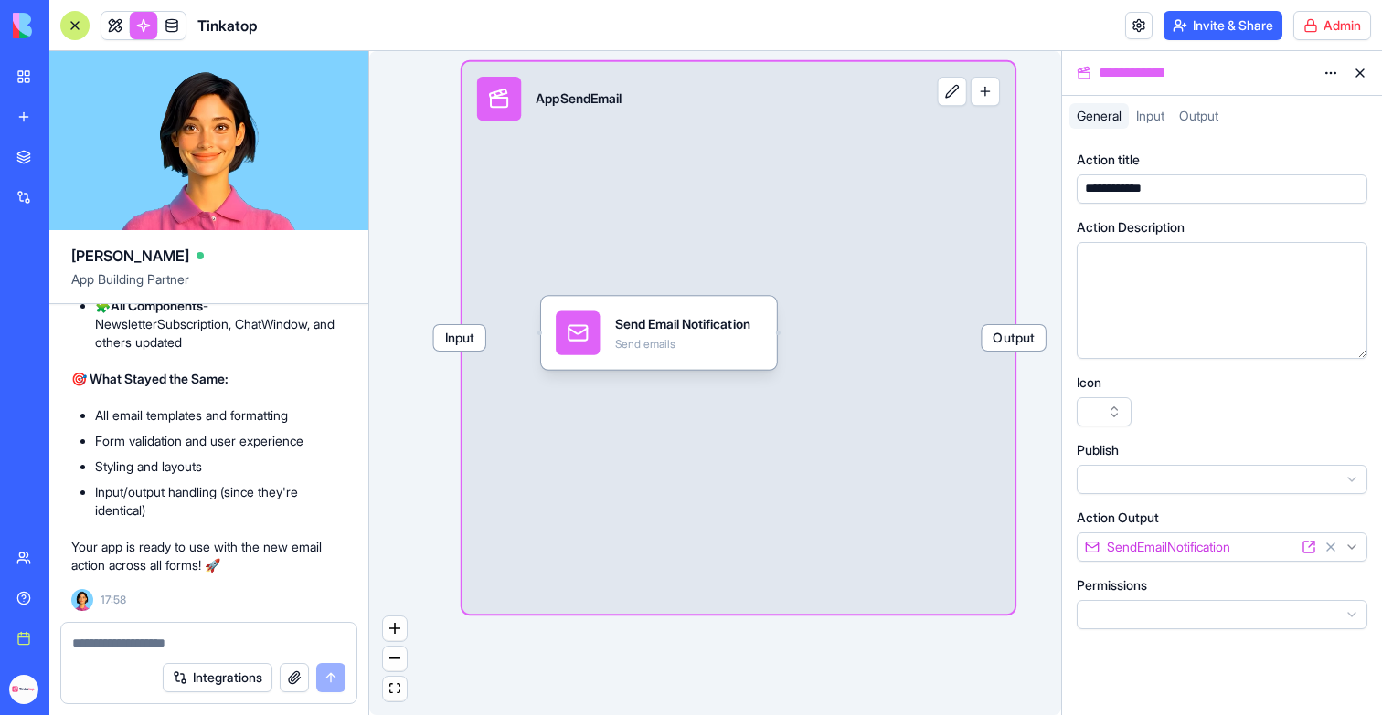
click at [1149, 114] on span "Input" at bounding box center [1150, 116] width 28 height 16
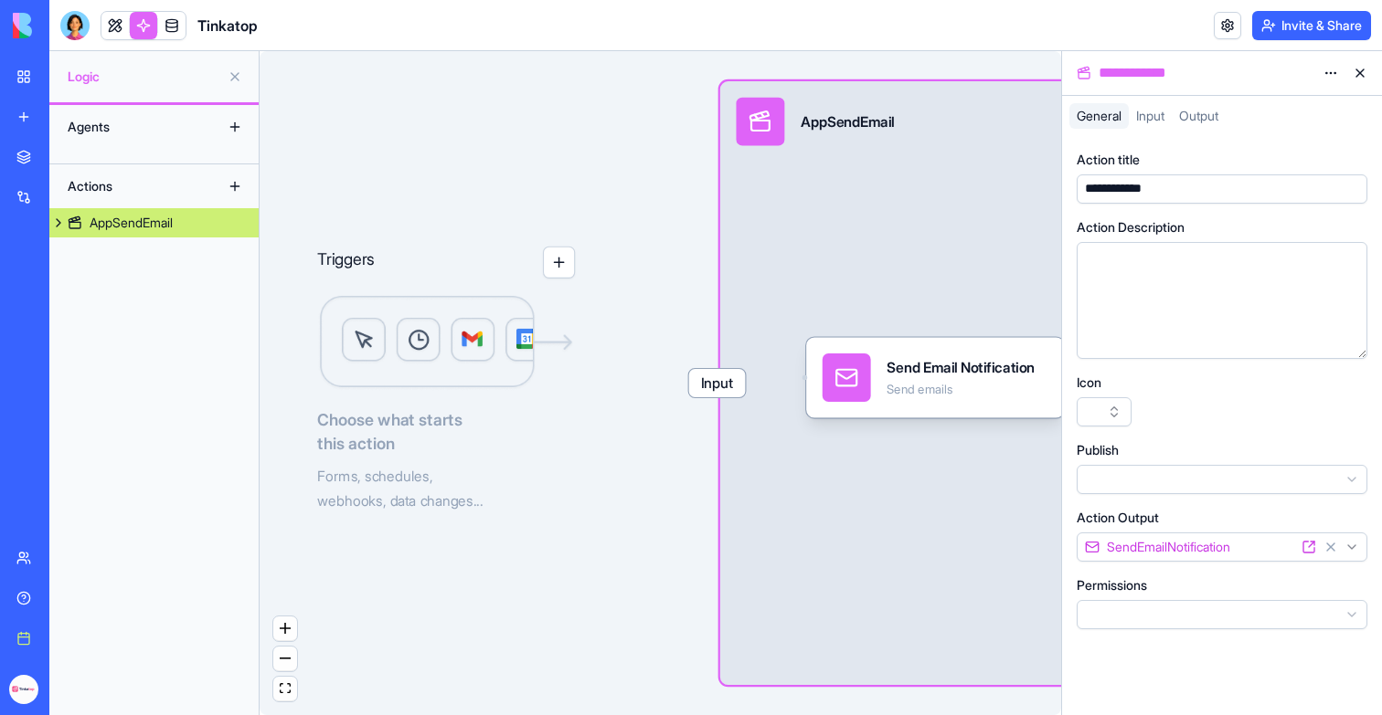
click at [1148, 120] on span "Input" at bounding box center [1150, 116] width 28 height 16
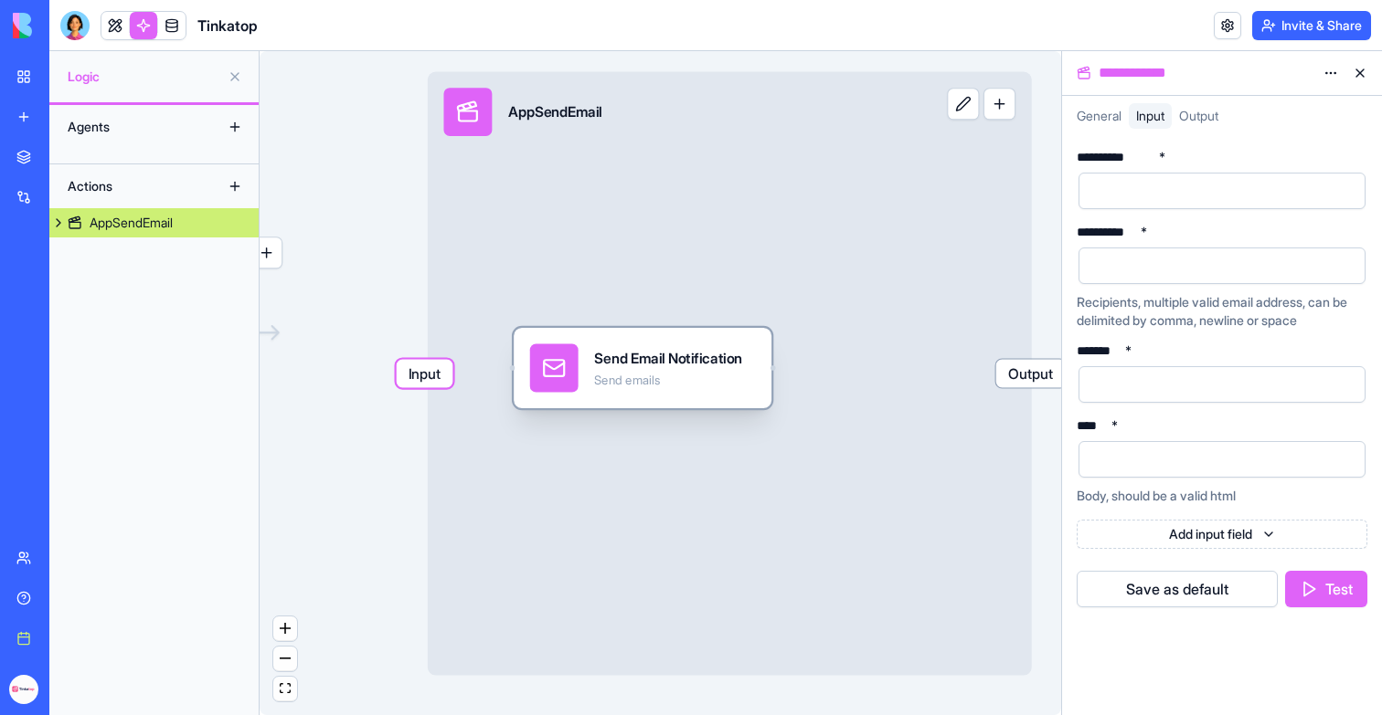
click at [623, 359] on div "Send Email Notification" at bounding box center [668, 358] width 148 height 20
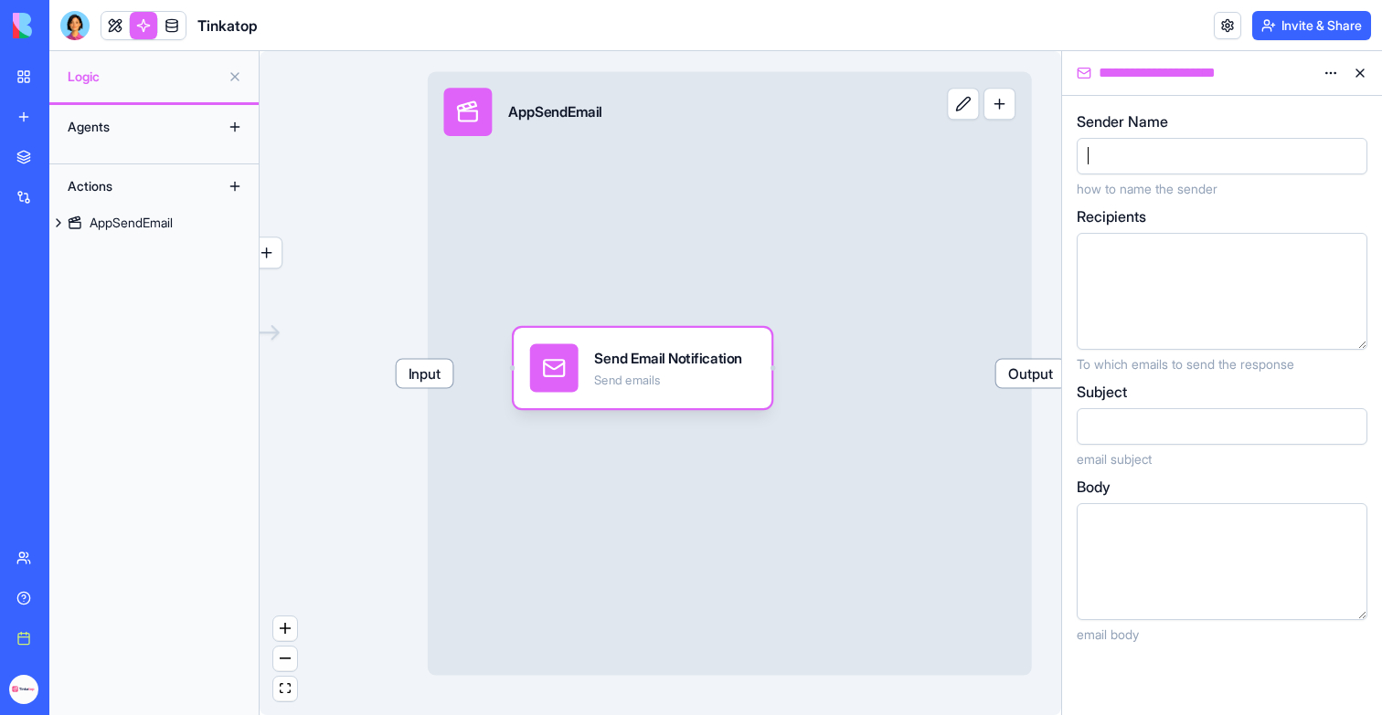
click at [1133, 155] on div at bounding box center [1206, 156] width 247 height 27
click at [1345, 160] on button "button" at bounding box center [1348, 156] width 29 height 29
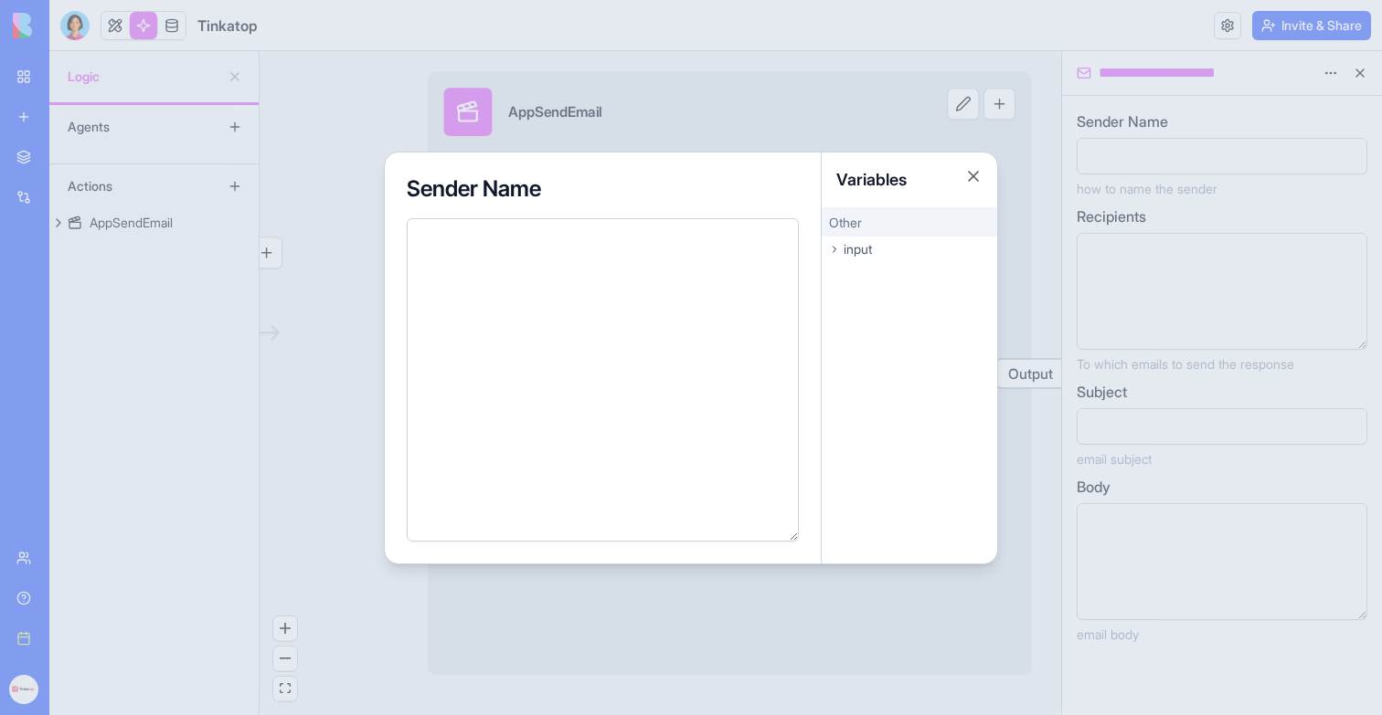
click at [852, 259] on div "input" at bounding box center [908, 250] width 175 height 26
click at [858, 275] on span "senderName" at bounding box center [868, 277] width 64 height 15
click at [1222, 257] on div at bounding box center [691, 357] width 1382 height 715
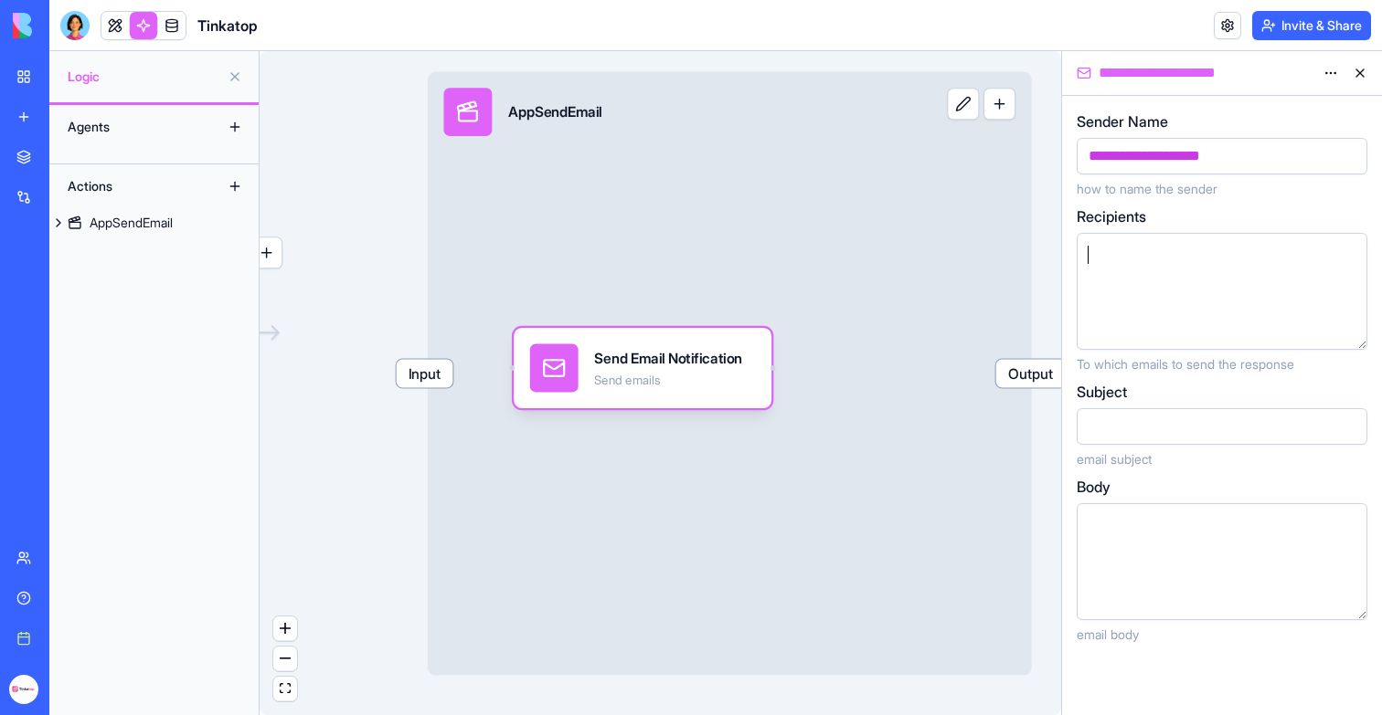
click at [1222, 257] on div at bounding box center [1206, 255] width 247 height 20
click at [1352, 333] on button "button" at bounding box center [1348, 331] width 29 height 29
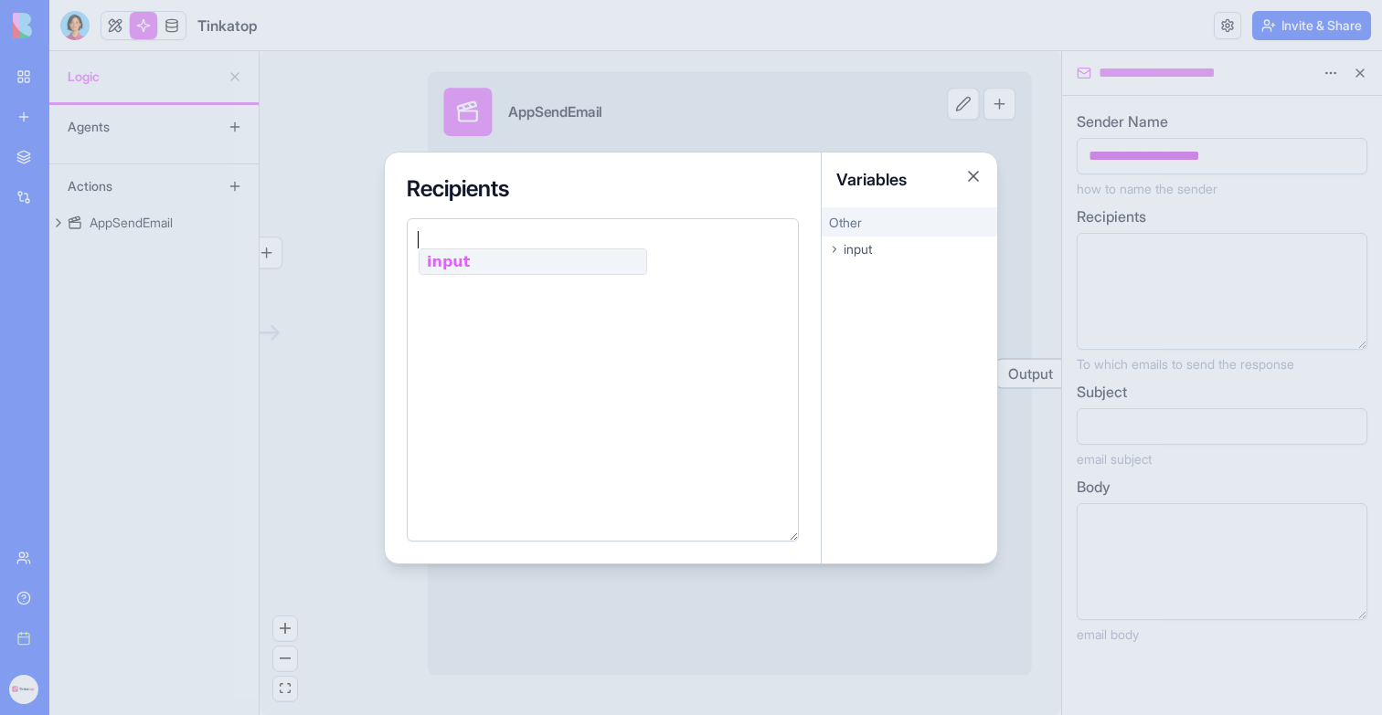
click at [861, 260] on div "input" at bounding box center [908, 250] width 175 height 26
click at [862, 301] on span "recipients" at bounding box center [860, 302] width 49 height 15
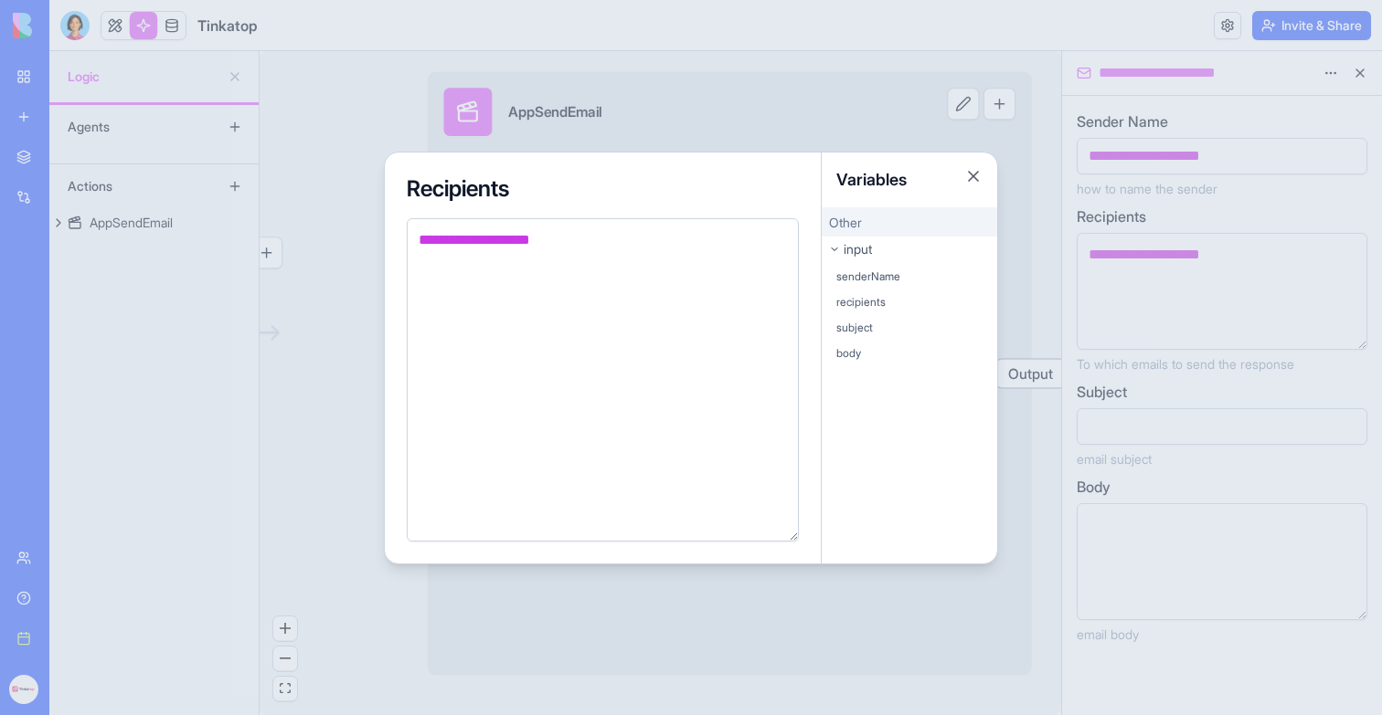
click at [1138, 433] on div at bounding box center [691, 357] width 1382 height 715
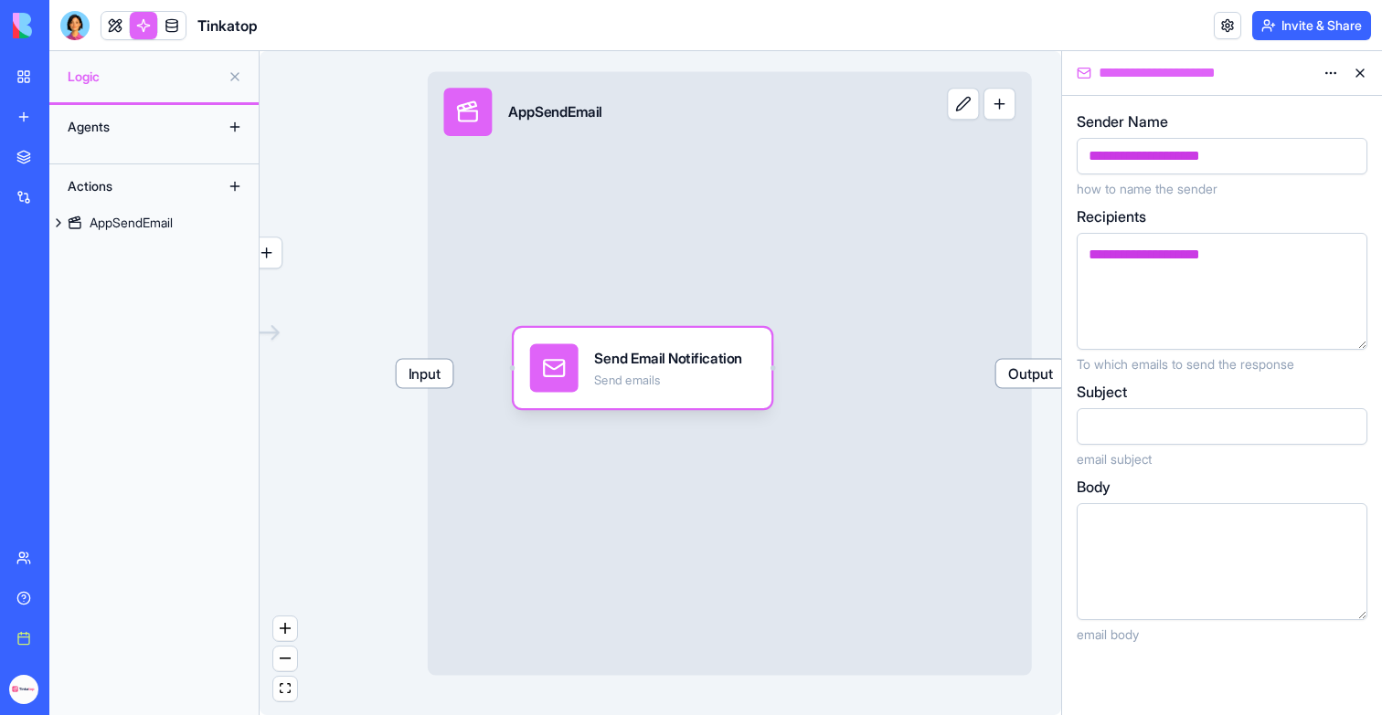
click at [1169, 420] on div at bounding box center [1206, 426] width 247 height 27
click at [1347, 427] on button "button" at bounding box center [1348, 426] width 29 height 29
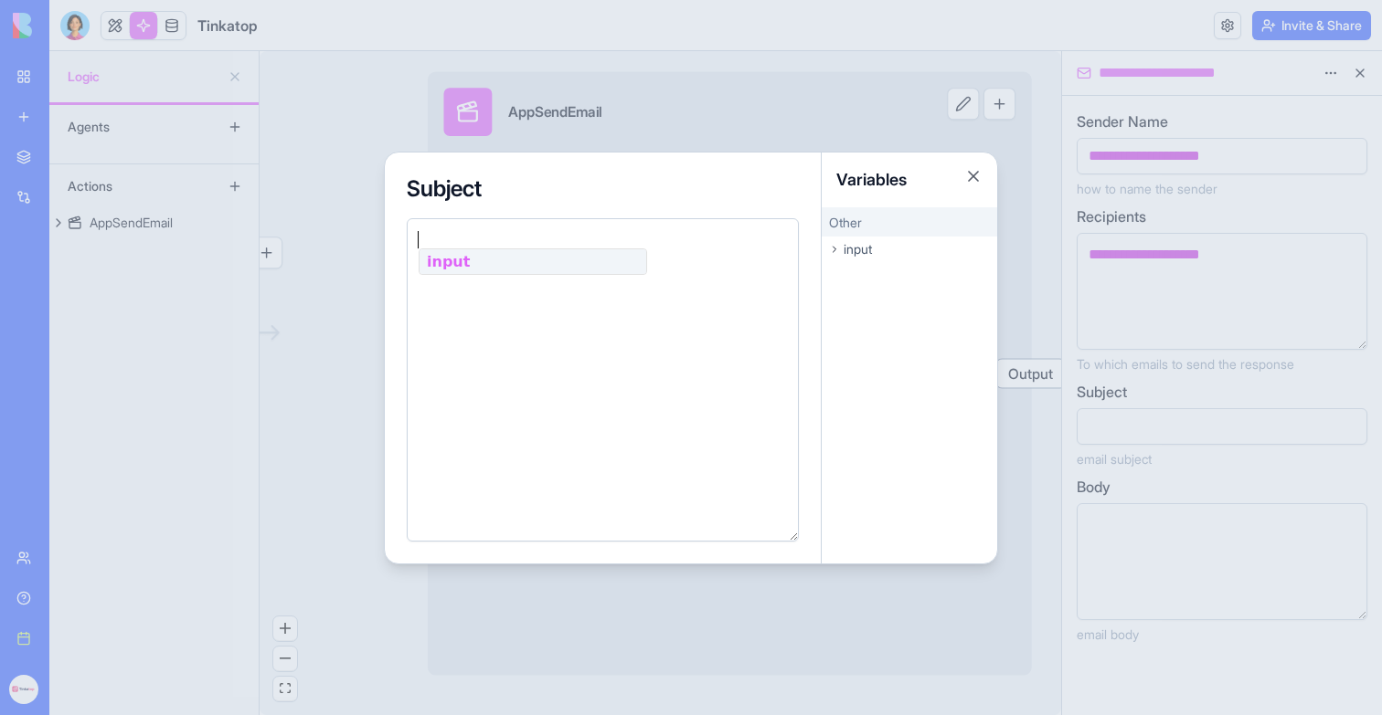
click at [850, 251] on span "input" at bounding box center [857, 249] width 28 height 18
click at [866, 323] on span "subject" at bounding box center [854, 328] width 37 height 15
click at [1117, 477] on div at bounding box center [691, 357] width 1382 height 715
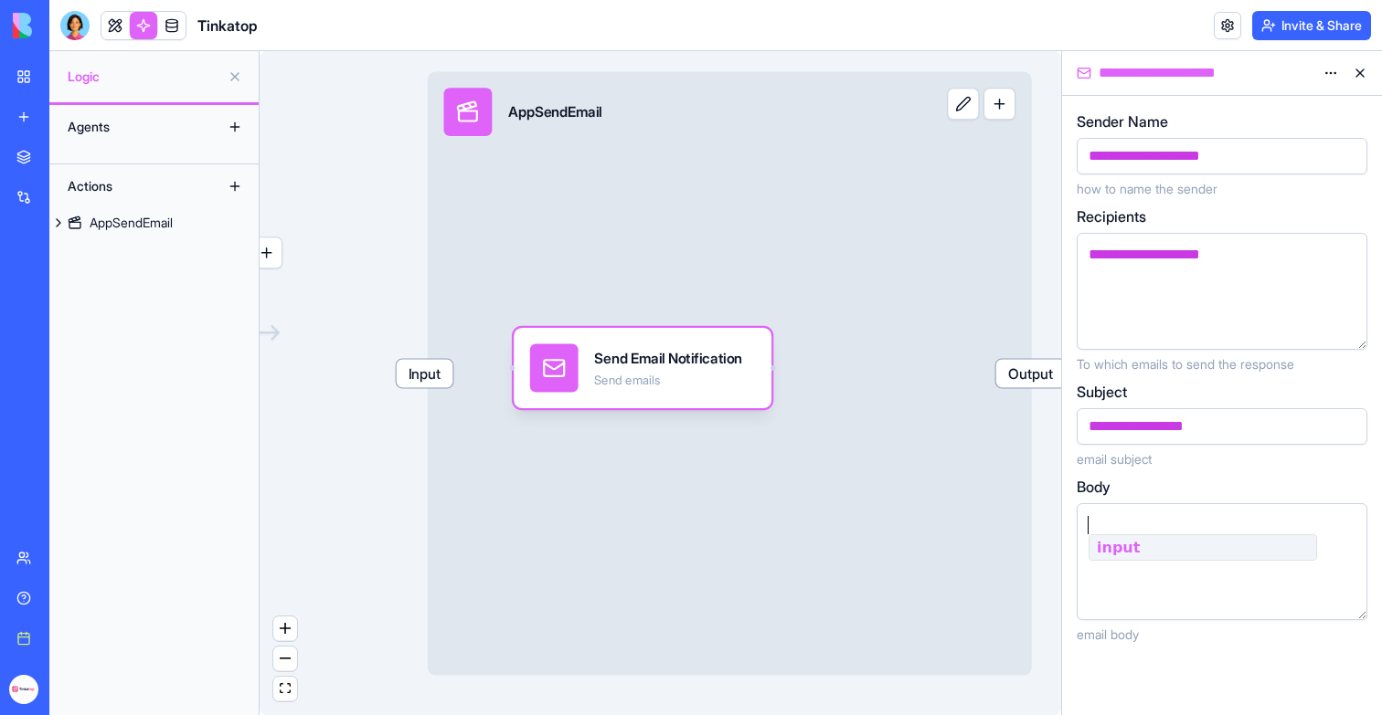
click at [1118, 519] on div at bounding box center [1206, 525] width 247 height 20
click at [1347, 602] on button "button" at bounding box center [1348, 602] width 29 height 29
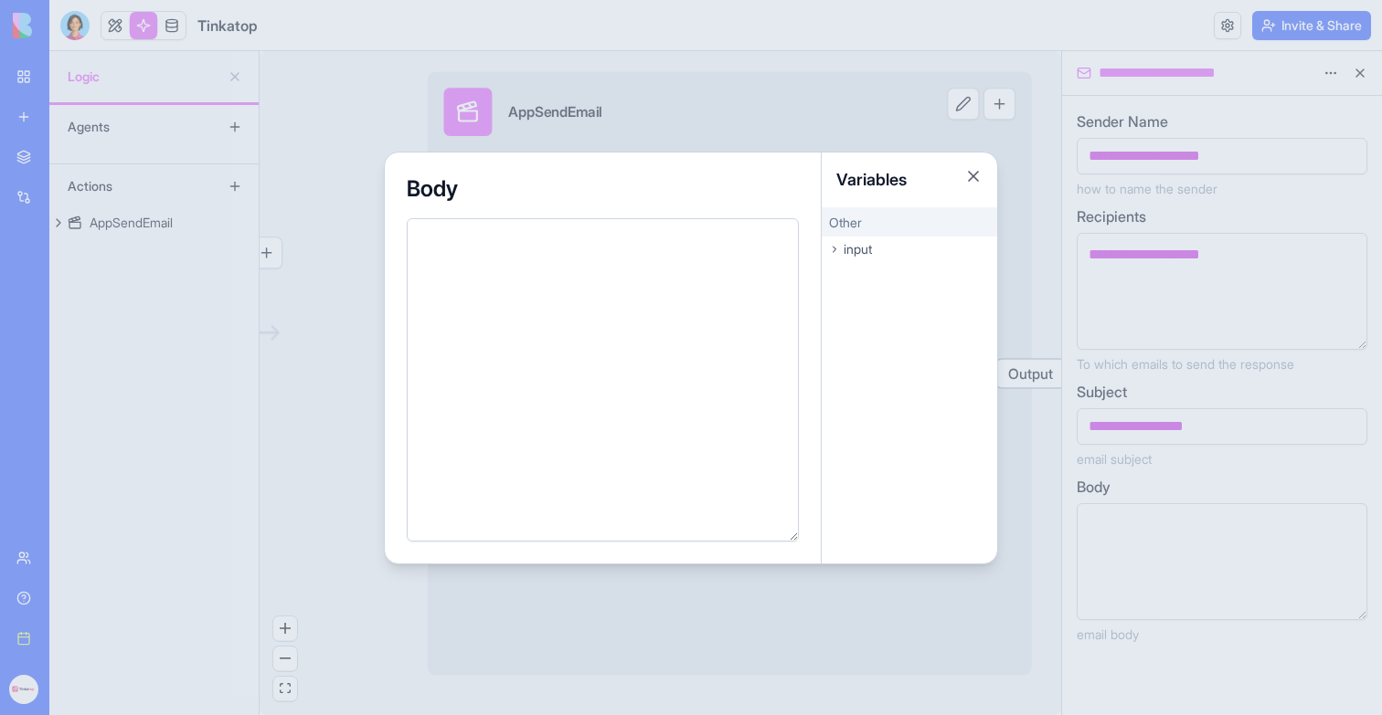
click at [846, 248] on span "input" at bounding box center [857, 249] width 28 height 18
click at [845, 346] on span "body" at bounding box center [848, 353] width 25 height 15
click at [808, 111] on div at bounding box center [691, 357] width 1382 height 715
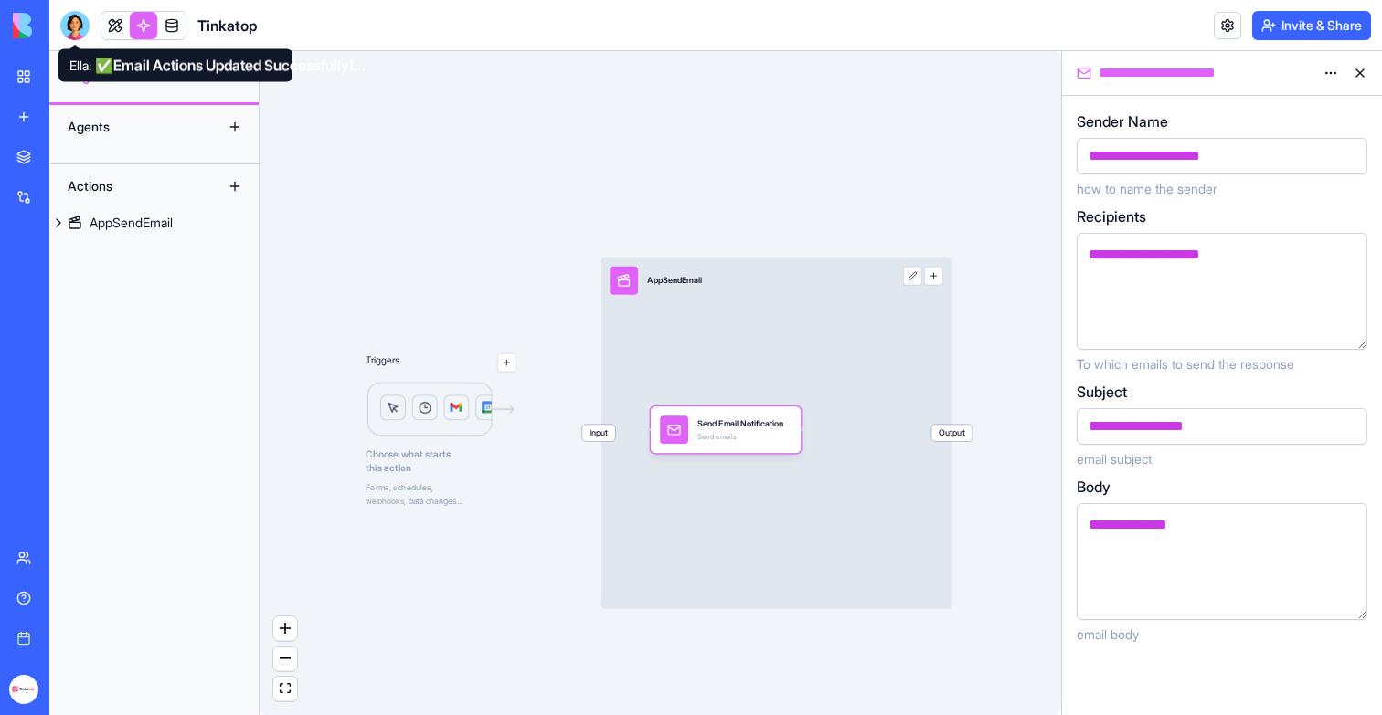
click at [75, 26] on div at bounding box center [74, 25] width 29 height 29
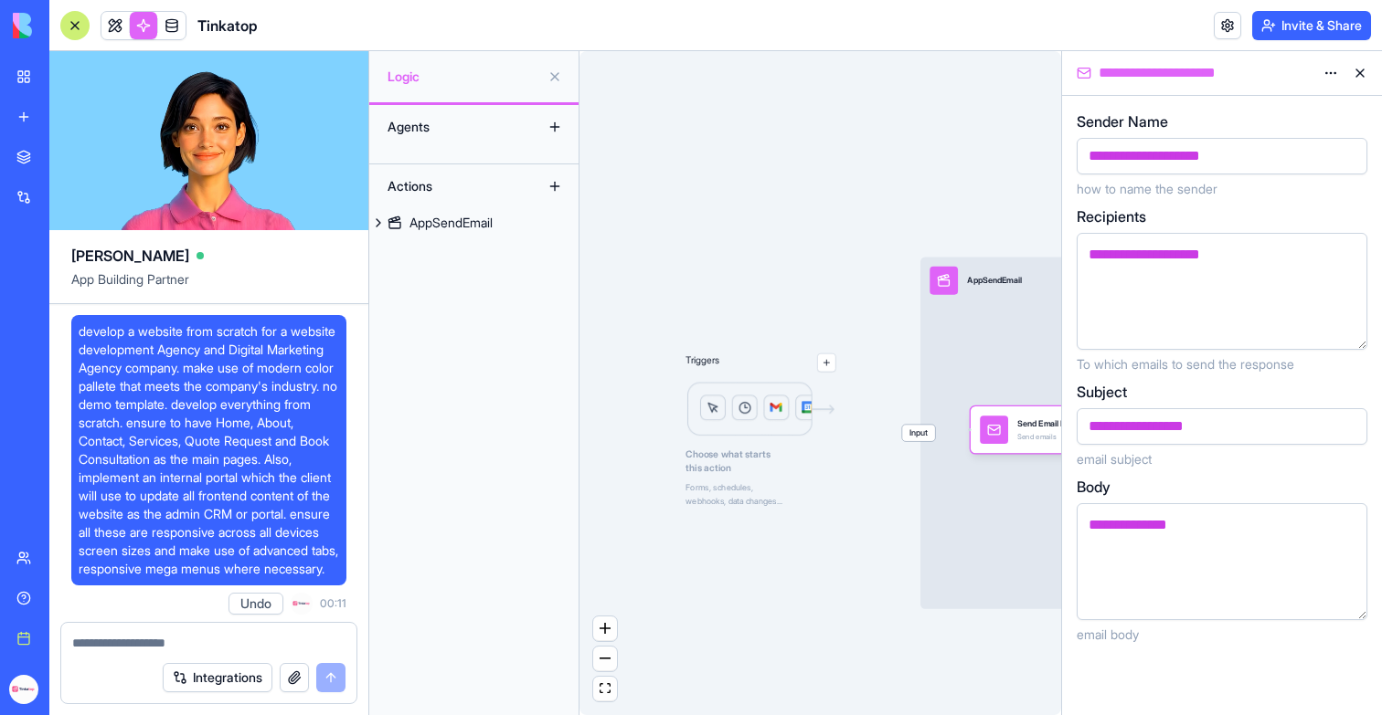
scroll to position [350872, 0]
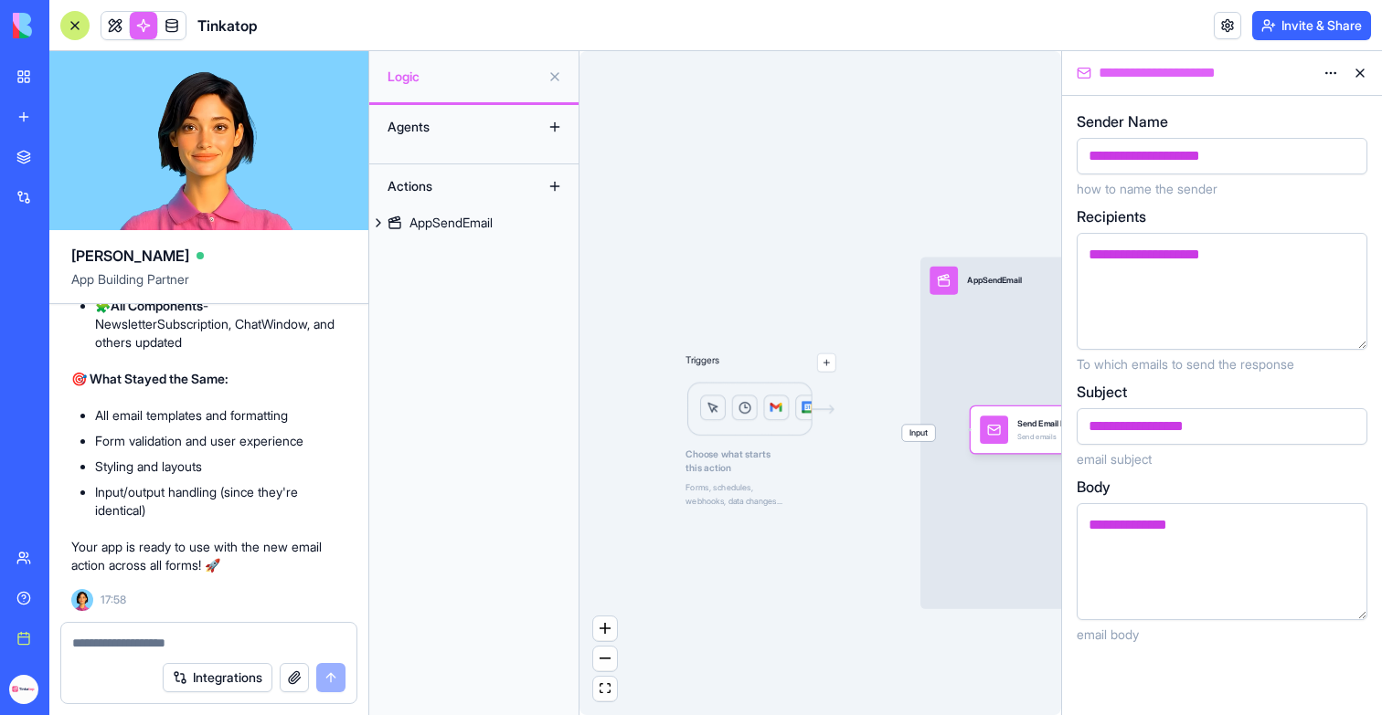
click at [140, 29] on link at bounding box center [143, 25] width 27 height 27
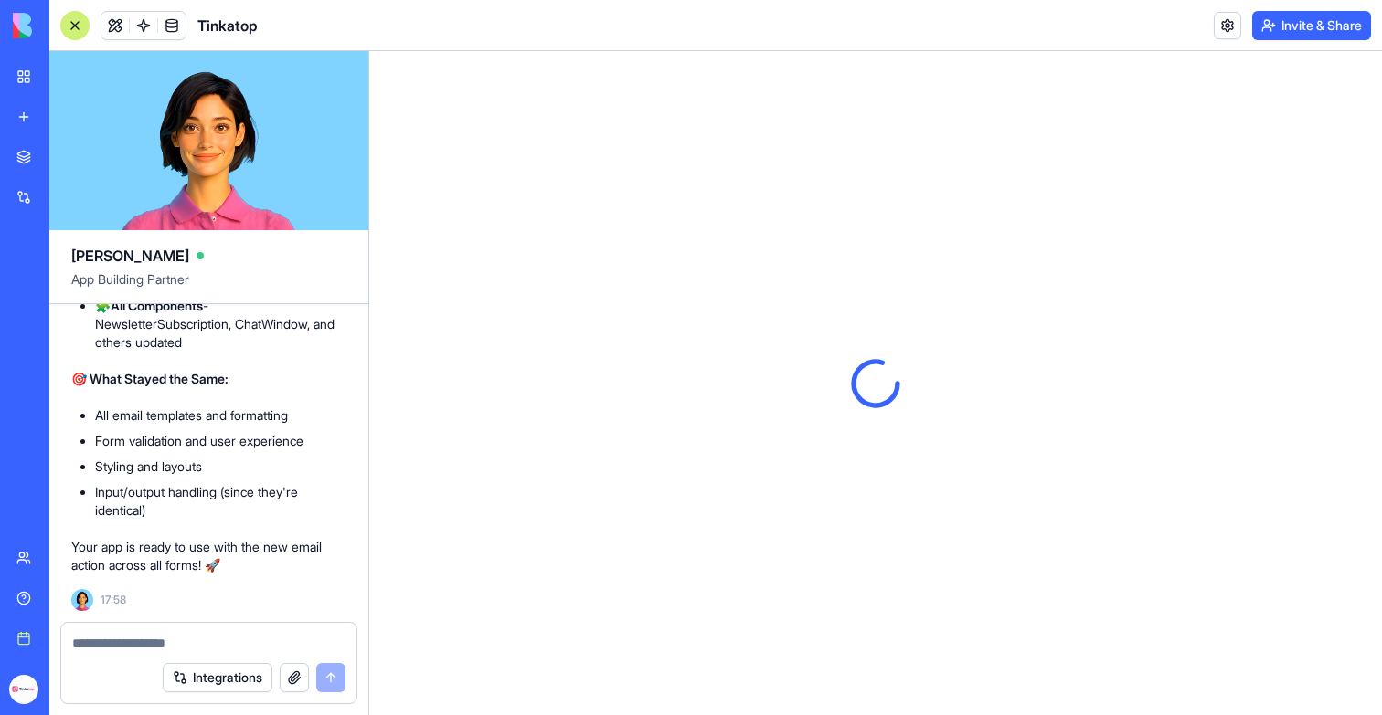
click at [140, 29] on link at bounding box center [143, 25] width 27 height 27
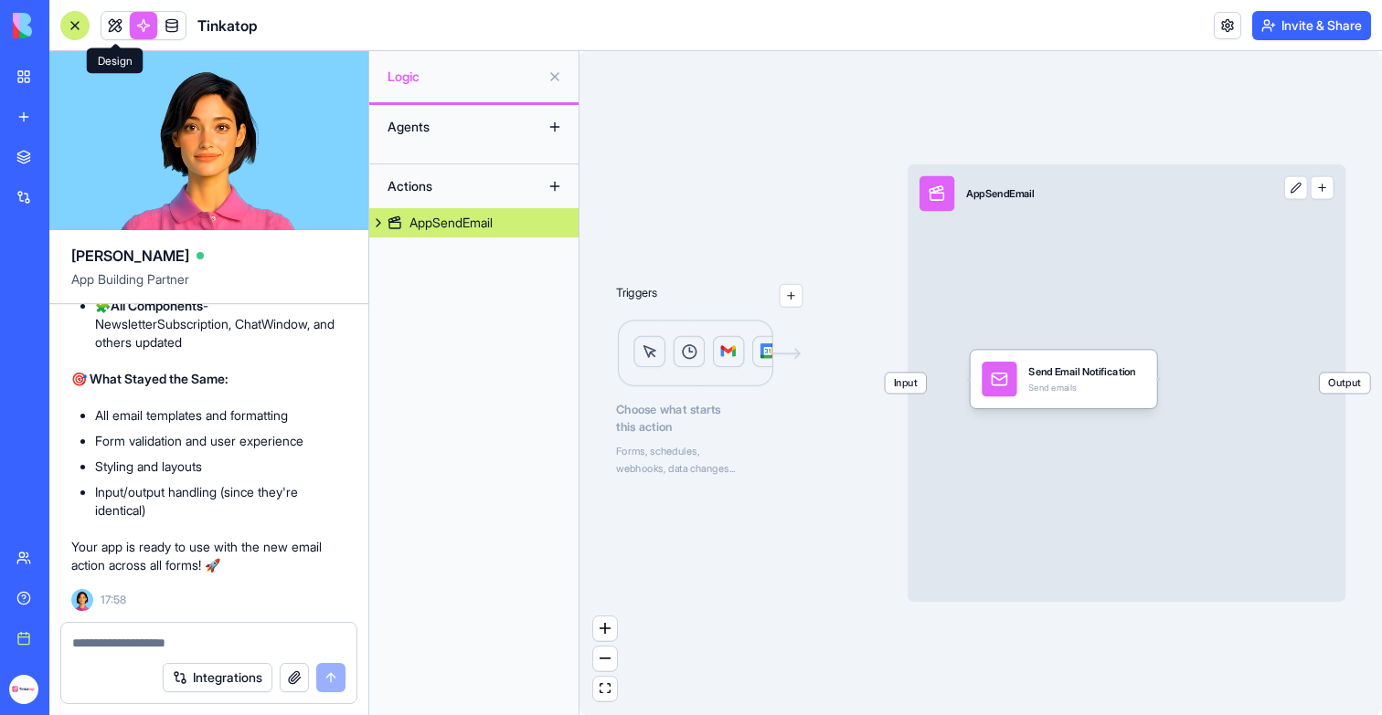
click at [76, 25] on div at bounding box center [74, 25] width 29 height 29
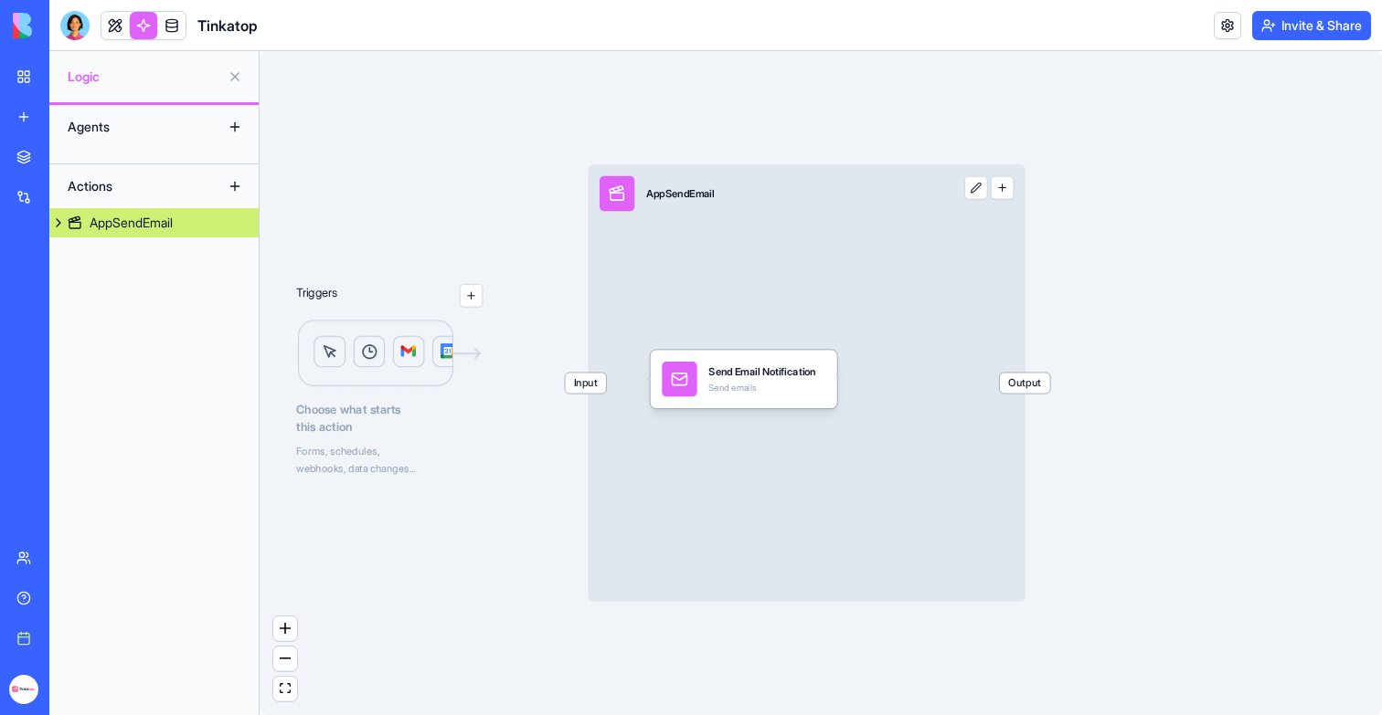
click at [747, 269] on div "Input AppSendEmail Output" at bounding box center [807, 383] width 438 height 438
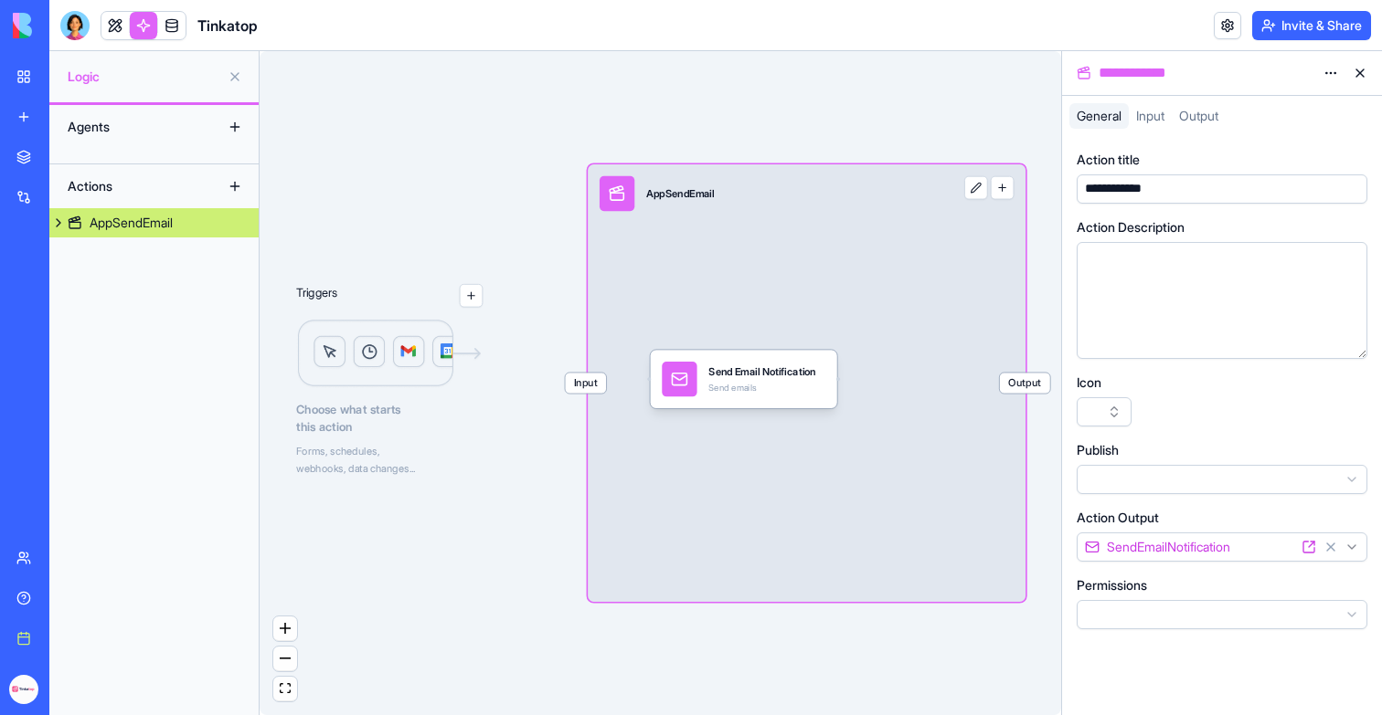
click at [1152, 609] on html "**********" at bounding box center [691, 357] width 1382 height 715
click at [1357, 77] on button at bounding box center [1359, 72] width 29 height 29
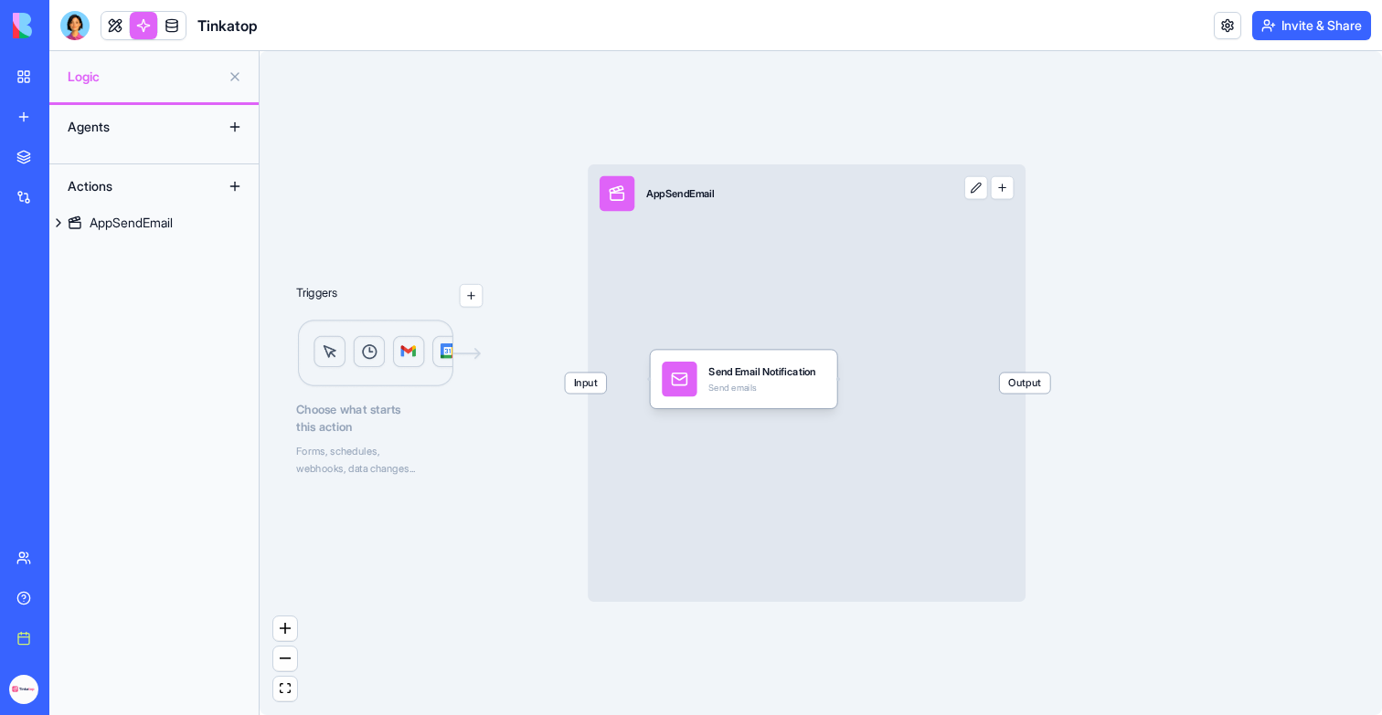
click at [145, 21] on link at bounding box center [143, 25] width 27 height 27
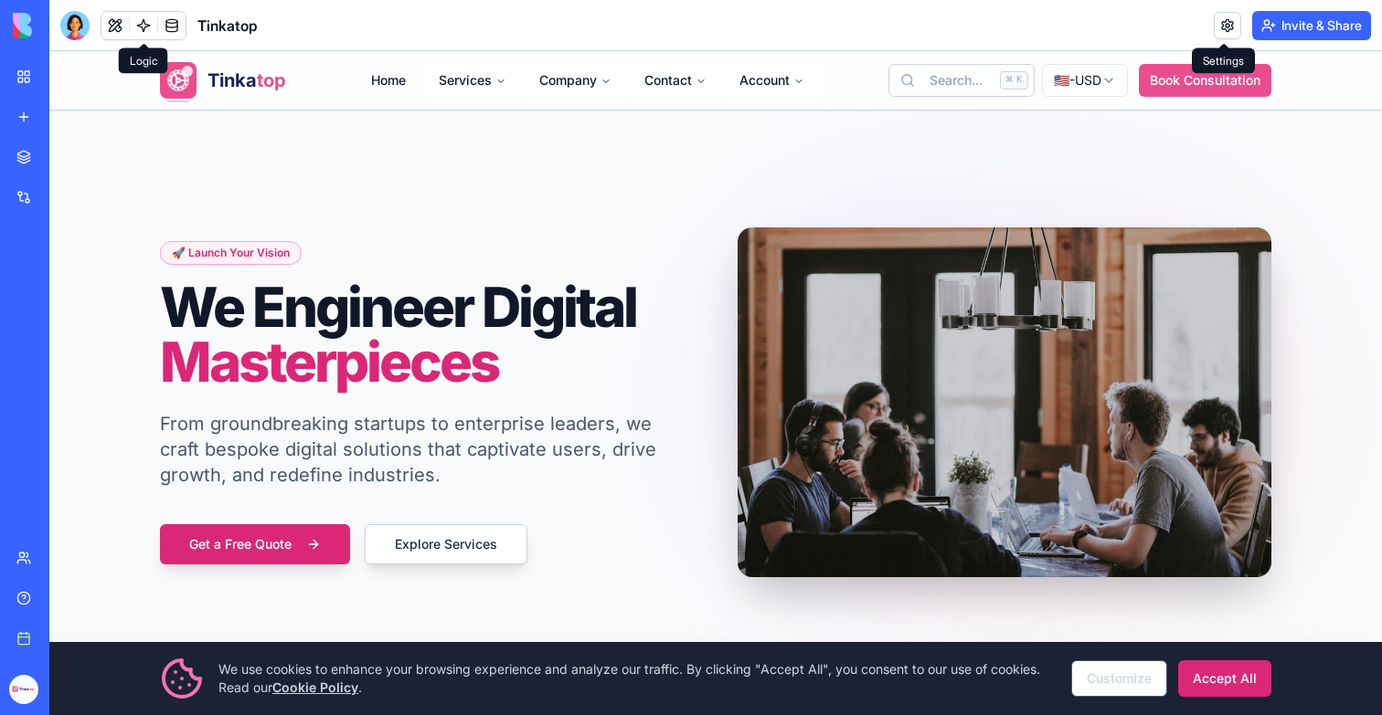
click at [1216, 16] on link at bounding box center [1226, 25] width 27 height 27
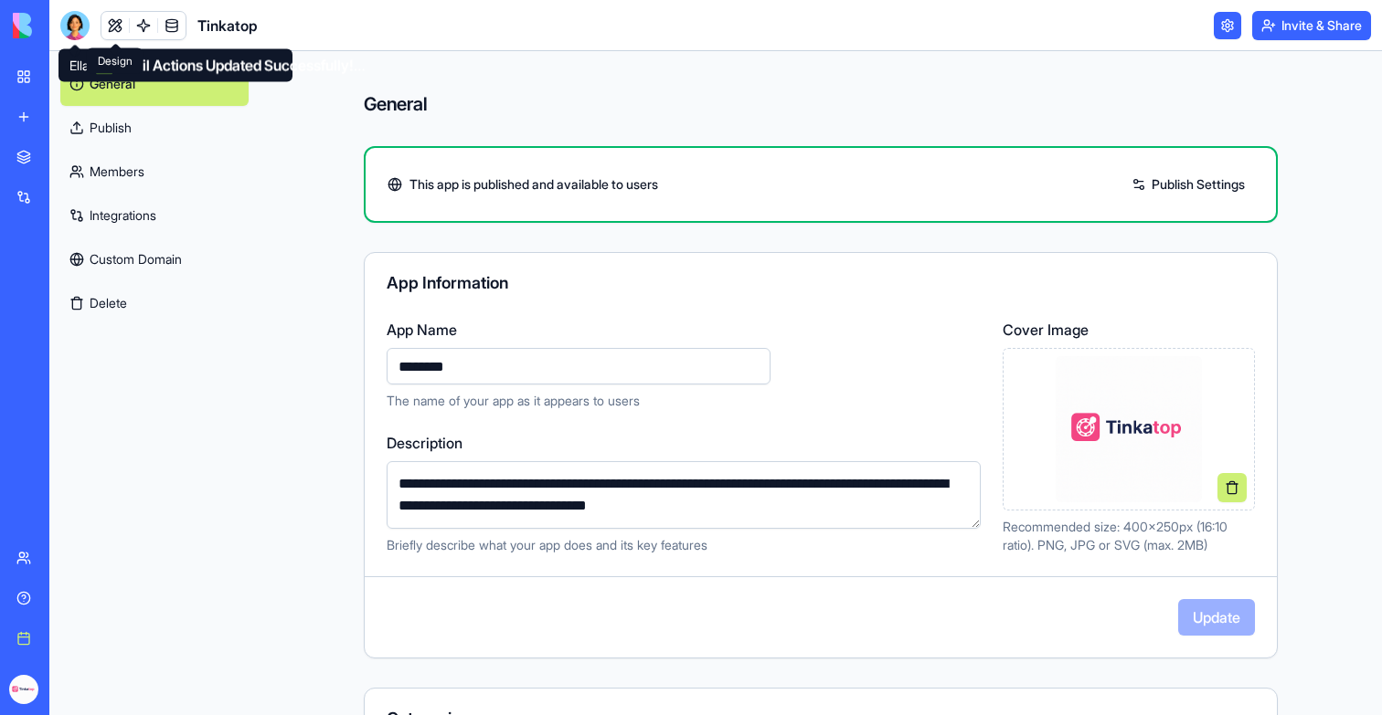
click at [111, 25] on link at bounding box center [114, 25] width 27 height 27
click at [111, 25] on button at bounding box center [114, 25] width 27 height 27
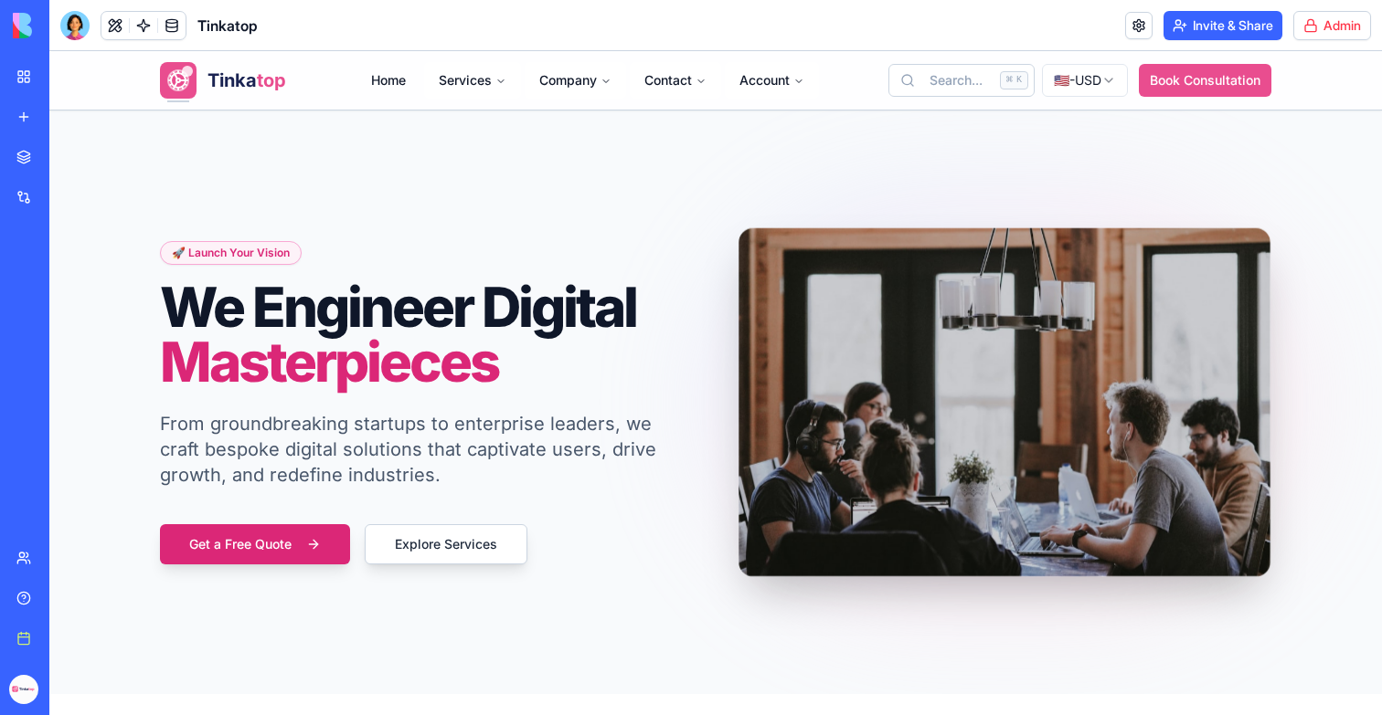
click at [1303, 25] on html "BETA My workspace New app Marketplace Integrations Recent Money Maestro DocuVau…" at bounding box center [691, 357] width 1382 height 715
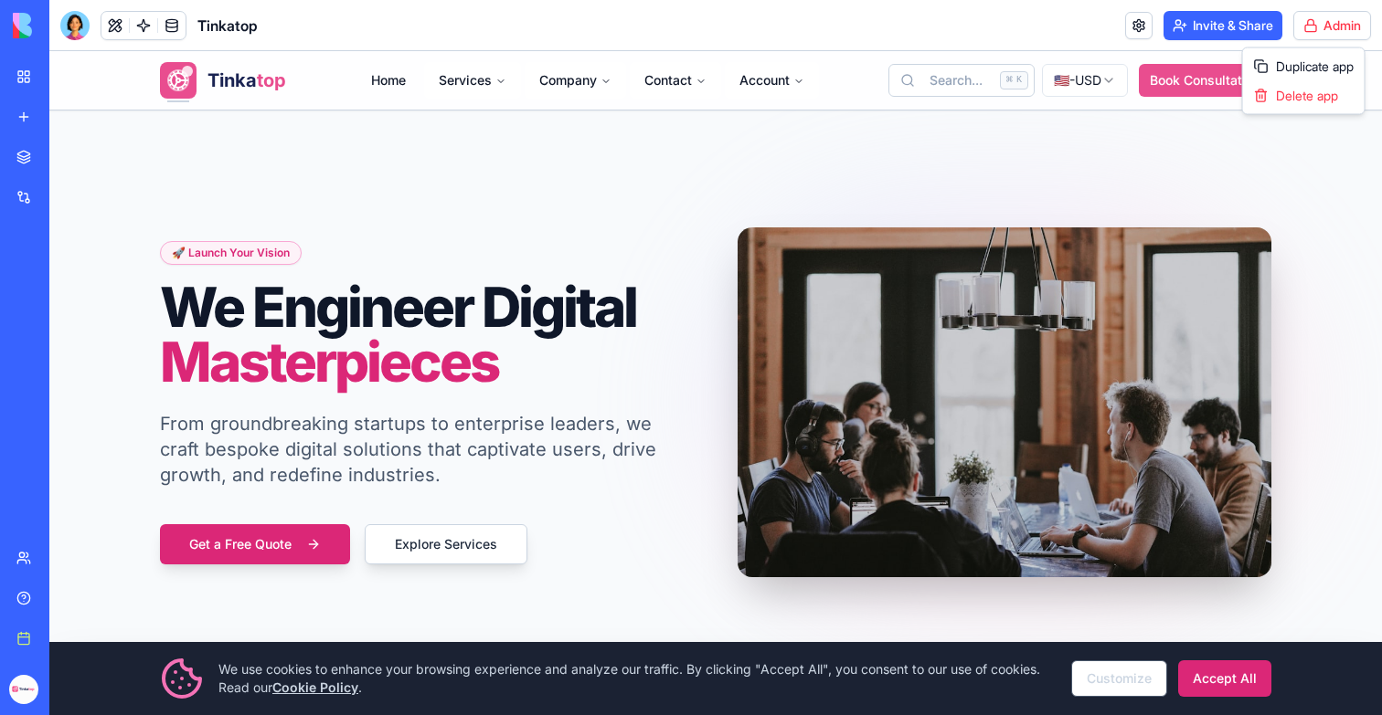
click at [1329, 18] on html "BETA My workspace New app Marketplace Integrations Recent Money Maestro DocuVau…" at bounding box center [691, 357] width 1382 height 715
click at [1140, 20] on link at bounding box center [1138, 25] width 27 height 27
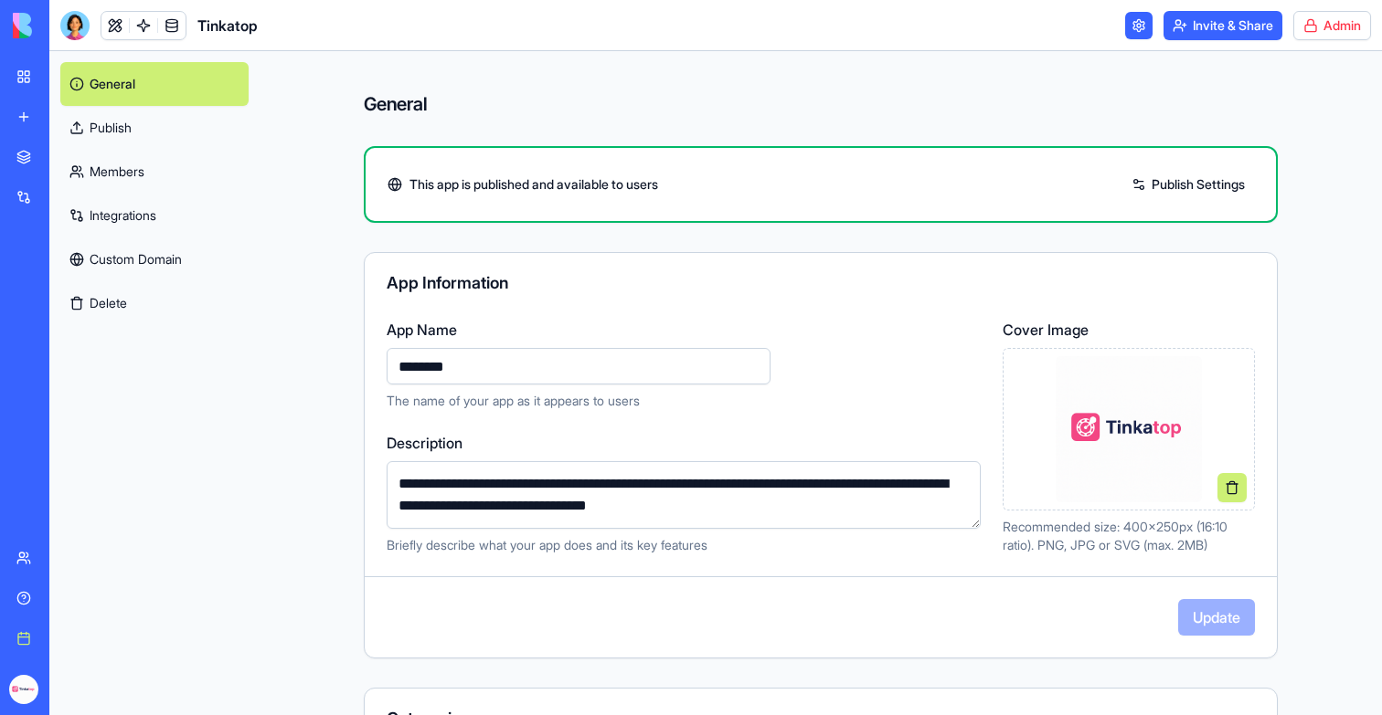
click at [277, 608] on div "**********" at bounding box center [820, 383] width 1122 height 664
click at [106, 25] on link at bounding box center [114, 25] width 27 height 27
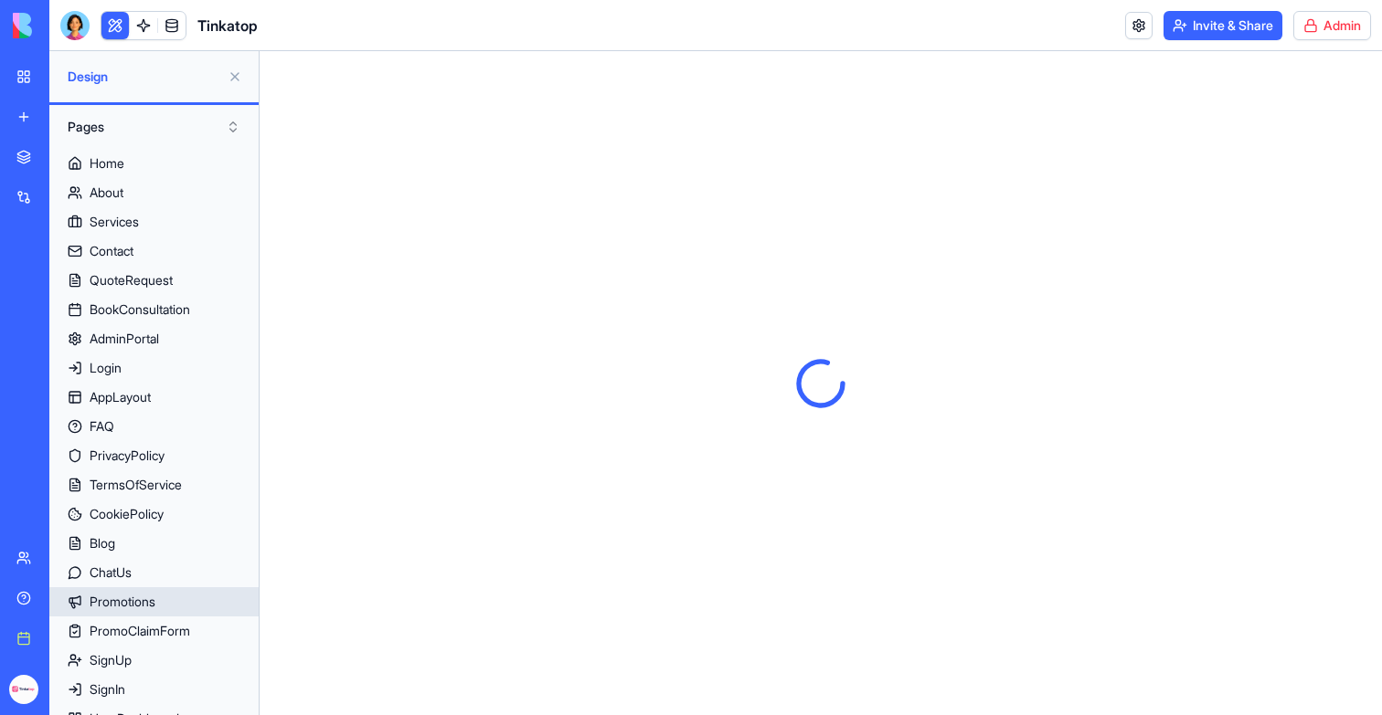
scroll to position [147, 0]
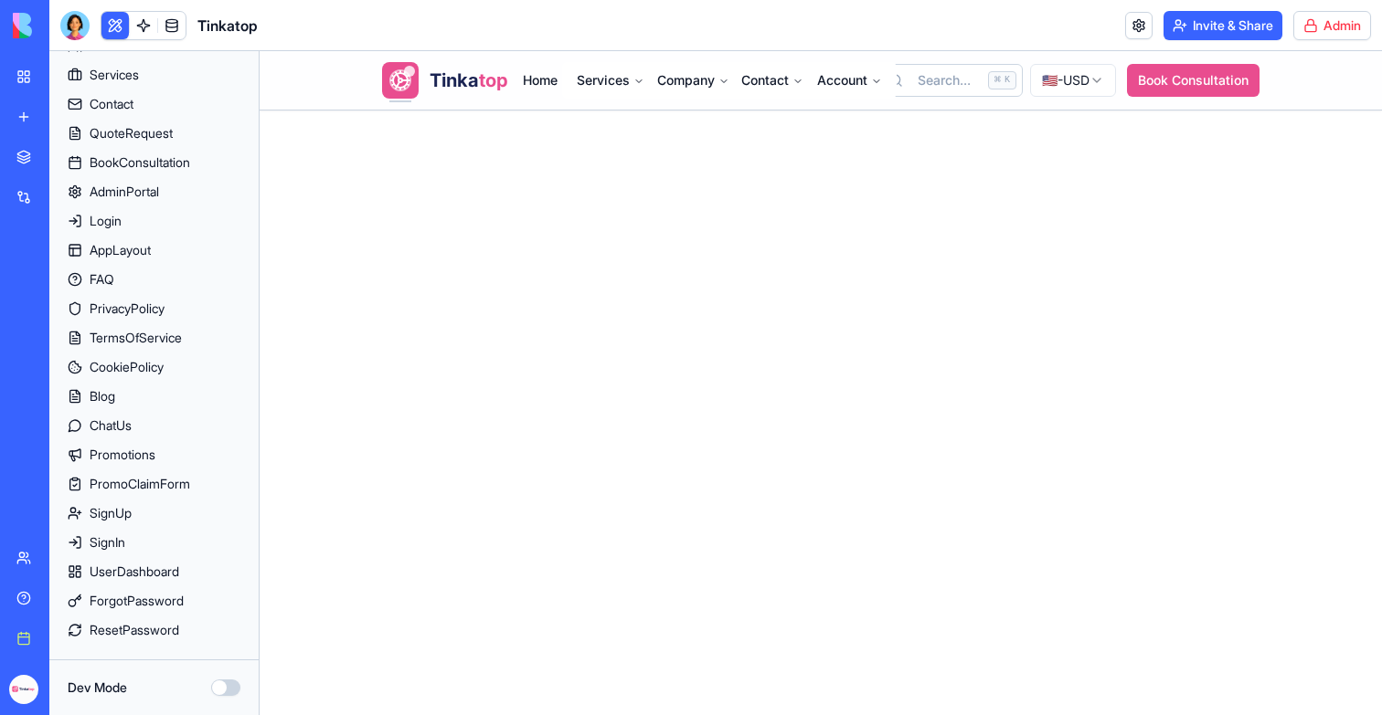
click at [217, 681] on button "Dev Mode" at bounding box center [225, 688] width 29 height 16
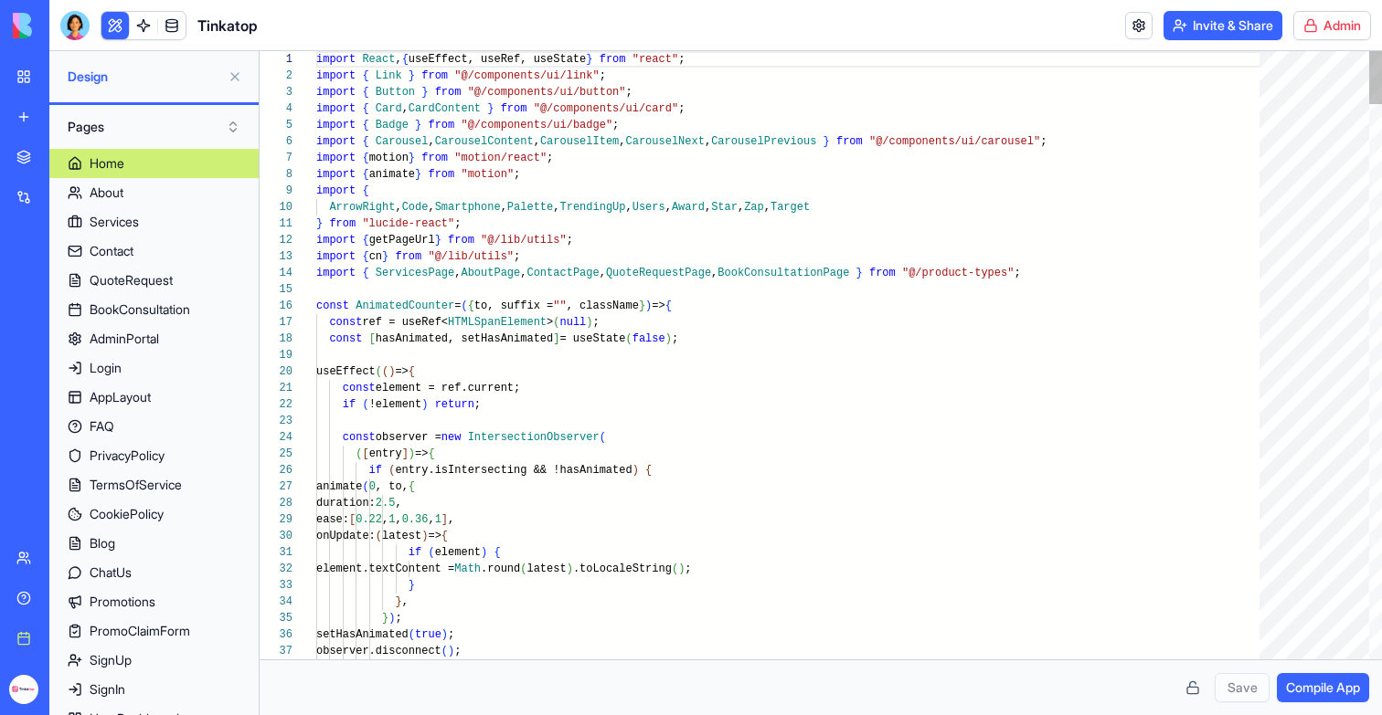
scroll to position [148, 0]
click at [1313, 693] on span "Compile App" at bounding box center [1323, 688] width 74 height 18
click at [74, 31] on div at bounding box center [74, 25] width 29 height 29
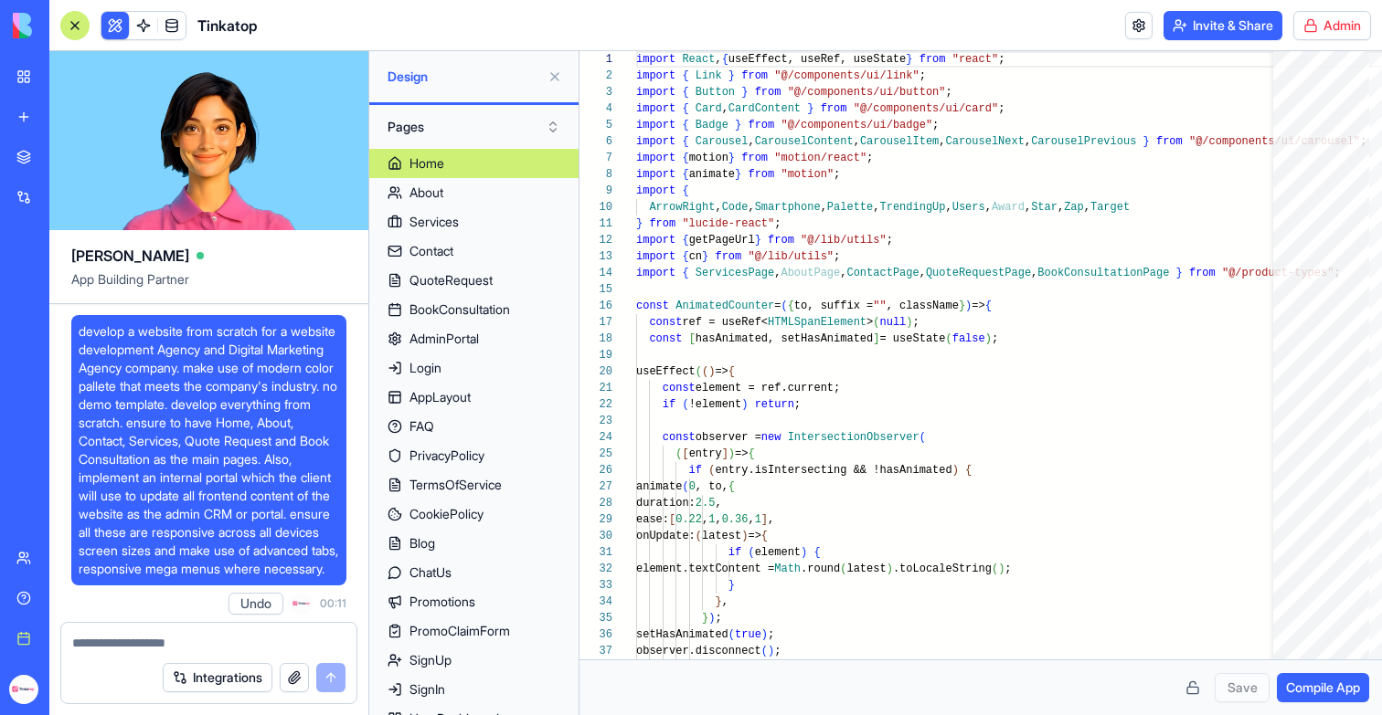
scroll to position [350872, 0]
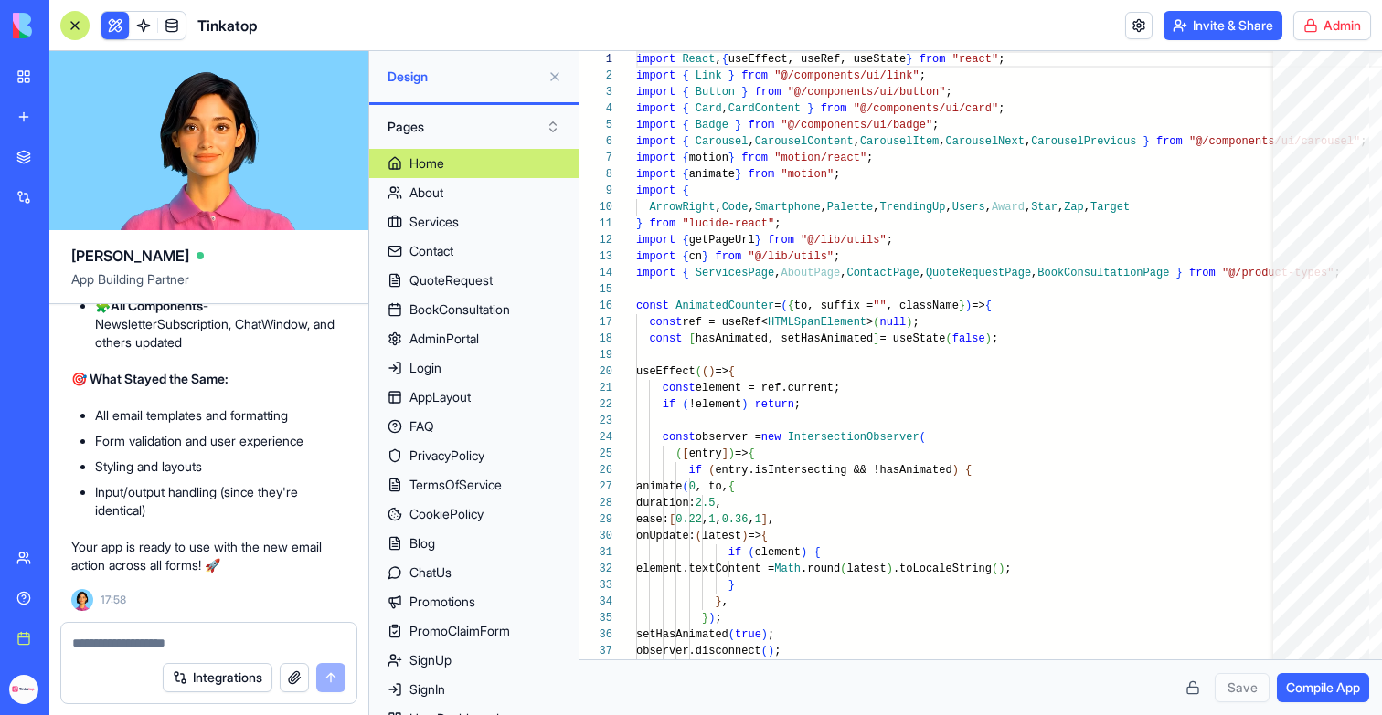
click at [111, 30] on button at bounding box center [114, 25] width 27 height 27
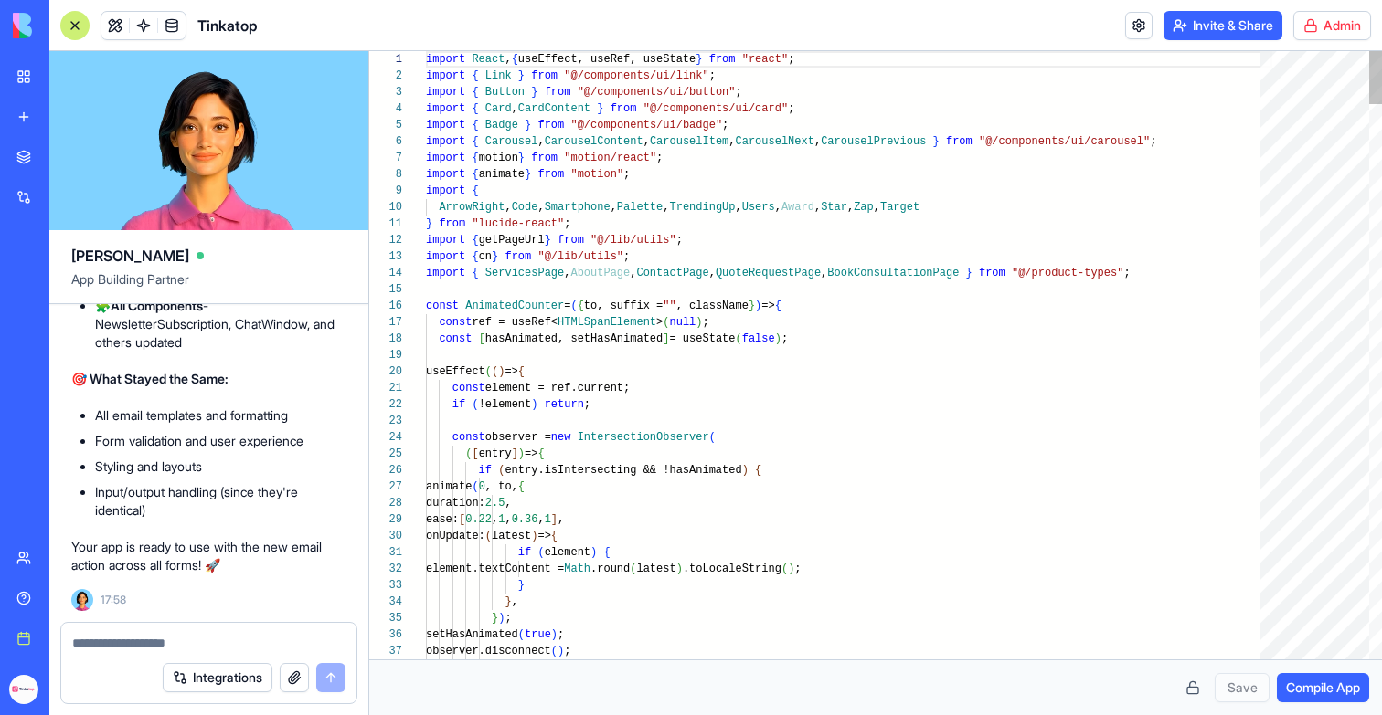
click at [111, 29] on button at bounding box center [114, 25] width 27 height 27
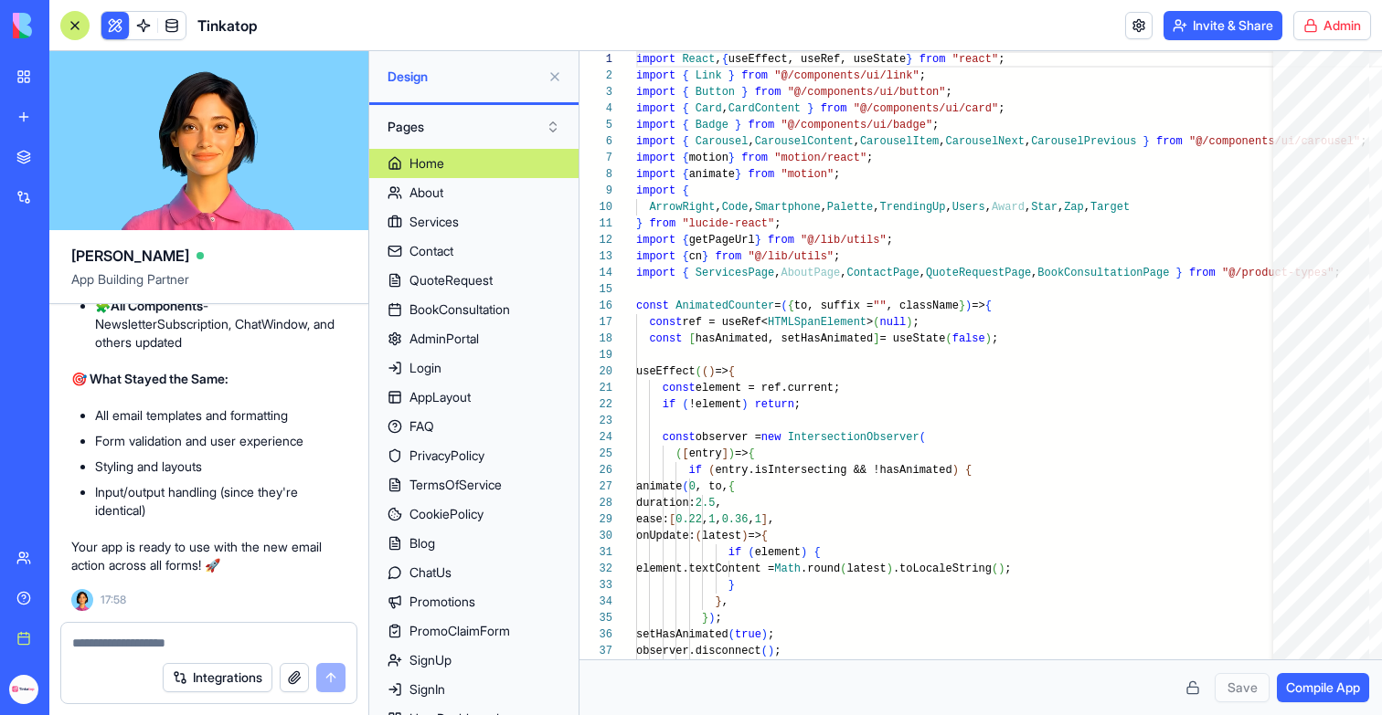
click at [72, 22] on div at bounding box center [74, 25] width 29 height 29
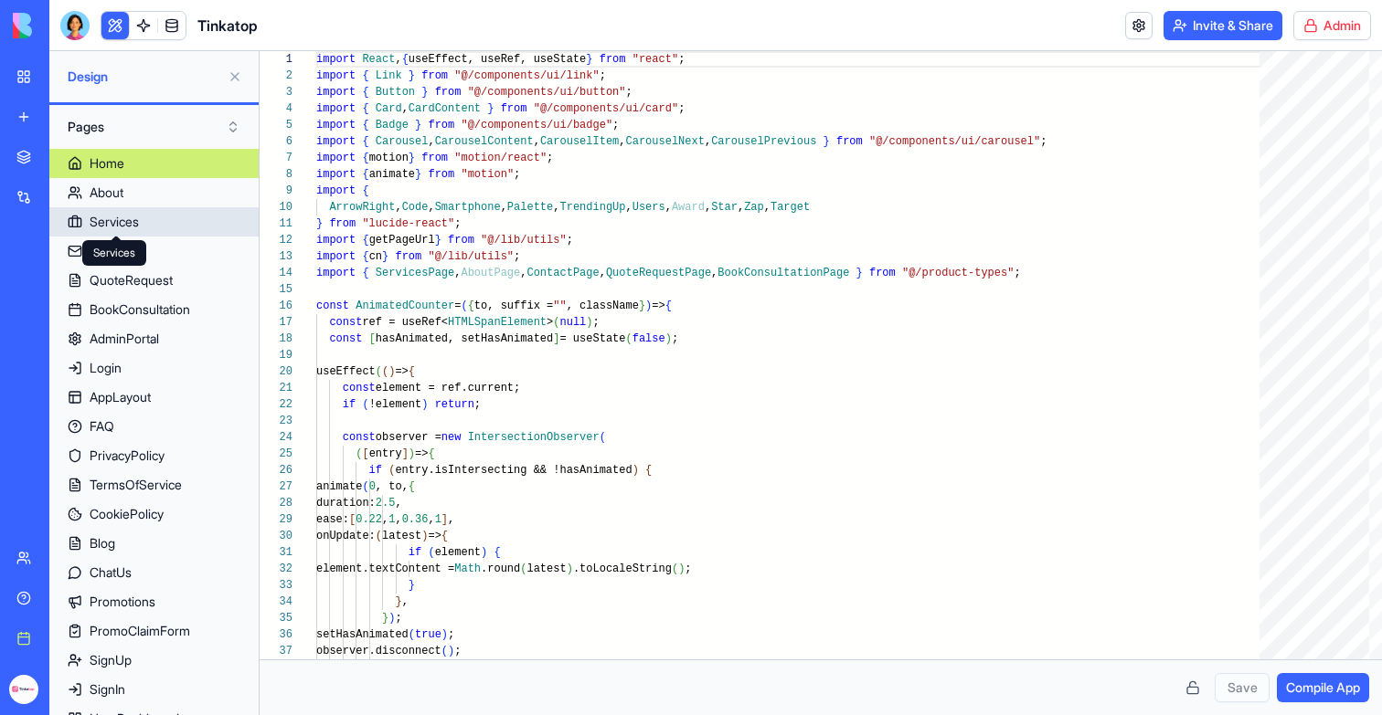
click at [131, 257] on div "Services Services" at bounding box center [114, 253] width 64 height 26
type textarea "**********"
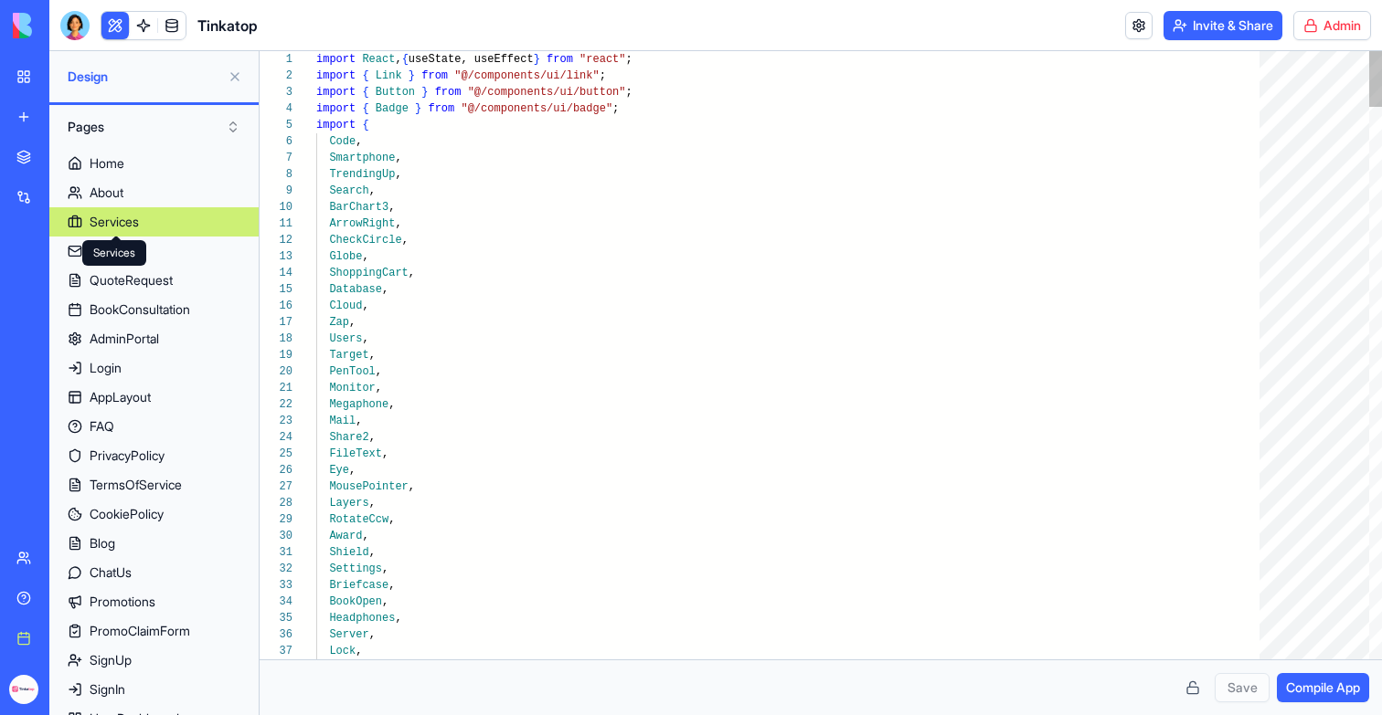
click at [88, 257] on div "Services Services" at bounding box center [114, 253] width 64 height 26
click at [188, 257] on link "Contact" at bounding box center [153, 251] width 209 height 29
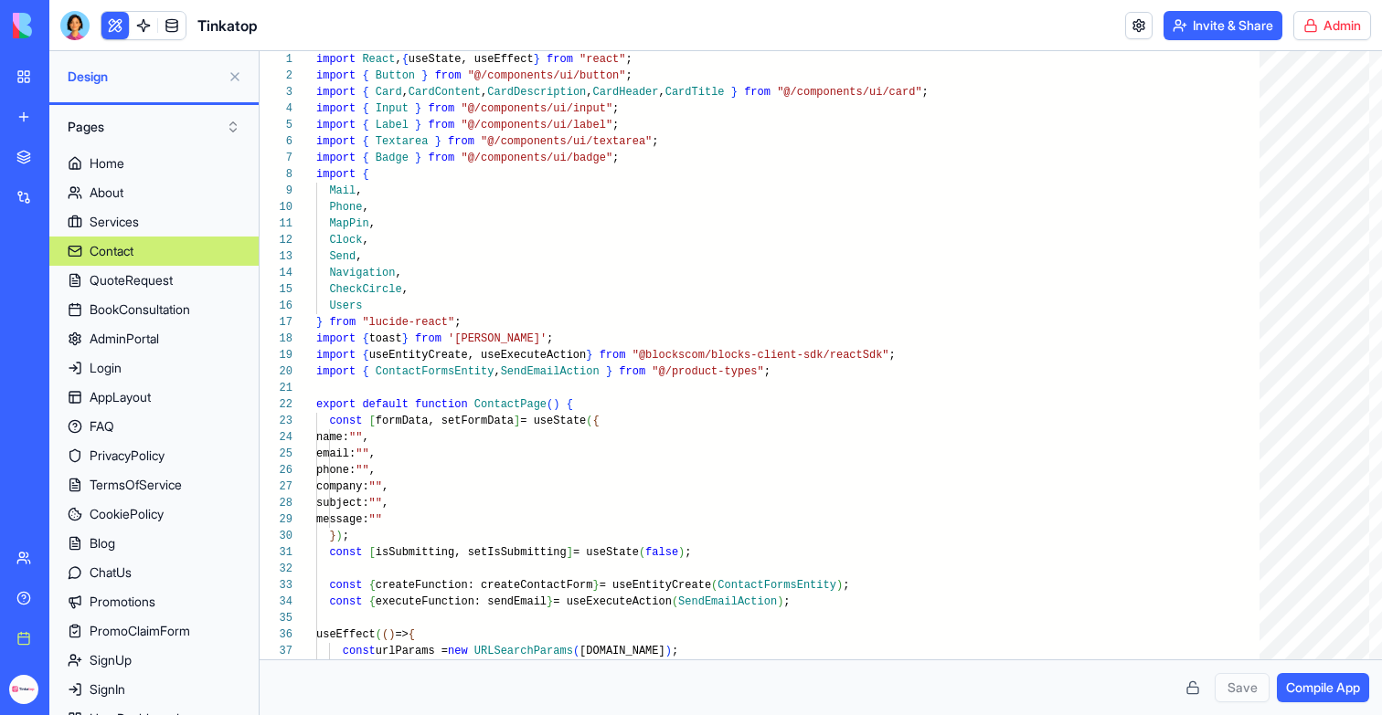
drag, startPoint x: 72, startPoint y: 30, endPoint x: 6, endPoint y: 2, distance: 71.6
click at [72, 30] on div at bounding box center [74, 25] width 29 height 29
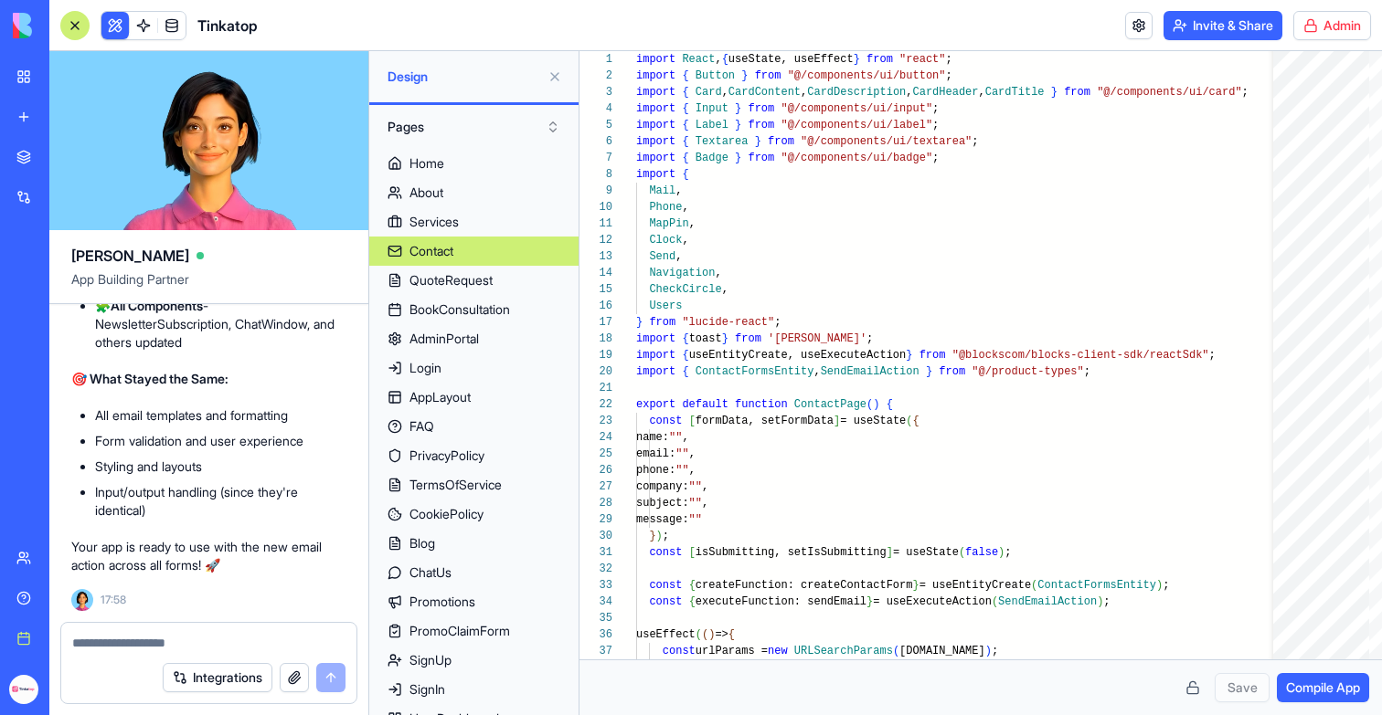
scroll to position [349862, 0]
copy span "in all pages and components of the app please use AppSendEmail action instead o…"
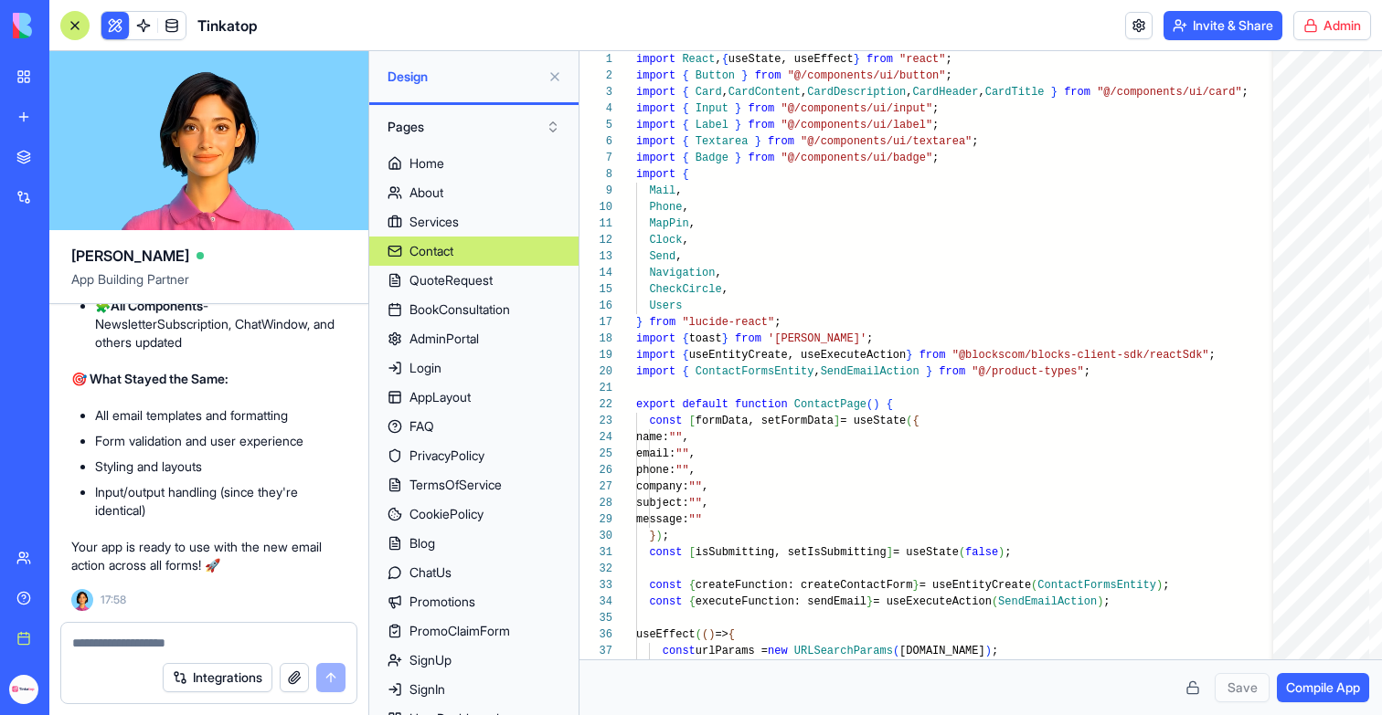
click at [141, 658] on div "Integrations" at bounding box center [208, 677] width 295 height 51
click at [134, 649] on textarea at bounding box center [208, 643] width 273 height 18
paste textarea "**********"
type textarea "**********"
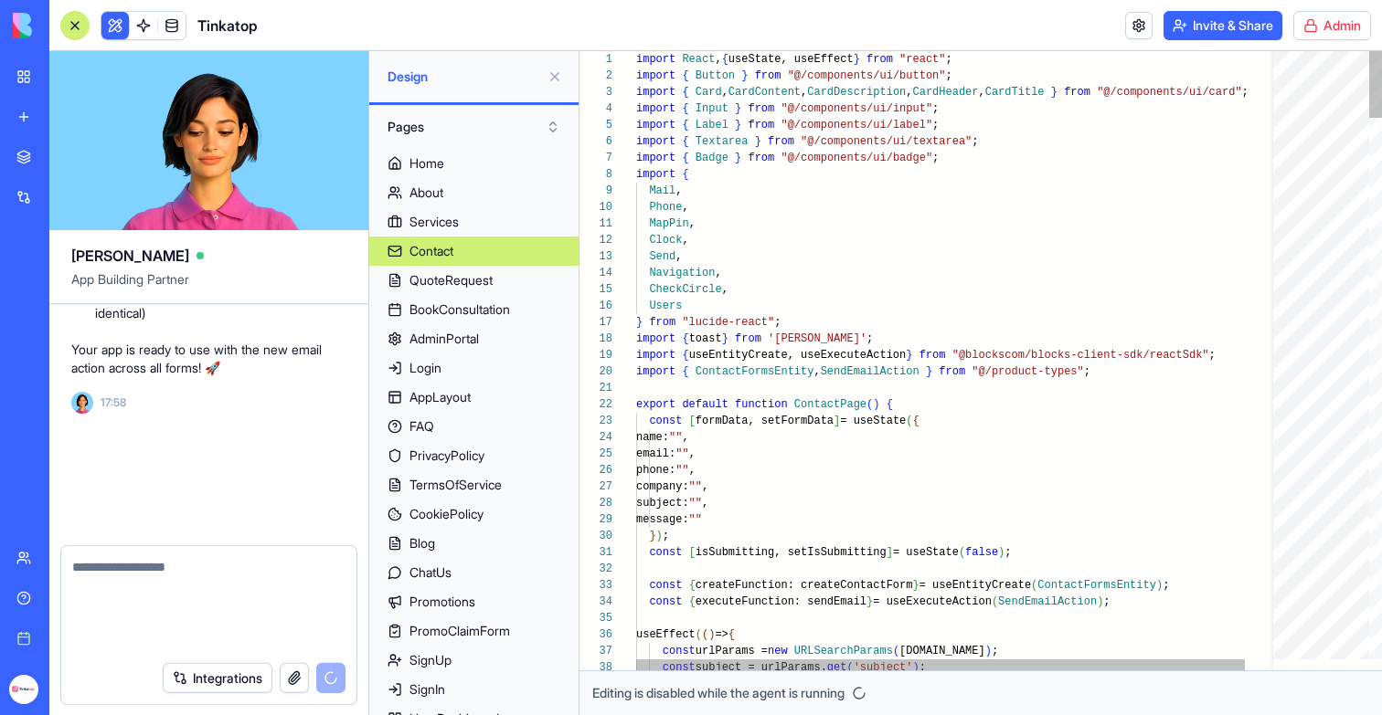
scroll to position [351015, 0]
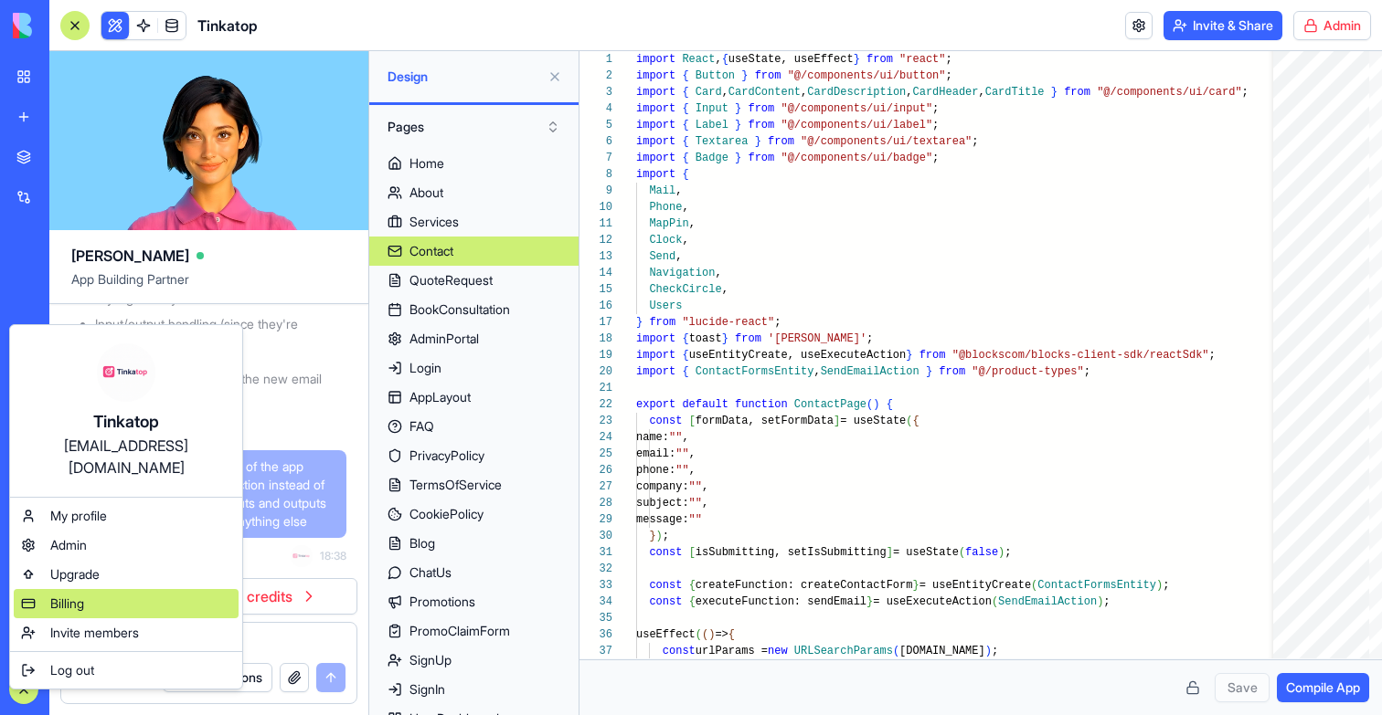
click at [64, 595] on span "Billing" at bounding box center [67, 604] width 34 height 18
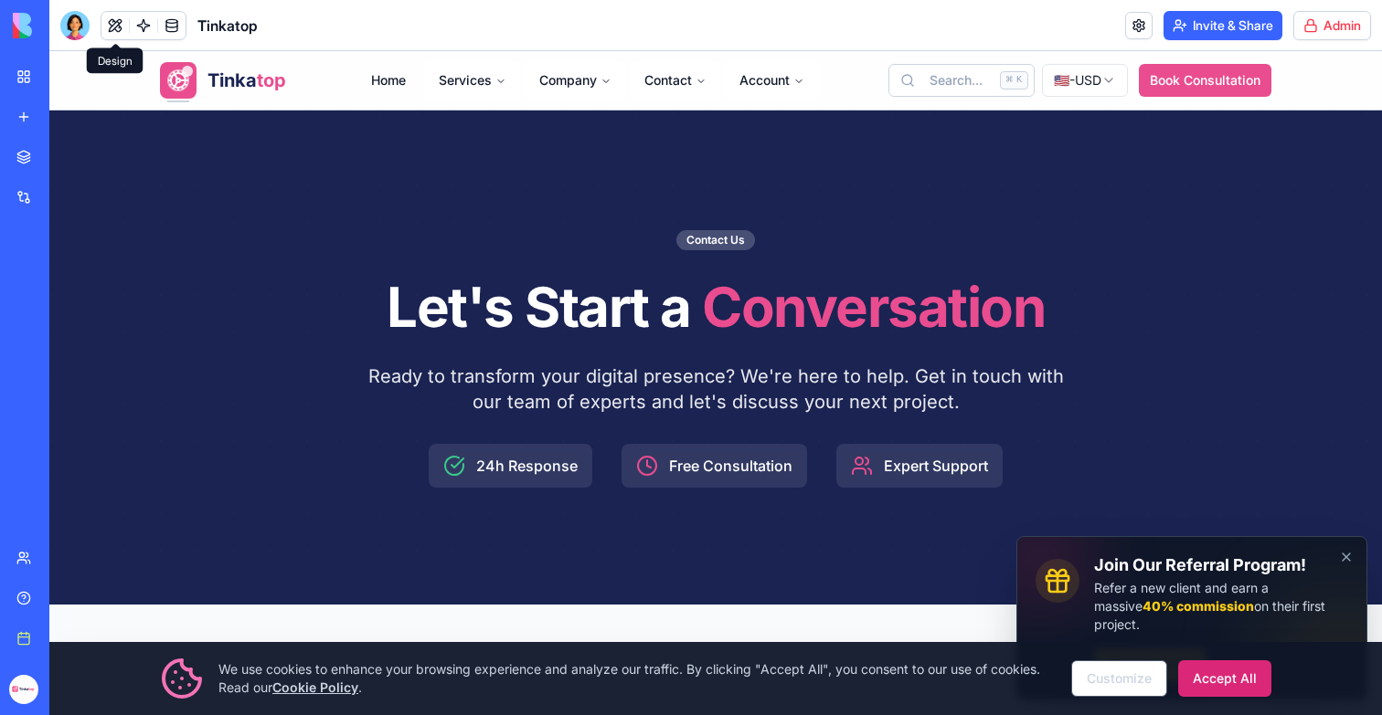
click at [76, 12] on div at bounding box center [74, 25] width 29 height 29
click at [75, 26] on div at bounding box center [74, 25] width 29 height 29
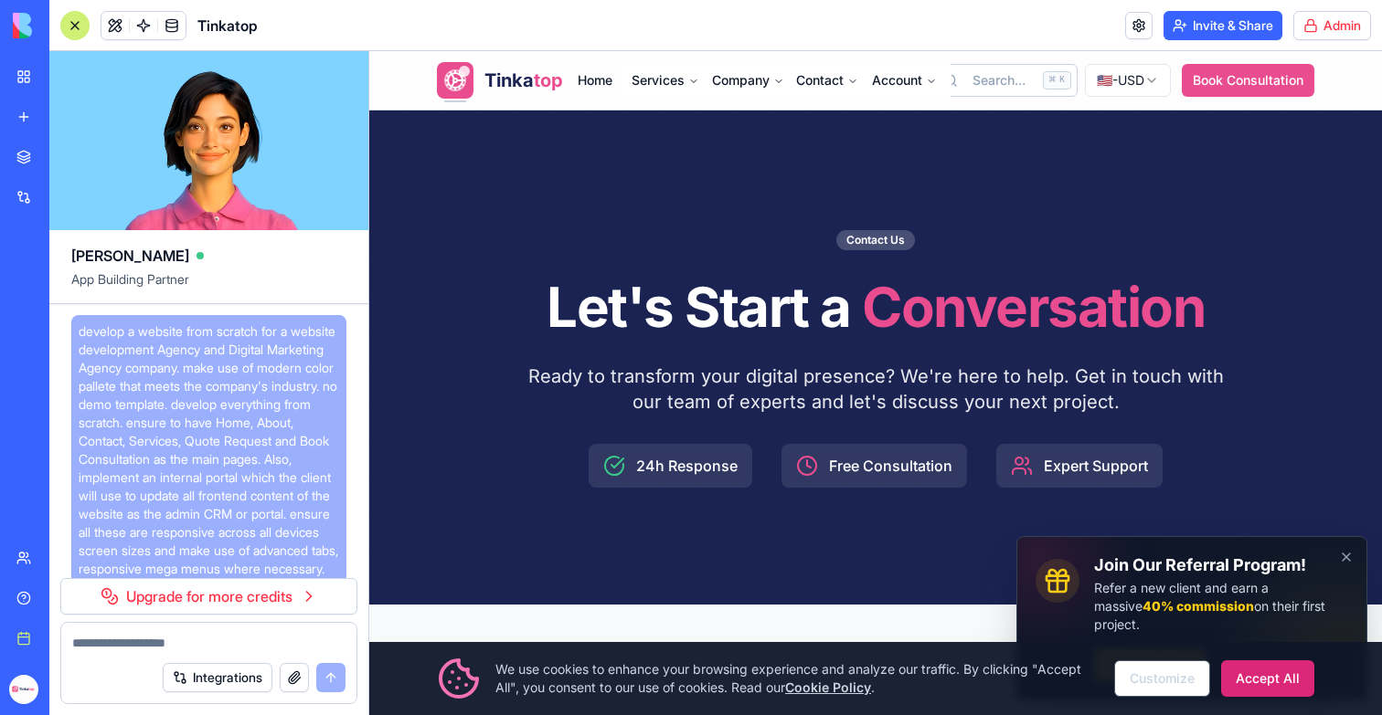
scroll to position [351059, 0]
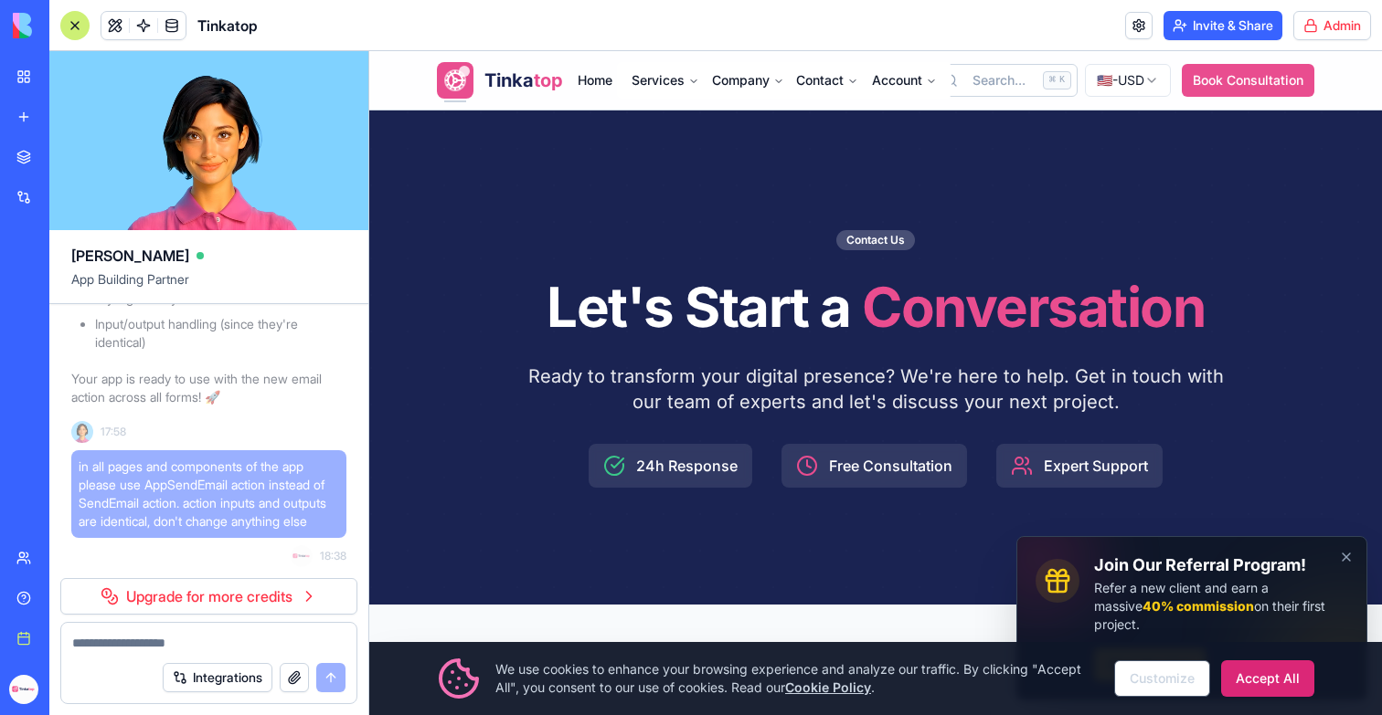
click at [217, 500] on span "in all pages and components of the app please use AppSendEmail action instead o…" at bounding box center [209, 494] width 260 height 73
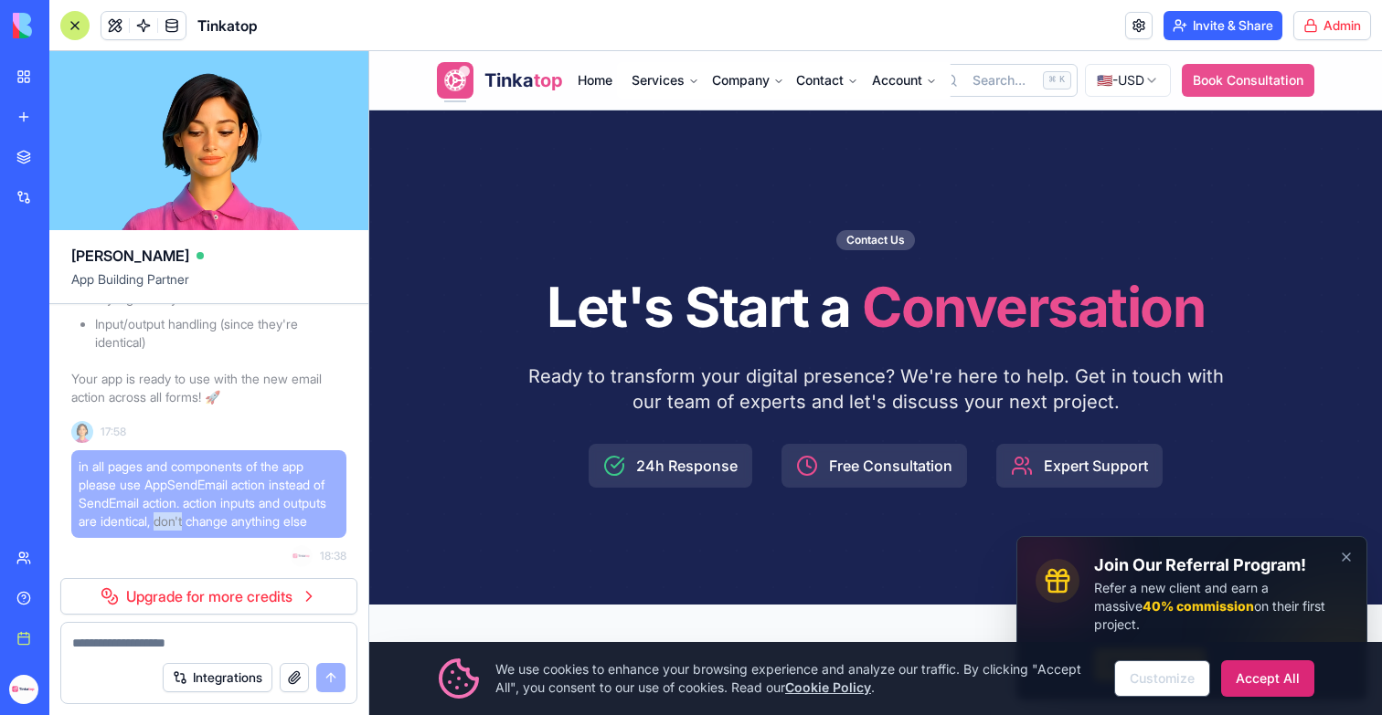
click at [217, 500] on span "in all pages and components of the app please use AppSendEmail action instead o…" at bounding box center [209, 494] width 260 height 73
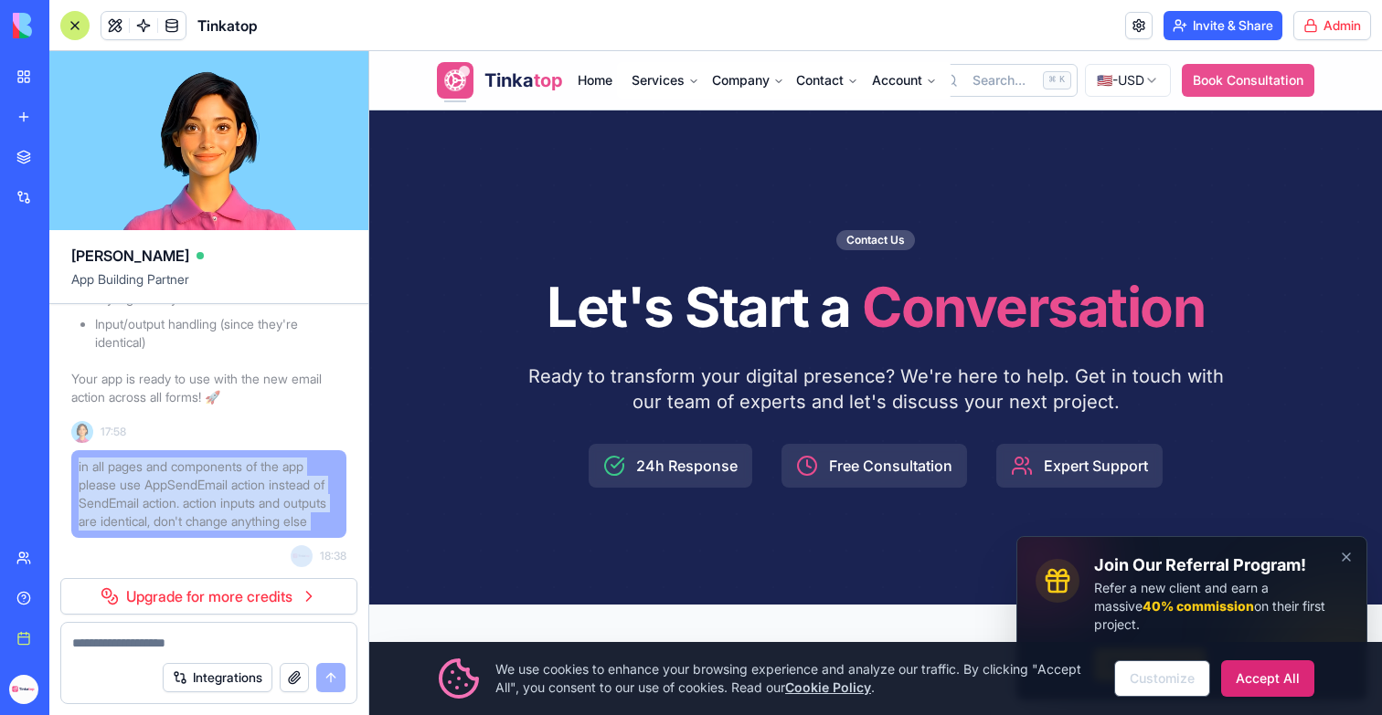
click at [217, 500] on span "in all pages and components of the app please use AppSendEmail action instead o…" at bounding box center [209, 494] width 260 height 73
copy span "in all pages and components of the app please use AppSendEmail action instead o…"
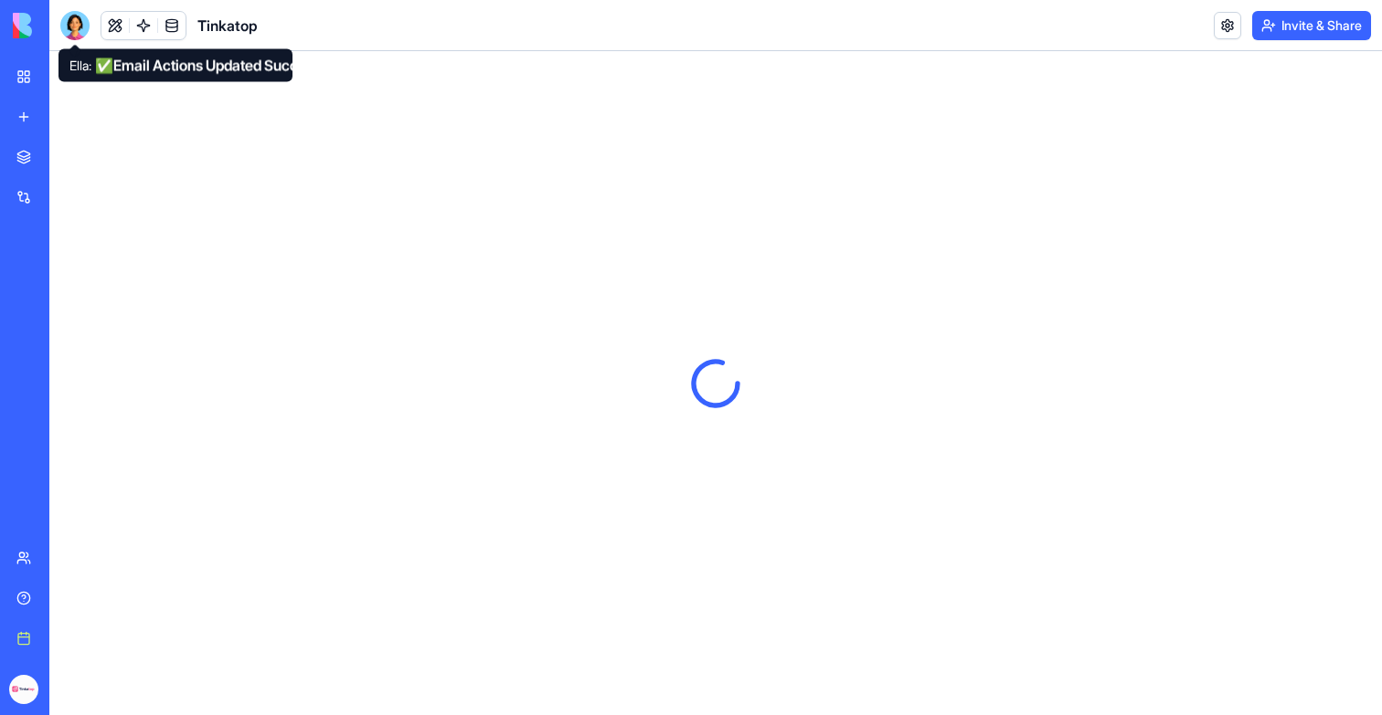
click at [66, 21] on div at bounding box center [74, 25] width 29 height 29
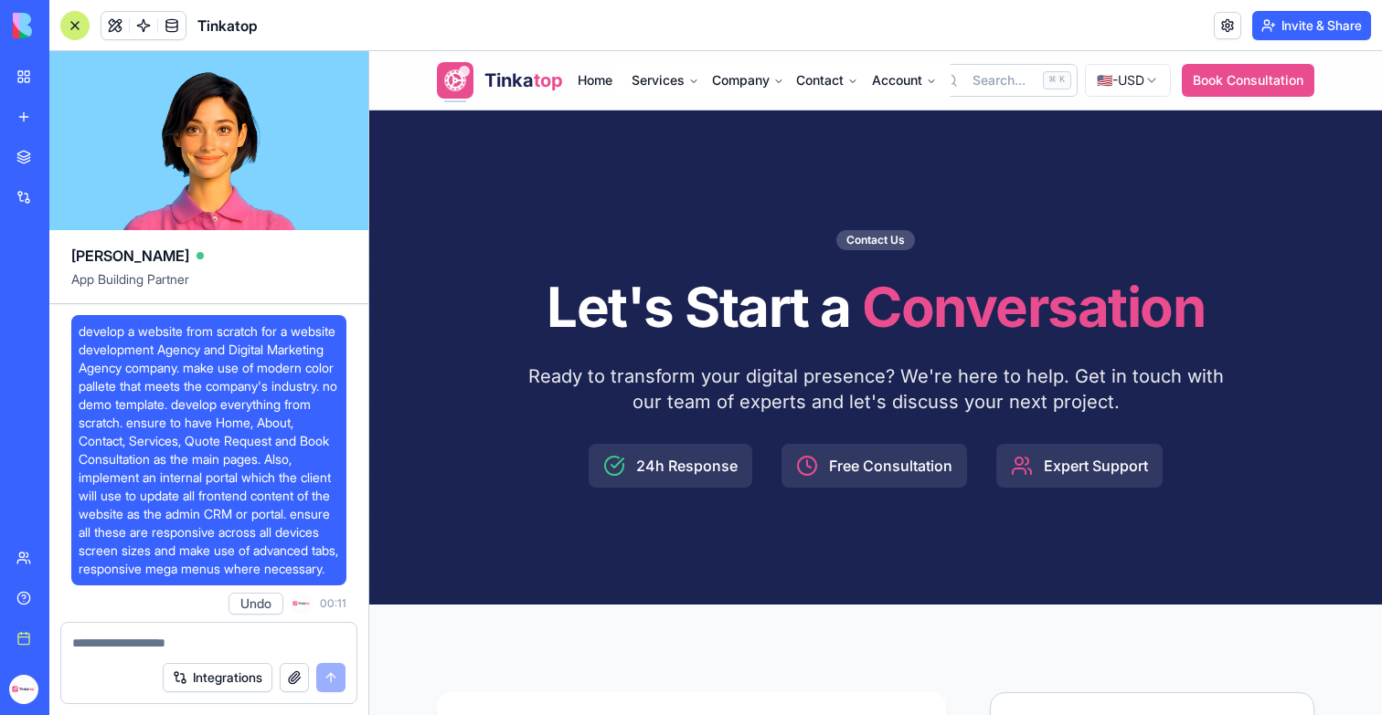
scroll to position [350872, 0]
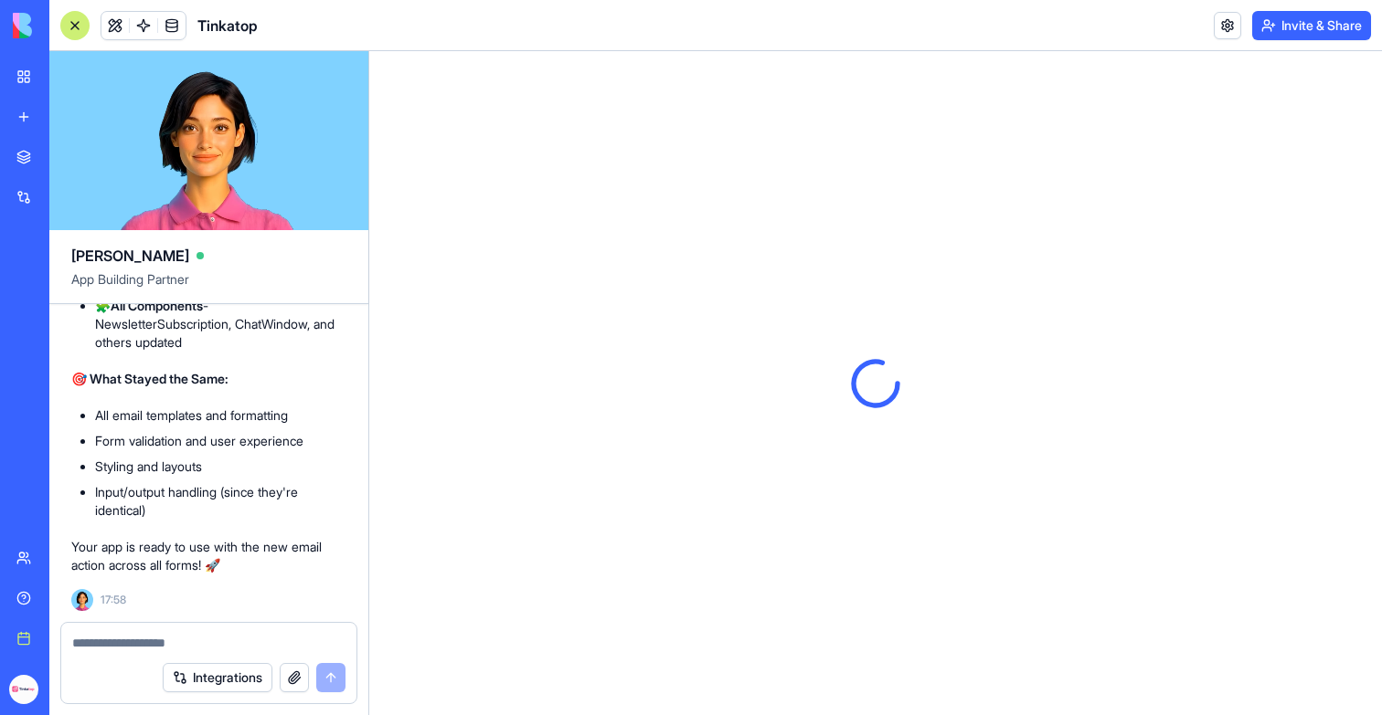
click at [142, 644] on textarea at bounding box center [208, 643] width 273 height 18
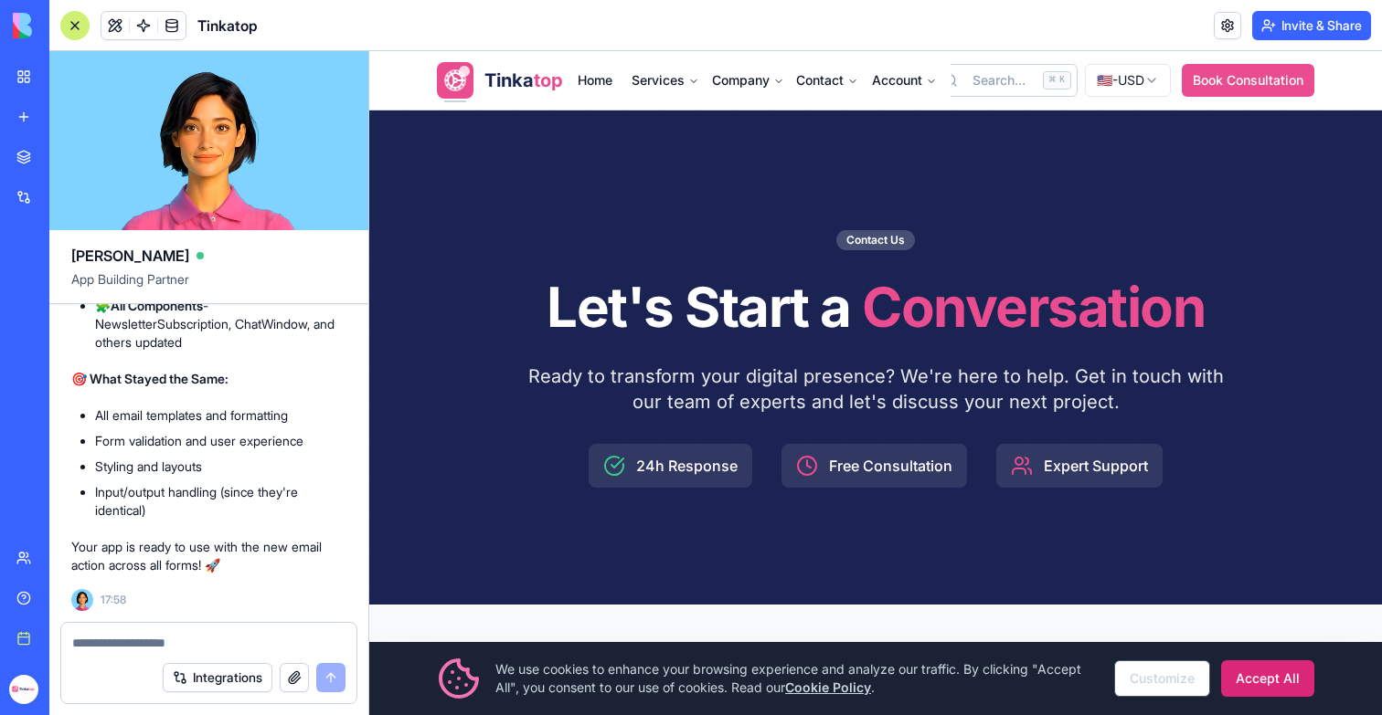
paste textarea "**********"
type textarea "**********"
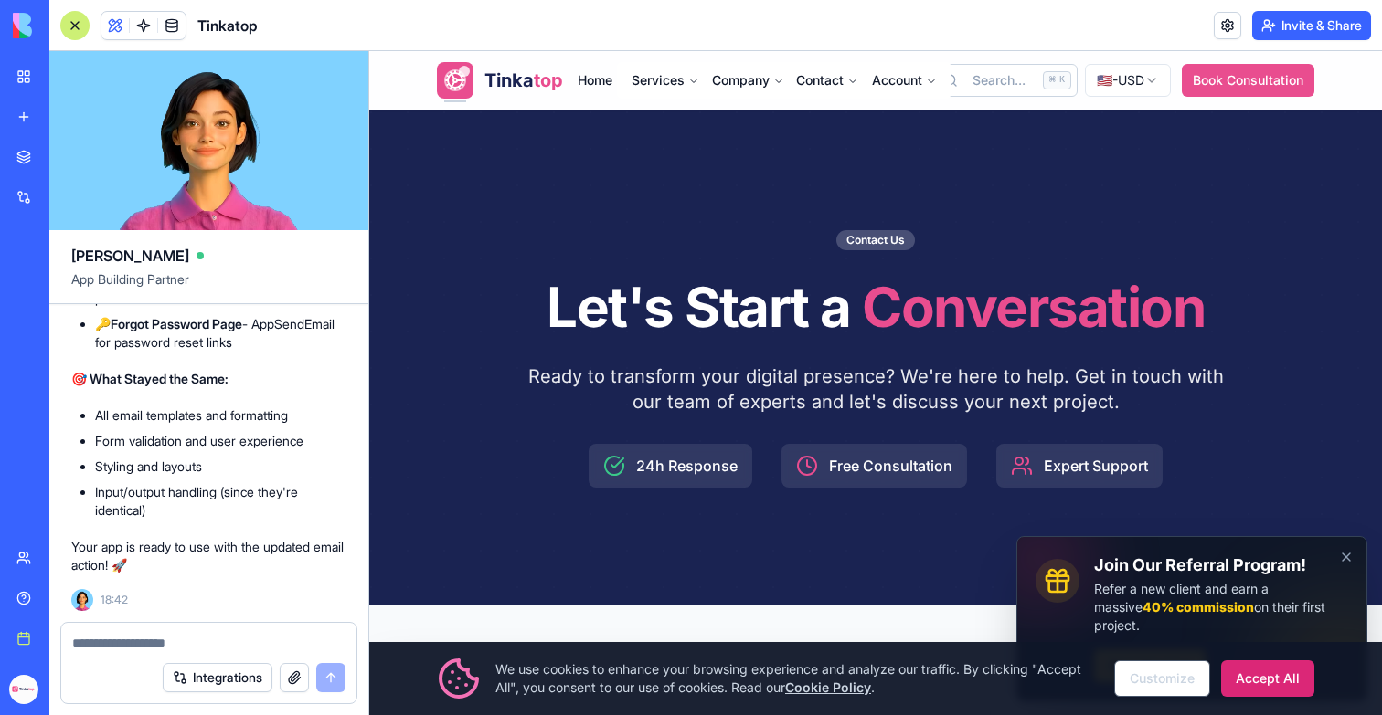
scroll to position [351983, 0]
click at [80, 27] on div at bounding box center [74, 25] width 29 height 29
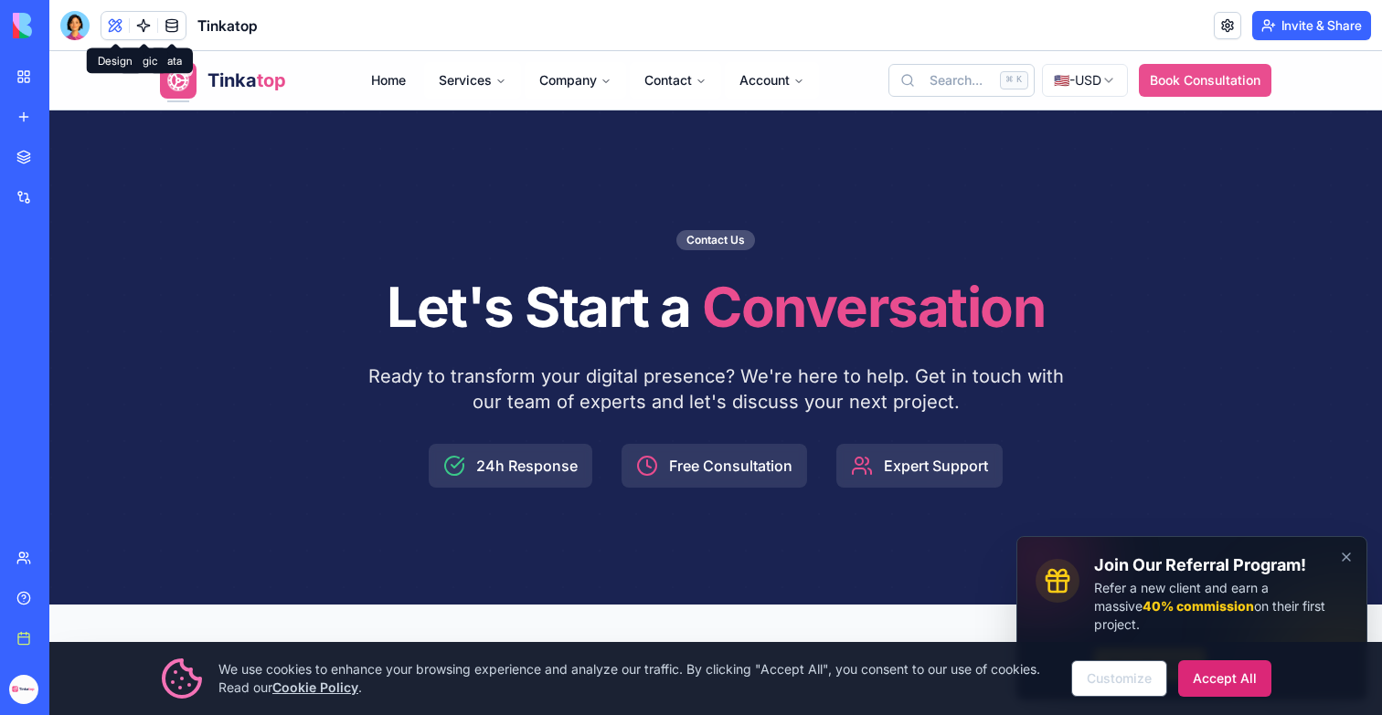
click at [118, 28] on span at bounding box center [115, 25] width 51 height 51
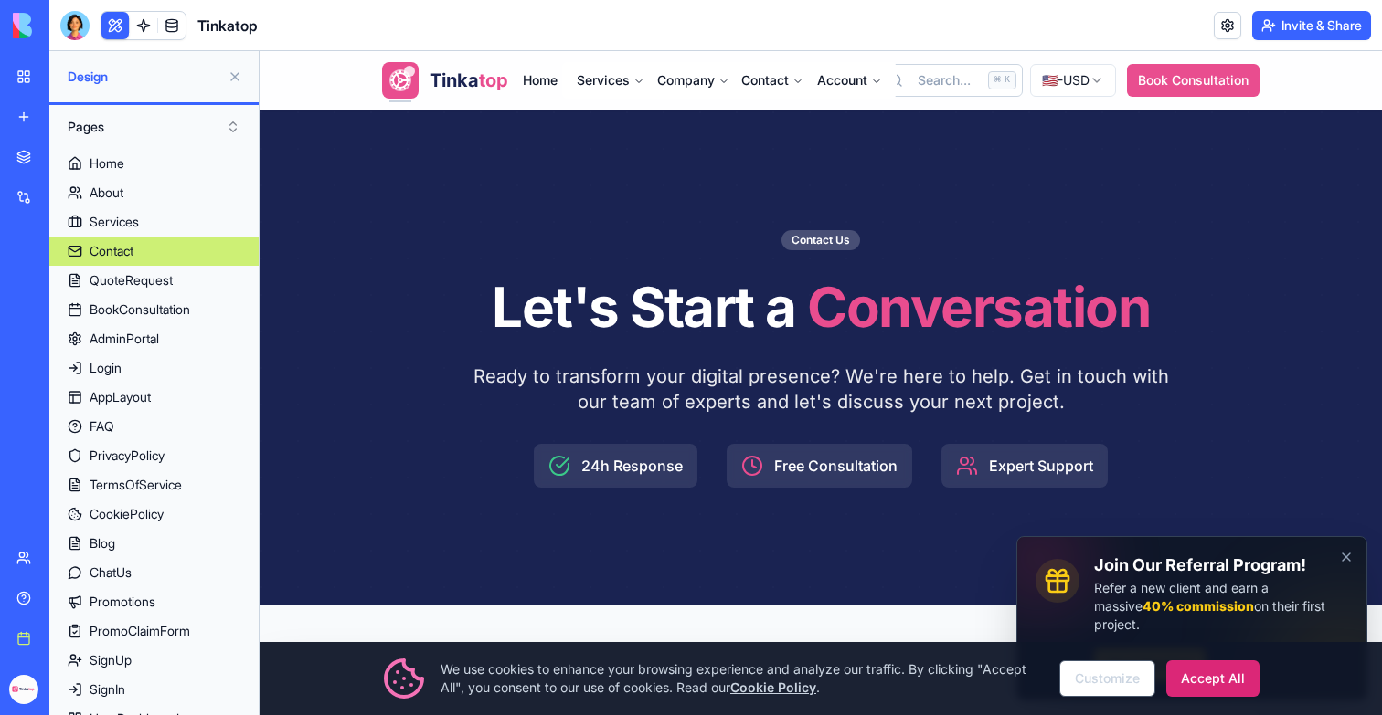
click at [145, 245] on link "Contact" at bounding box center [153, 251] width 209 height 29
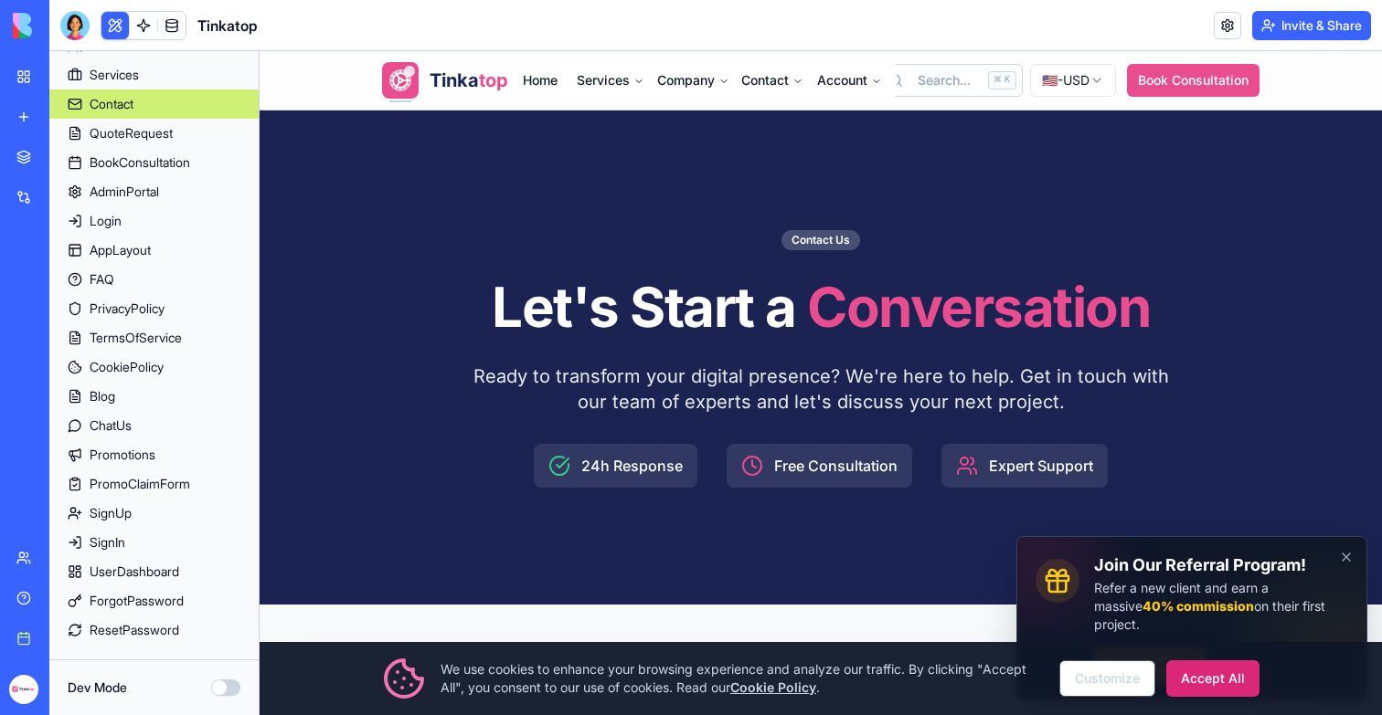
click at [211, 680] on div "Dev Mode" at bounding box center [154, 688] width 173 height 18
click at [221, 680] on button "Dev Mode" at bounding box center [225, 688] width 29 height 16
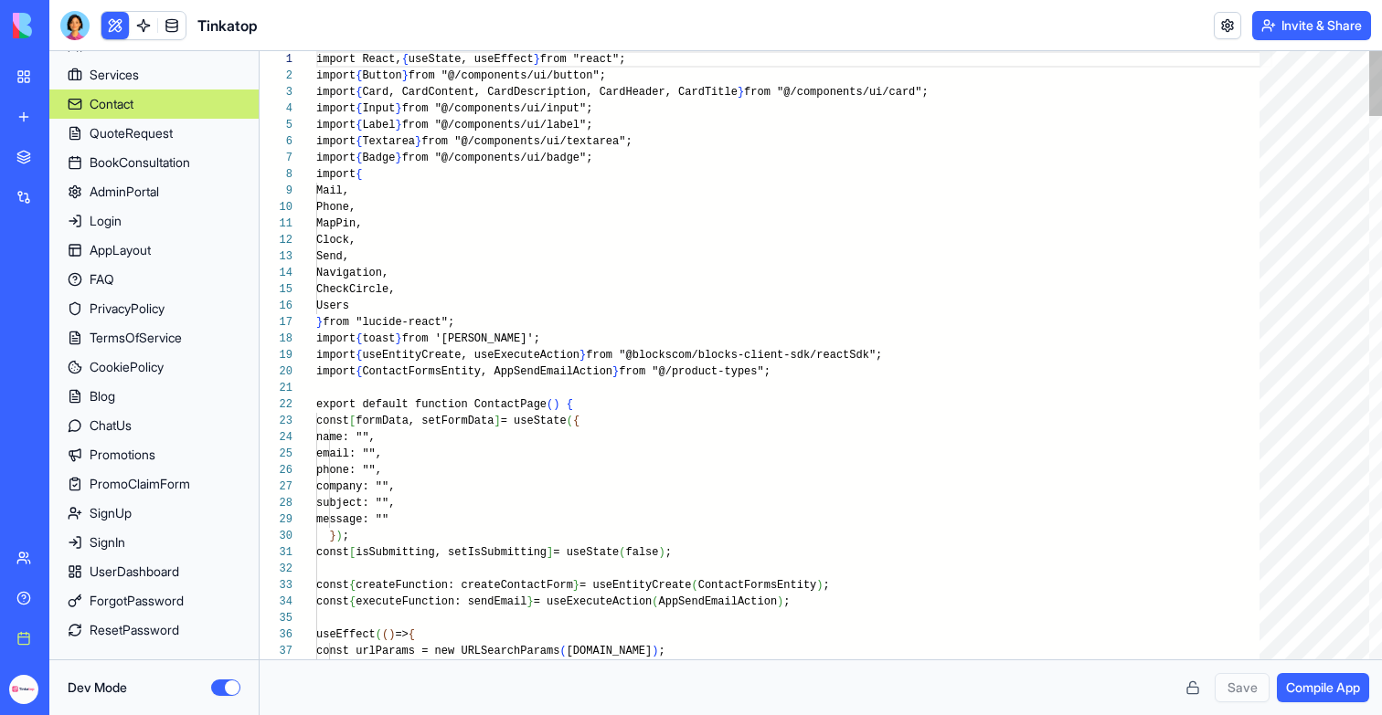
scroll to position [164, 0]
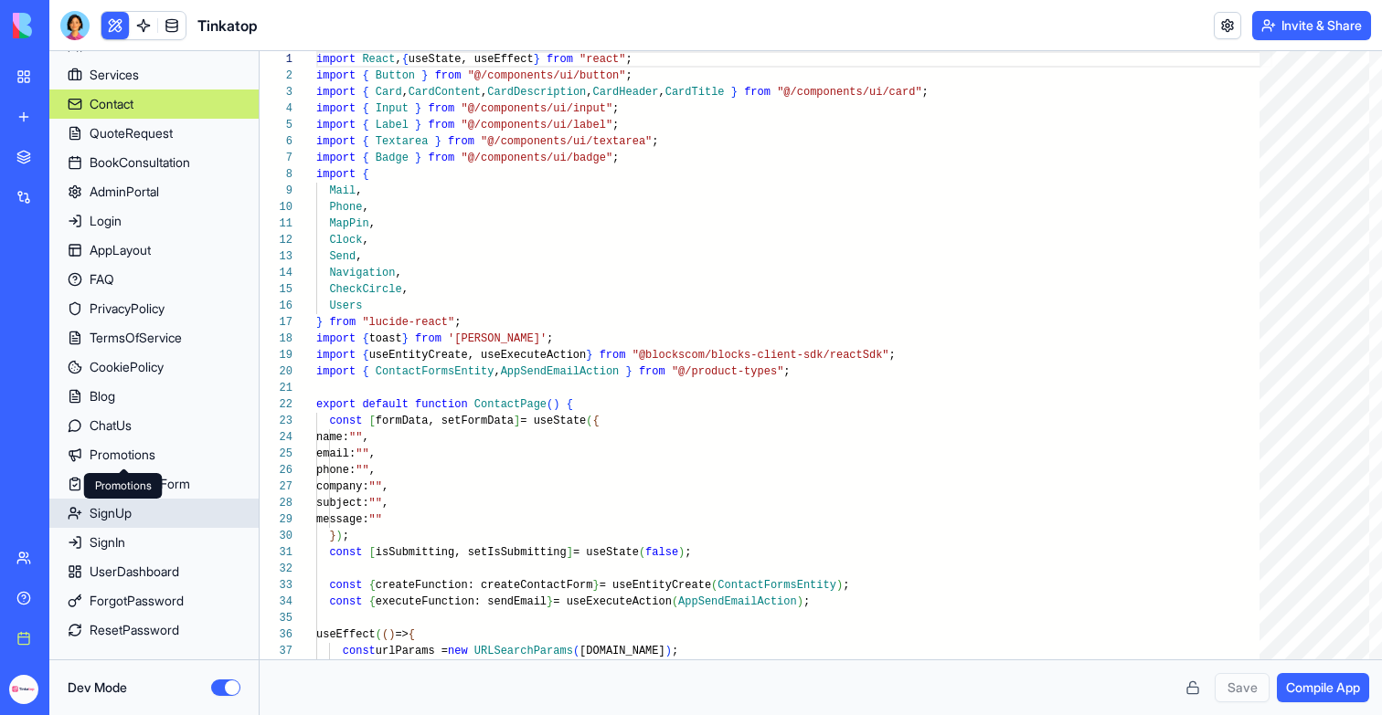
click at [144, 499] on link "SignUp" at bounding box center [153, 513] width 209 height 29
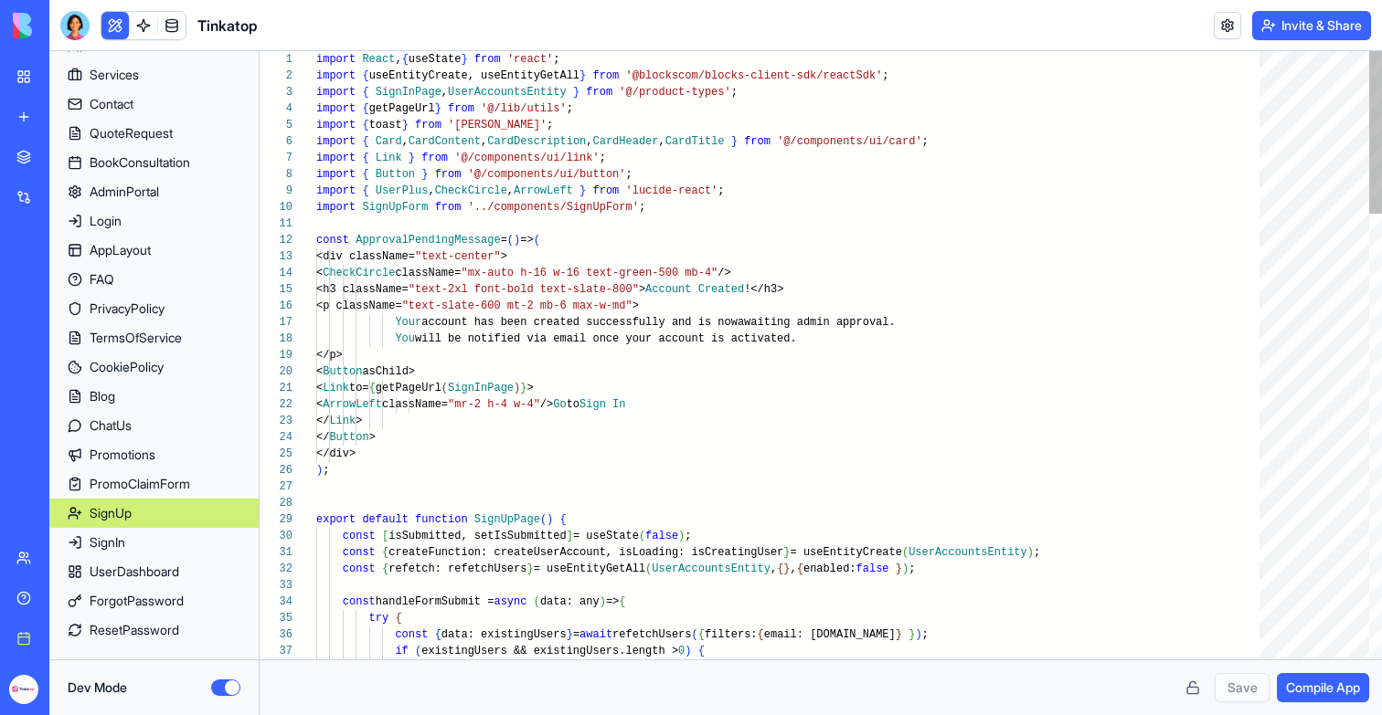
scroll to position [16, 0]
click at [177, 494] on link "PromoClaimForm" at bounding box center [153, 484] width 209 height 29
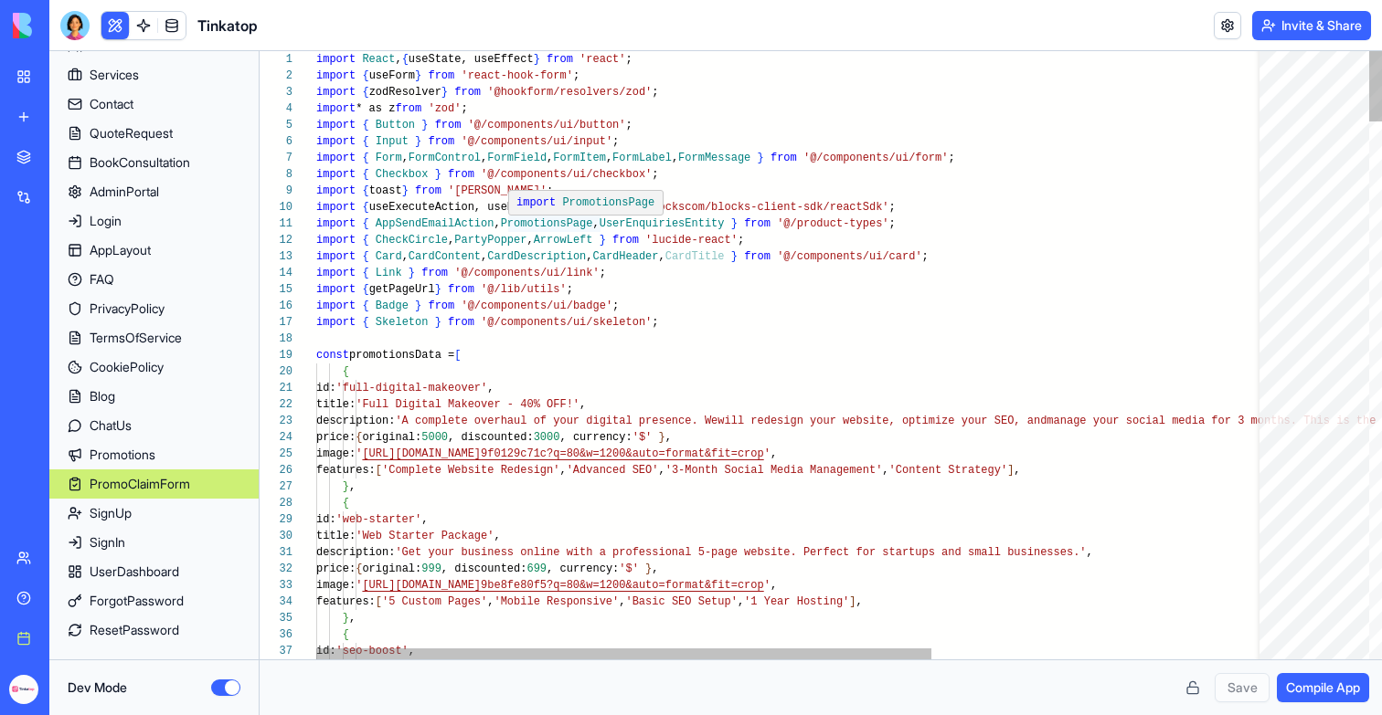
type textarea "**********"
